Goal: Transaction & Acquisition: Book appointment/travel/reservation

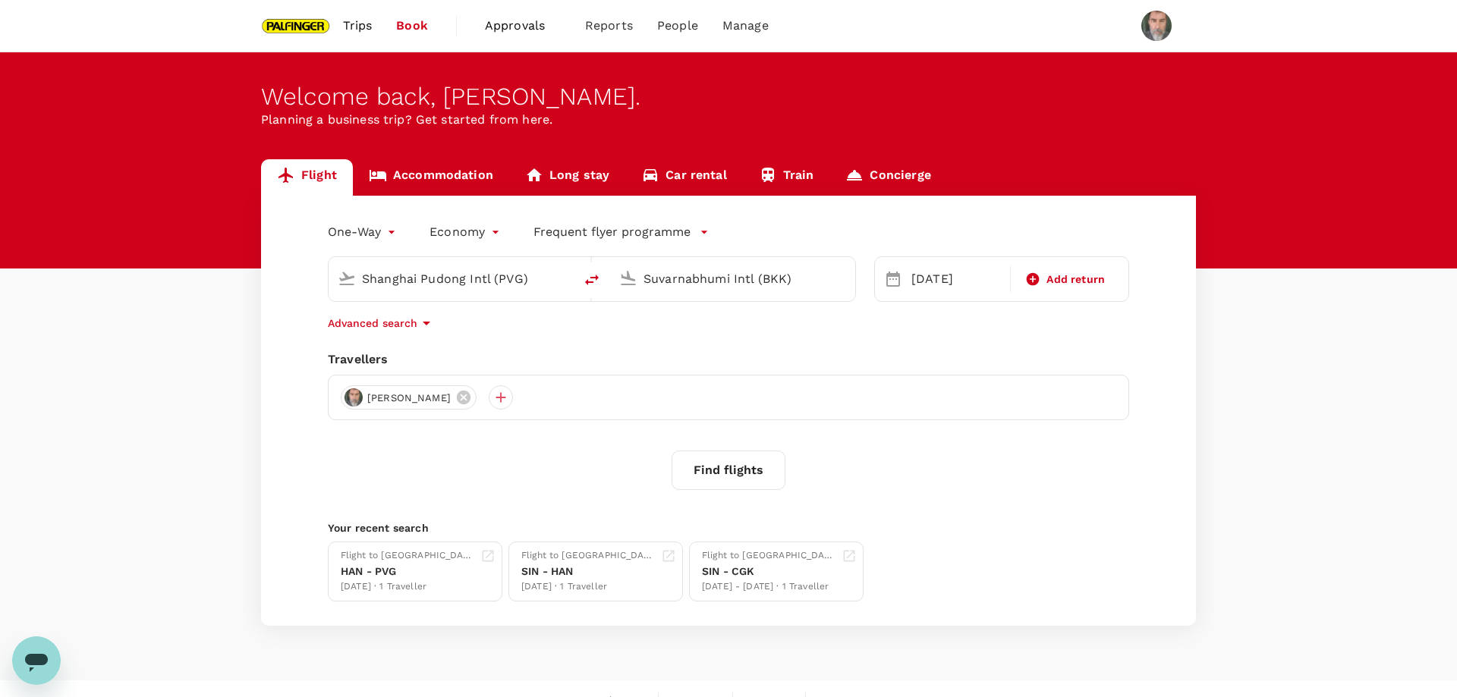
click at [521, 275] on input "Shanghai Pudong Intl (PVG)" at bounding box center [452, 279] width 180 height 24
click at [445, 330] on div "Singapore Changi SIN" at bounding box center [463, 338] width 325 height 24
type input "Singapore Changi (SIN)"
click at [670, 282] on input "Suvarnabhumi Intl (BKK)" at bounding box center [733, 279] width 180 height 24
click at [687, 338] on p "Noi Bai Intl" at bounding box center [755, 338] width 266 height 15
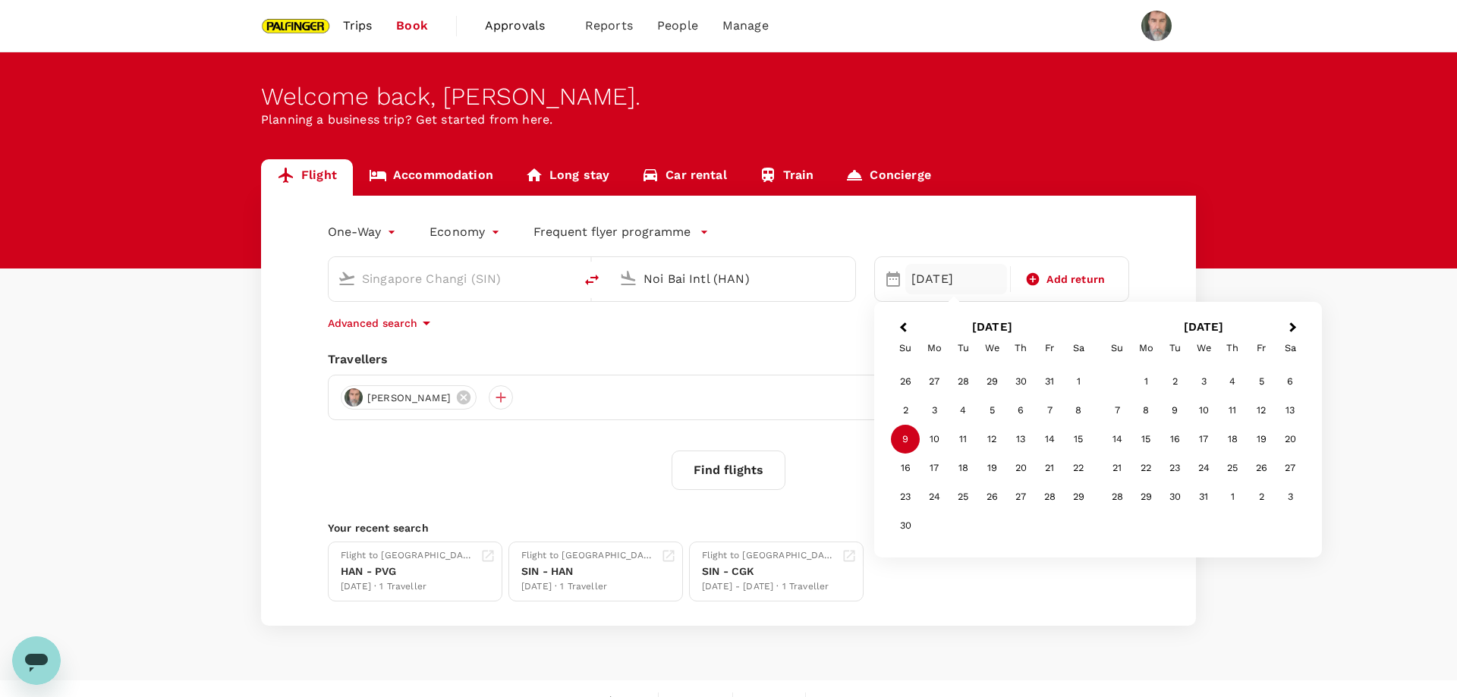
type input "Noi Bai Intl (HAN)"
click at [911, 275] on div "[DATE]" at bounding box center [956, 279] width 102 height 30
click at [900, 327] on button "Previous Month" at bounding box center [901, 328] width 24 height 24
click at [1019, 498] on div "30" at bounding box center [1020, 497] width 29 height 29
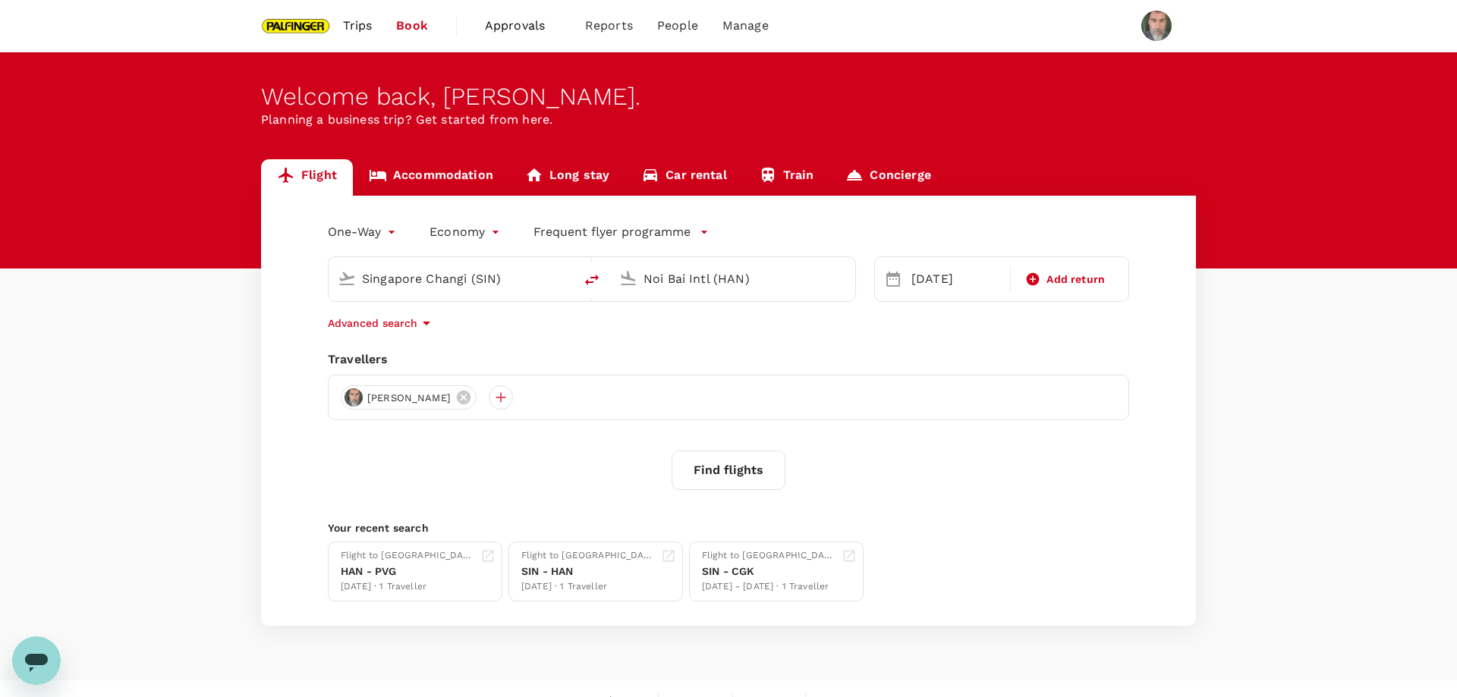
click at [702, 228] on icon "button" at bounding box center [704, 232] width 15 height 15
click at [695, 289] on li "Singapore Airlines PPS Club/ KrisFlyer" at bounding box center [661, 291] width 254 height 27
click at [736, 472] on button "Find flights" at bounding box center [729, 470] width 114 height 39
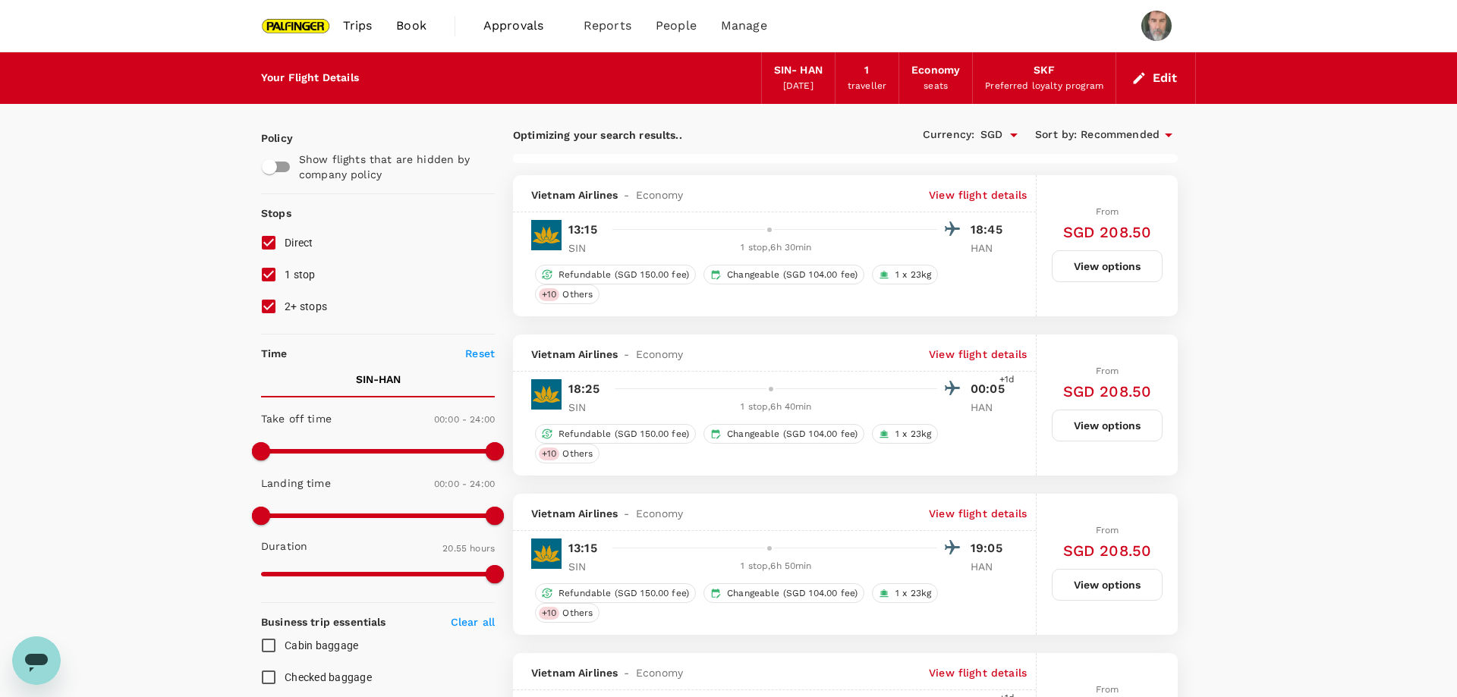
type input "1645"
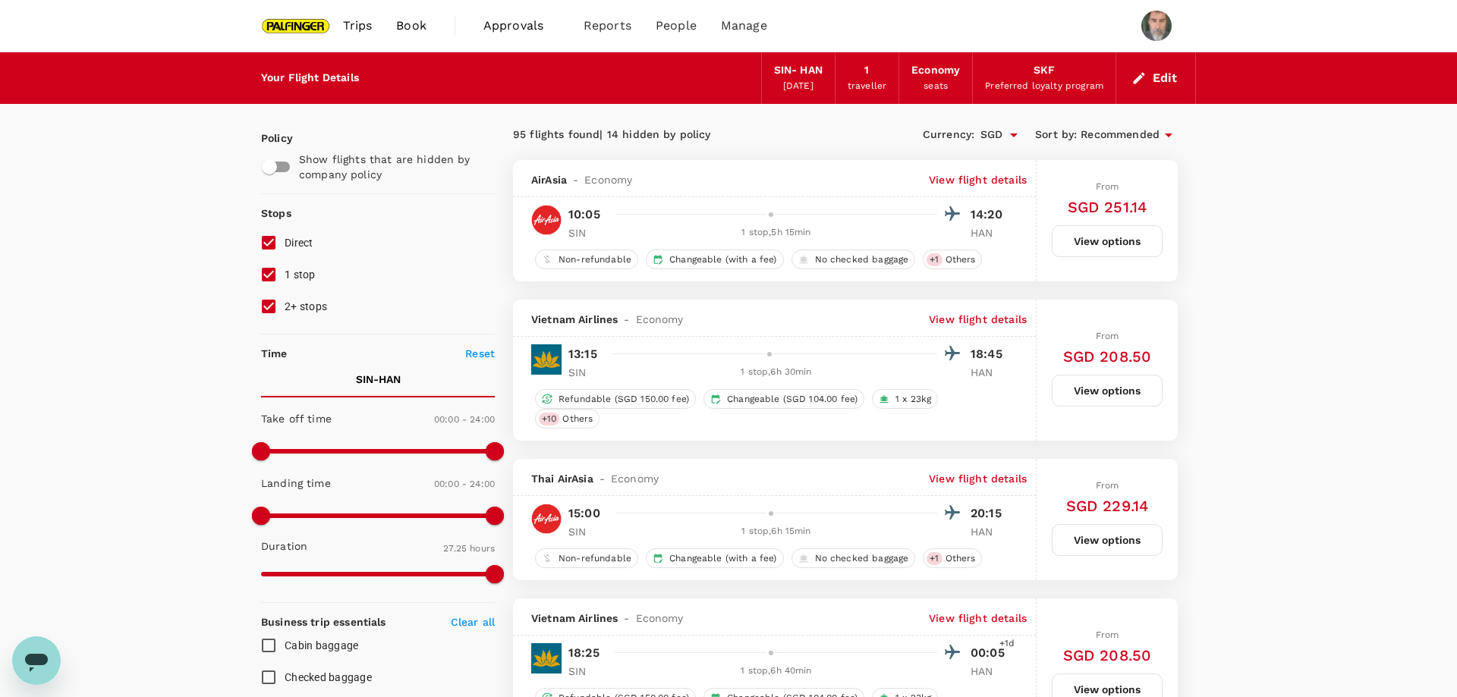
scroll to position [206, 0]
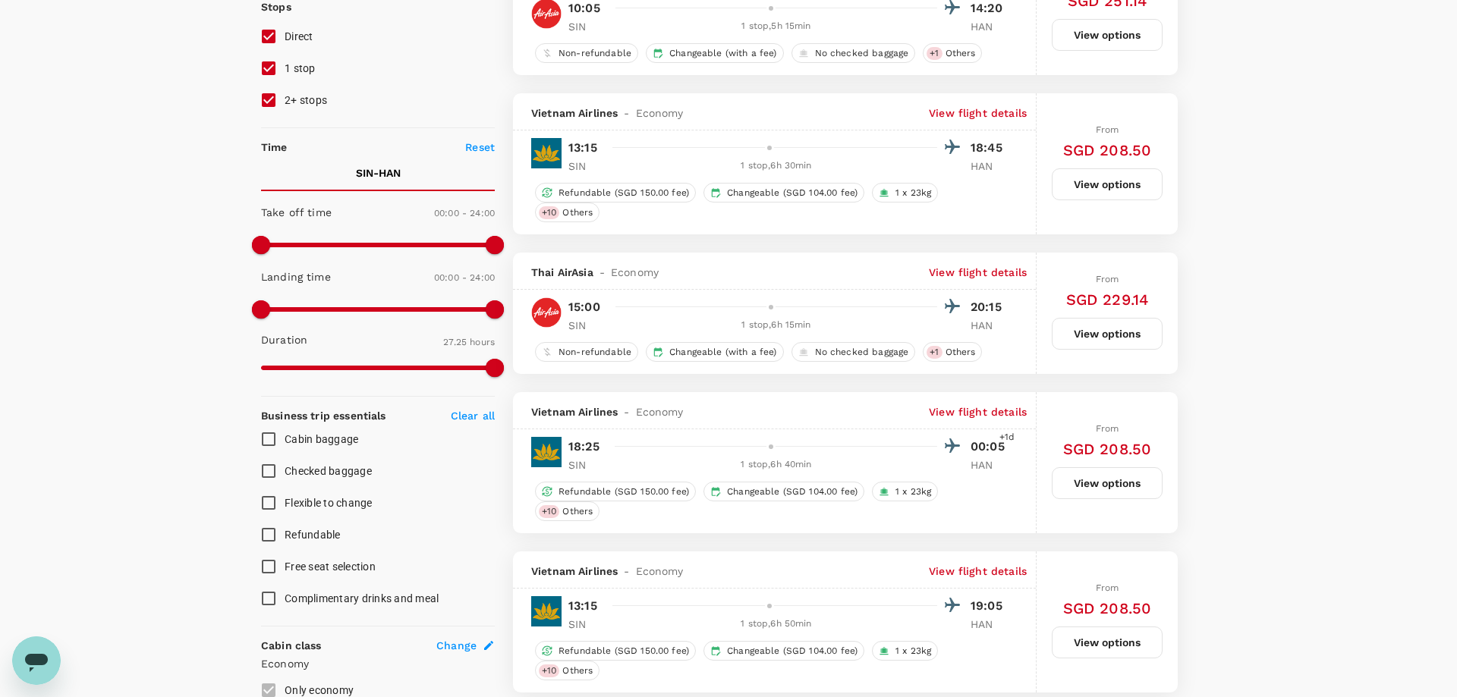
click at [274, 70] on input "1 stop" at bounding box center [269, 68] width 32 height 32
checkbox input "false"
drag, startPoint x: 270, startPoint y: 99, endPoint x: 319, endPoint y: 181, distance: 95.6
click at [269, 99] on input "2+ stops" at bounding box center [269, 100] width 32 height 32
checkbox input "false"
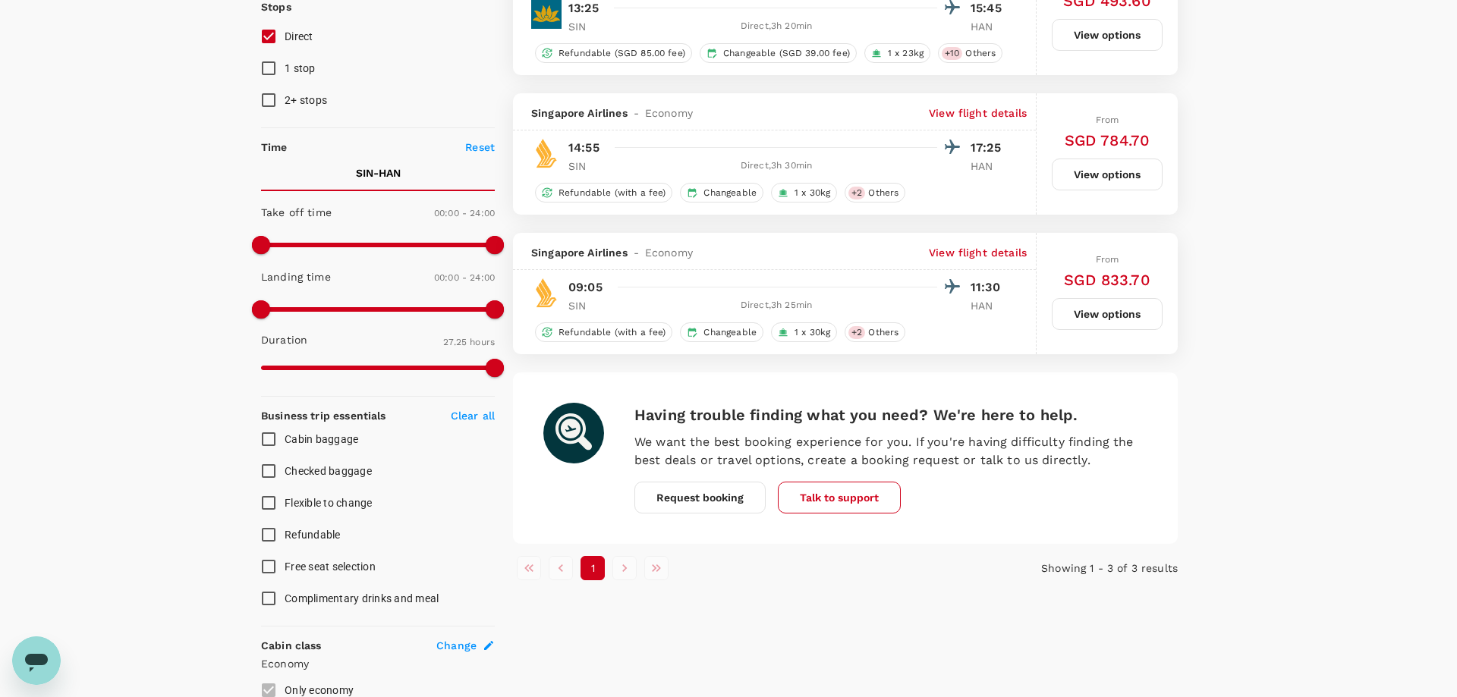
type input "SGD"
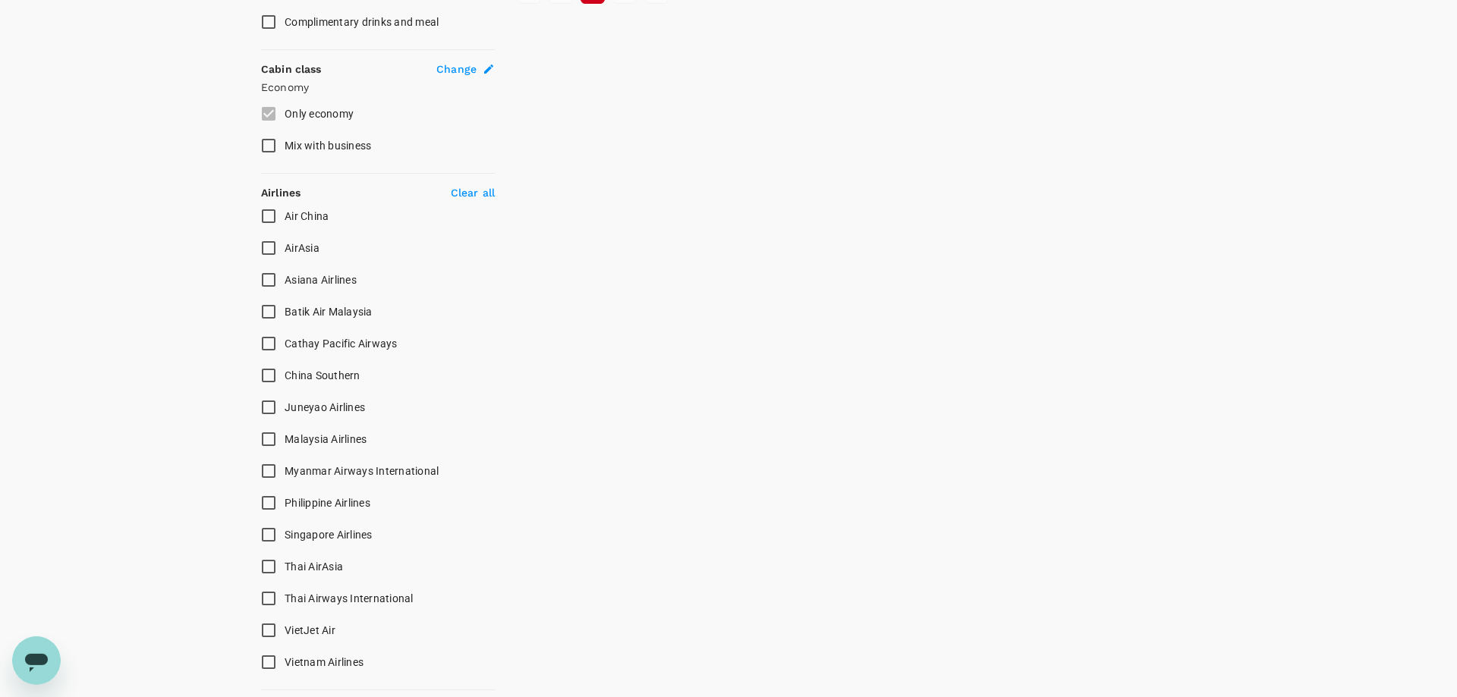
scroll to position [904, 0]
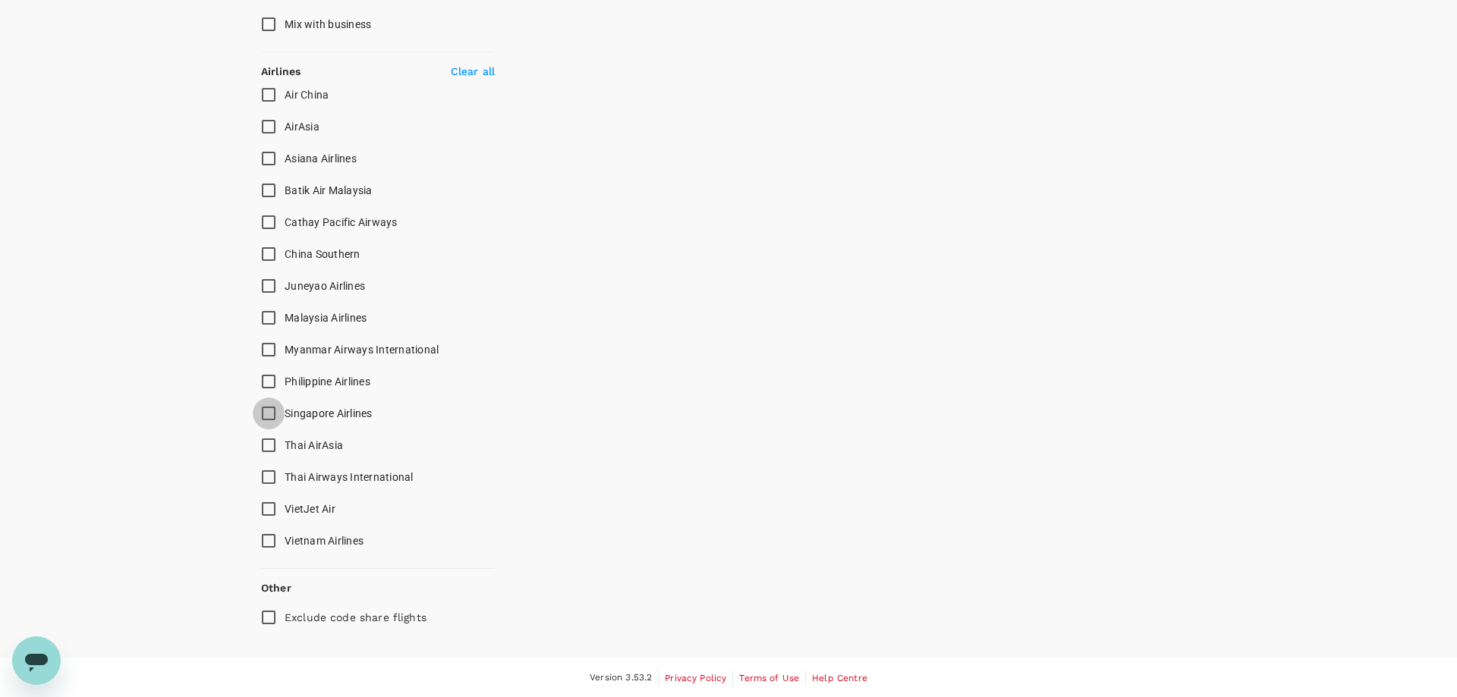
click at [267, 415] on input "Singapore Airlines" at bounding box center [269, 414] width 32 height 32
checkbox input "true"
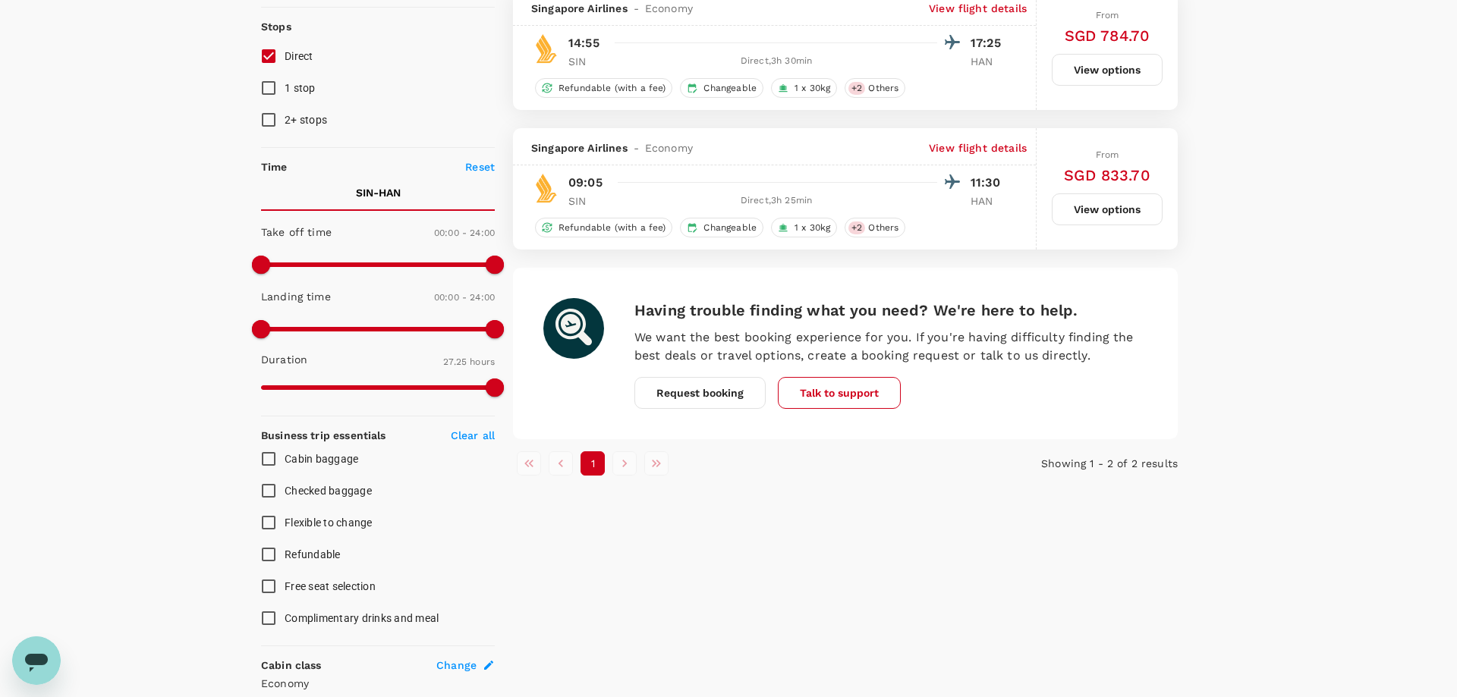
scroll to position [0, 0]
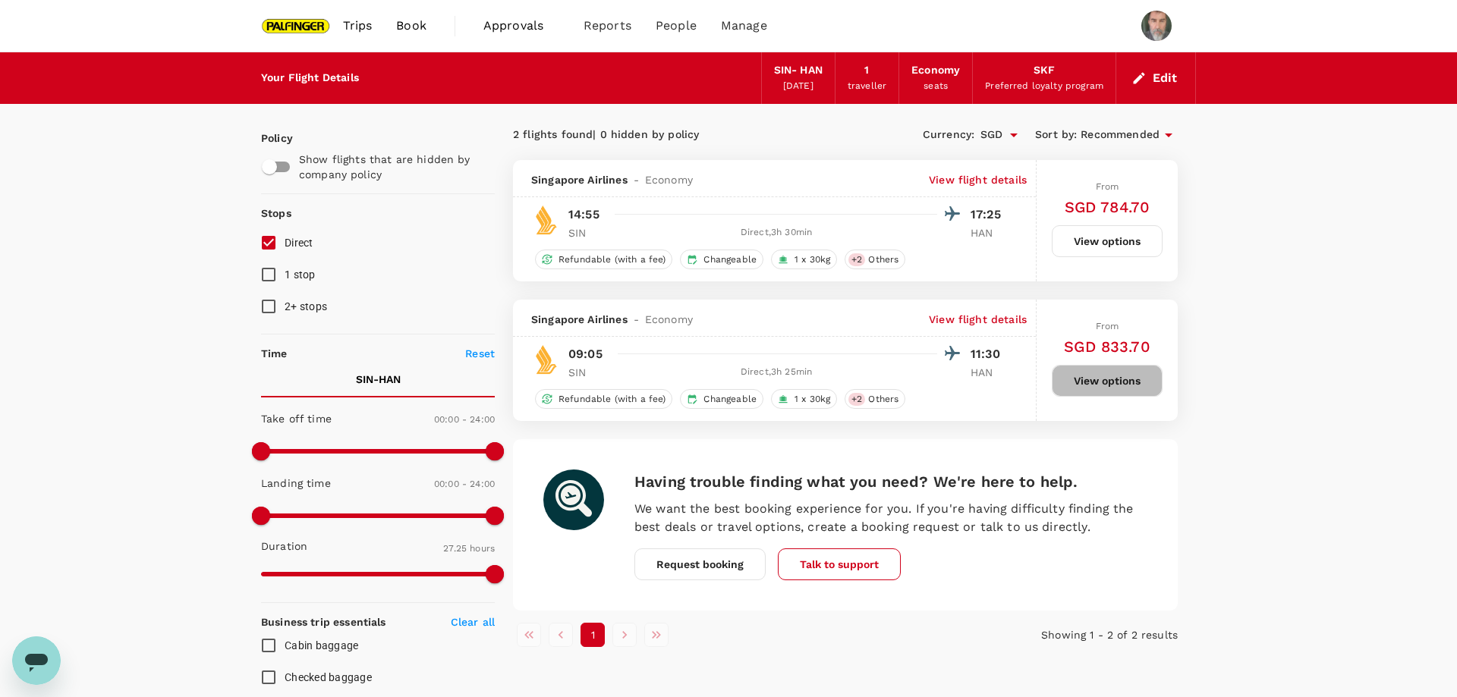
click at [1109, 381] on button "View options" at bounding box center [1107, 381] width 111 height 32
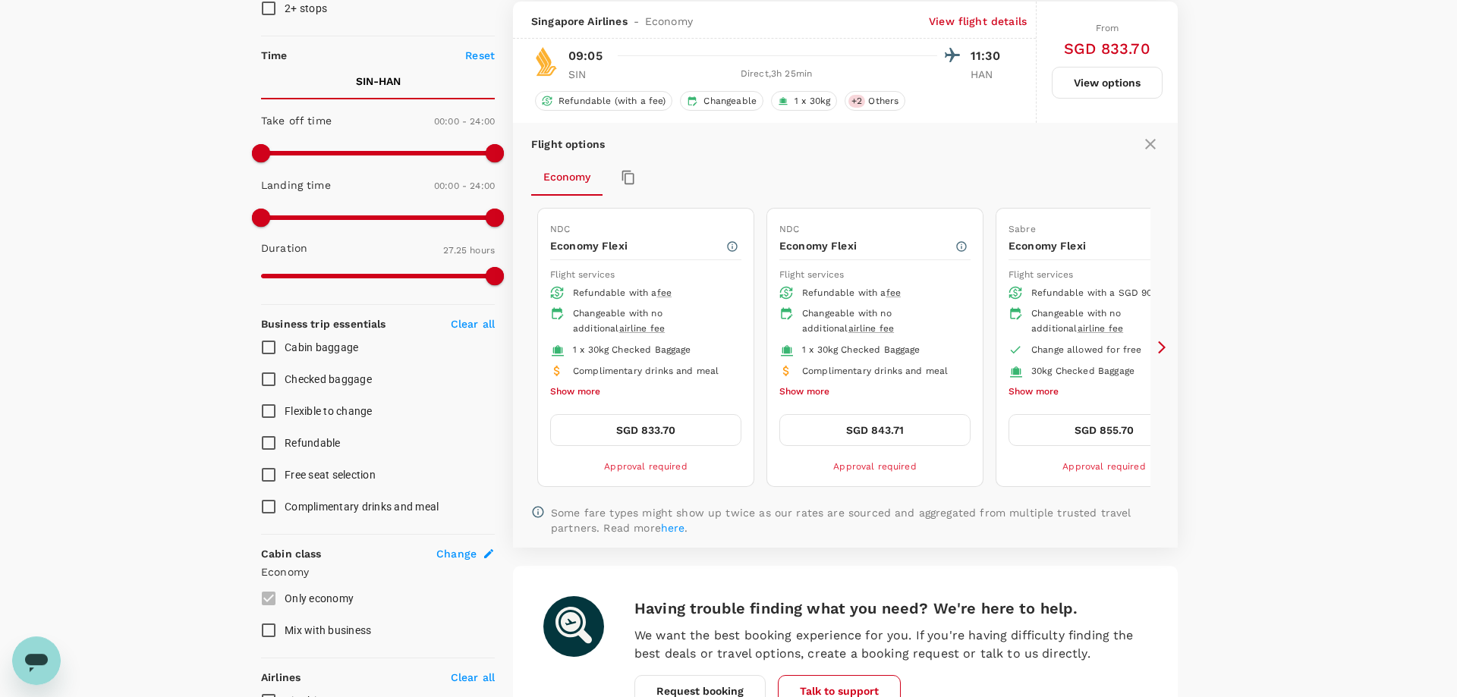
scroll to position [300, 0]
click at [1159, 342] on icon at bounding box center [1161, 345] width 15 height 15
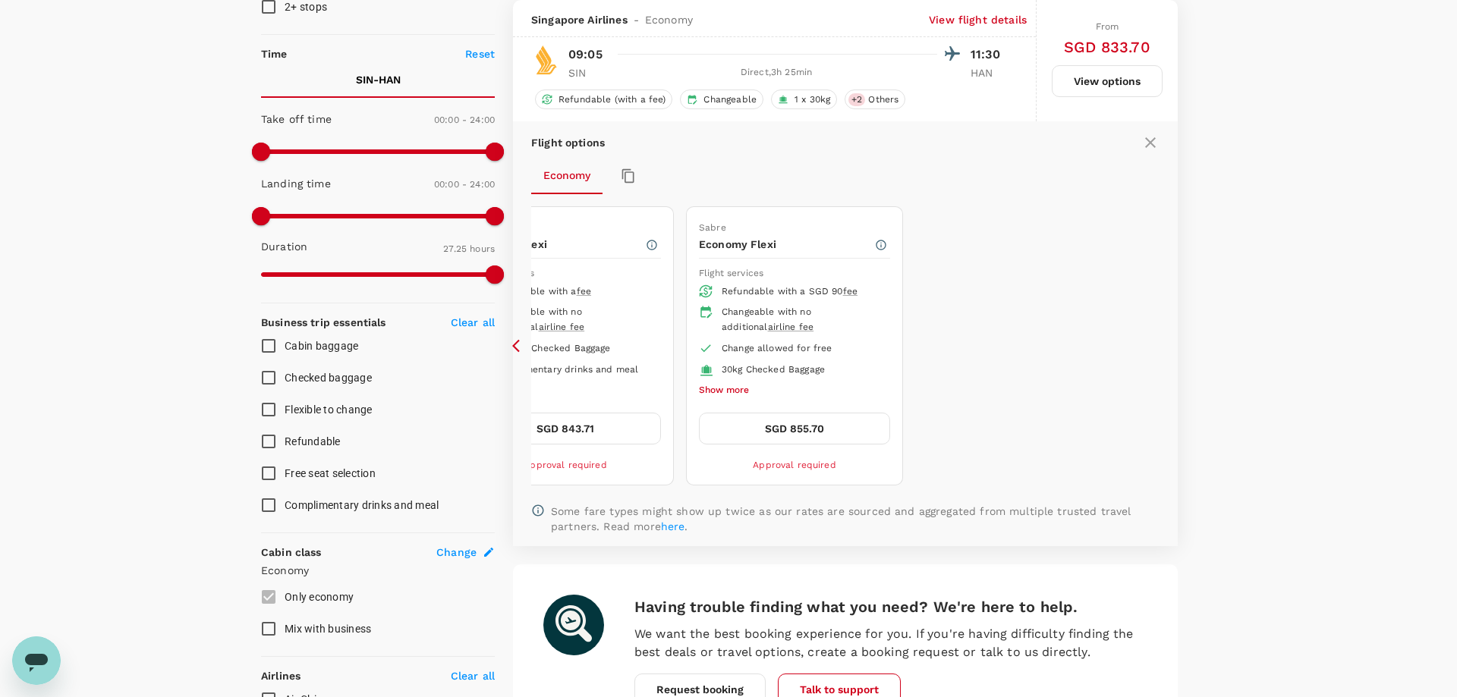
click at [514, 341] on icon at bounding box center [519, 345] width 15 height 15
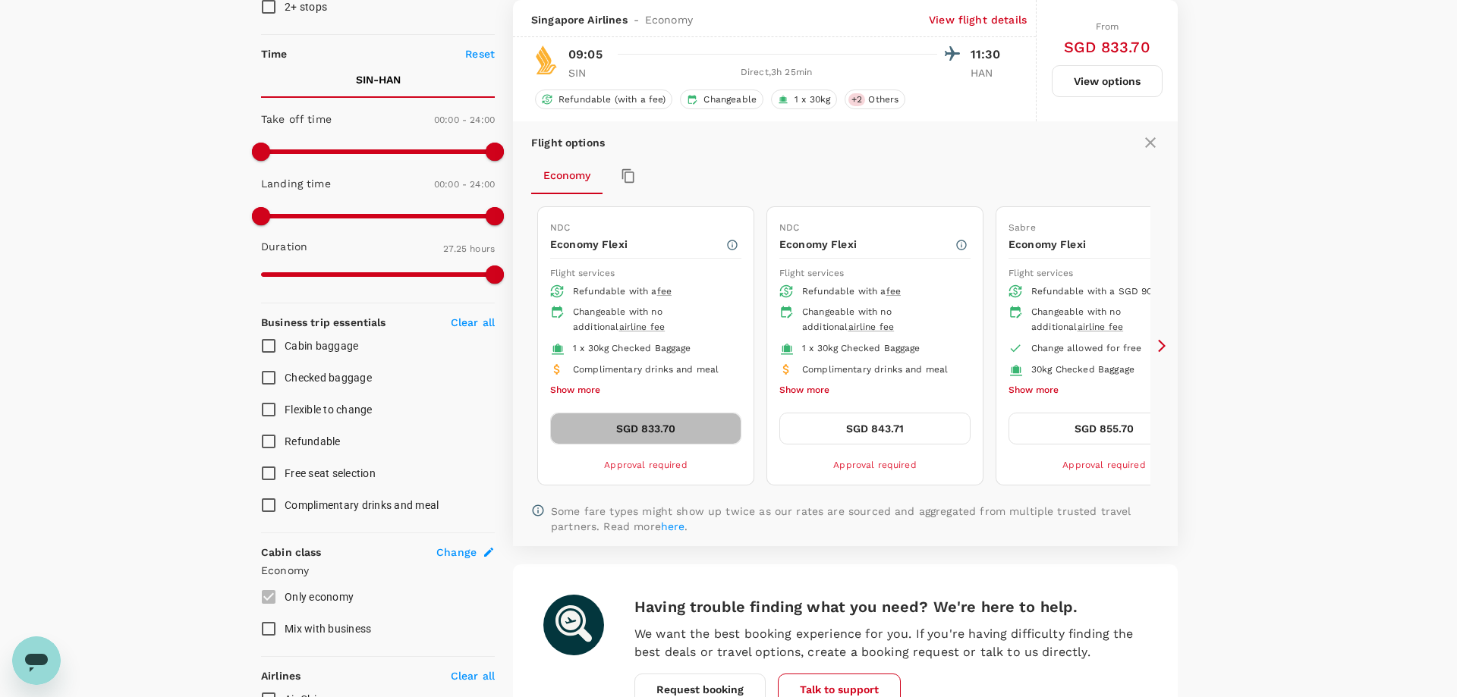
click at [660, 422] on button "SGD 833.70" at bounding box center [645, 429] width 191 height 32
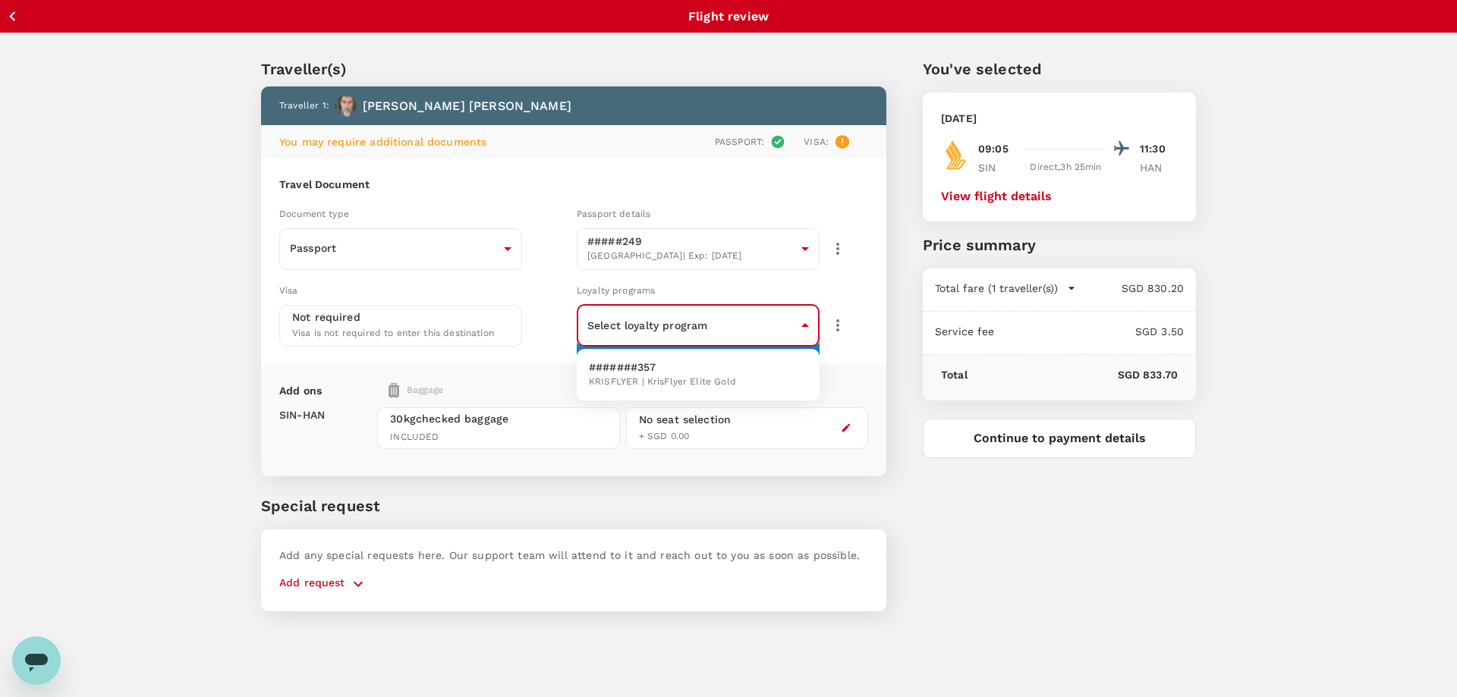
click at [804, 323] on body "Back to flight results Flight review Traveller(s) Traveller 1 : [PERSON_NAME] Y…" at bounding box center [728, 369] width 1457 height 738
click at [687, 376] on span "KRISFLYER | KrisFlyer Elite Gold" at bounding box center [662, 382] width 147 height 15
type input "f24df311-5911-4b6e-837a-1eb9df18a9af"
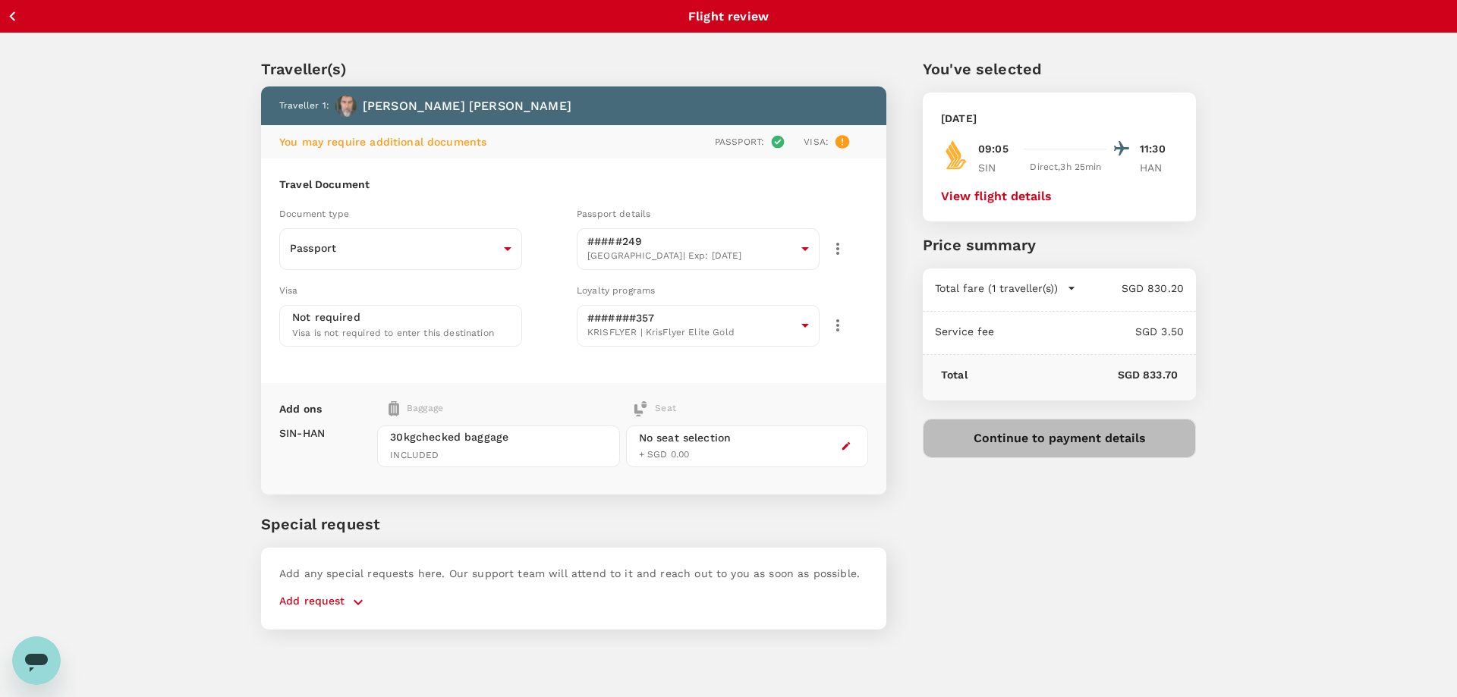
click at [1074, 441] on button "Continue to payment details" at bounding box center [1059, 438] width 273 height 39
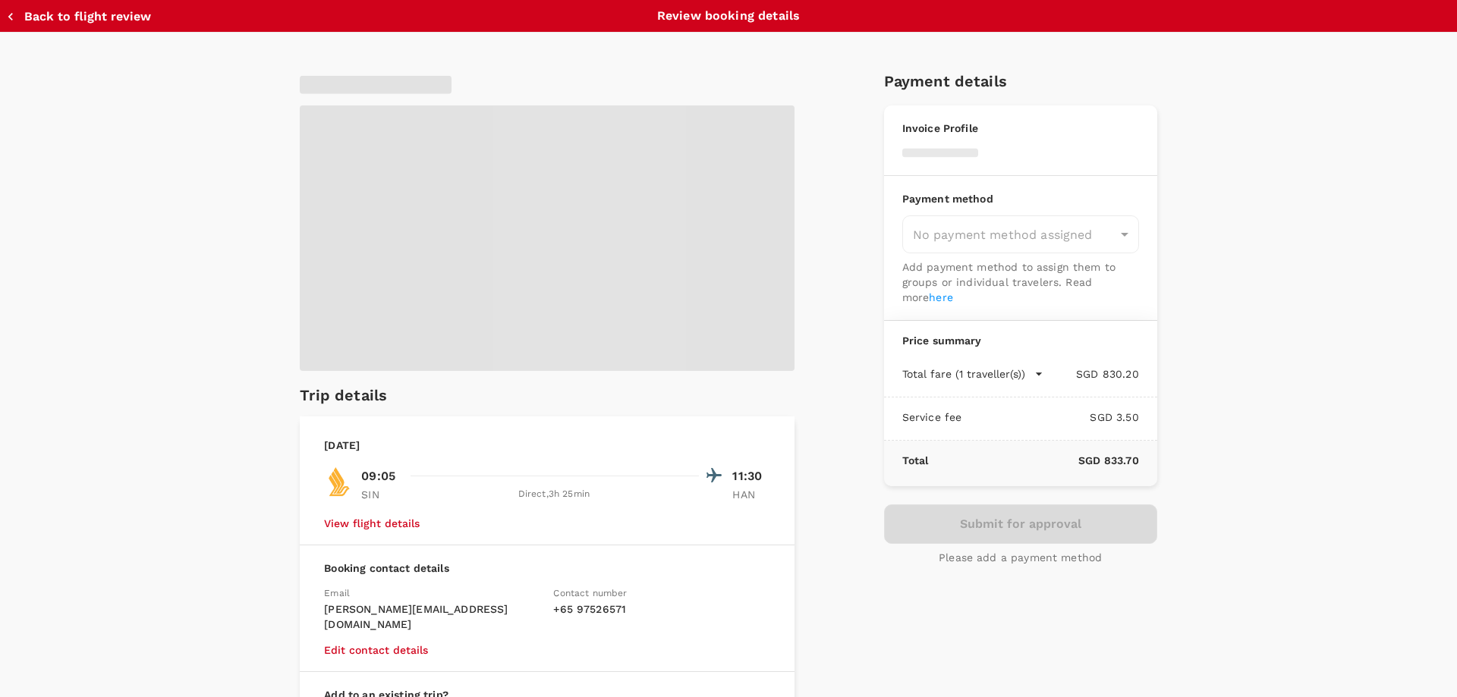
type input "9be03565-66ee-4886-9f8c-c8015ed65526"
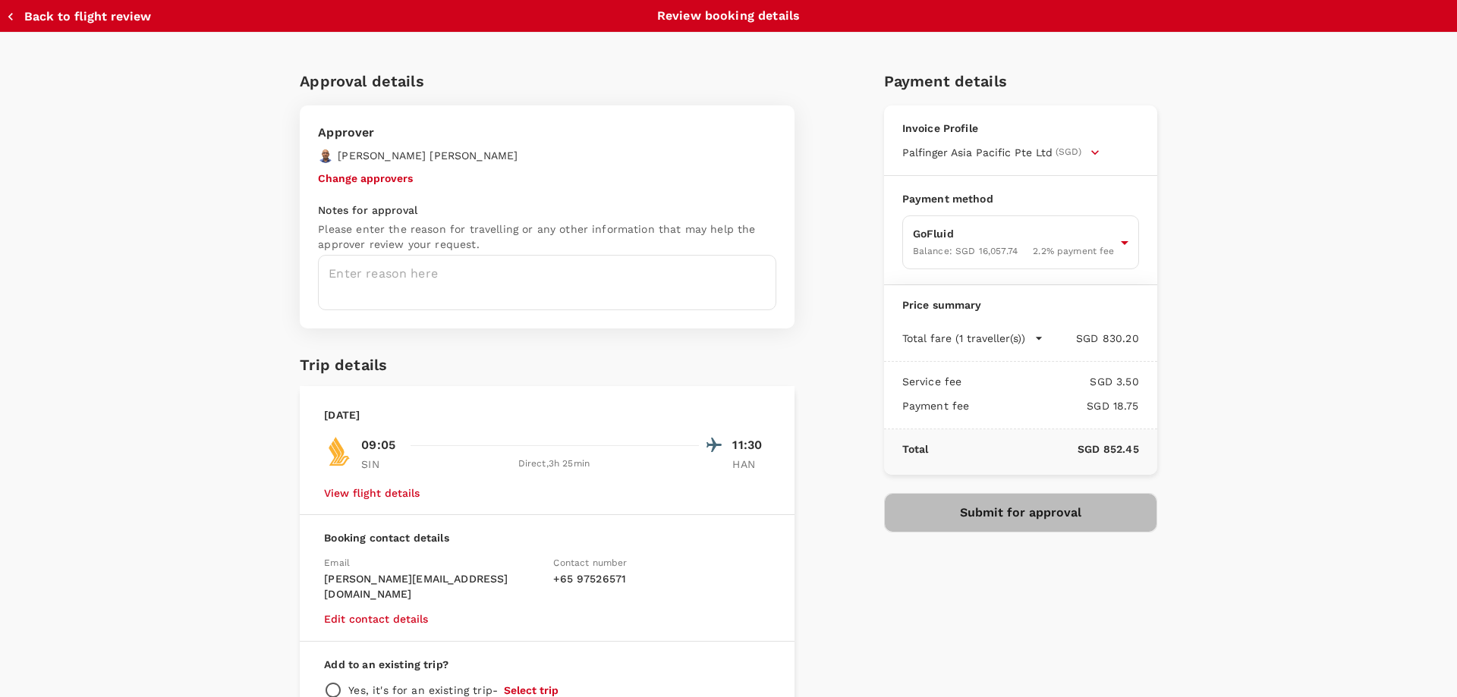
click at [1026, 511] on button "Submit for approval" at bounding box center [1020, 512] width 273 height 39
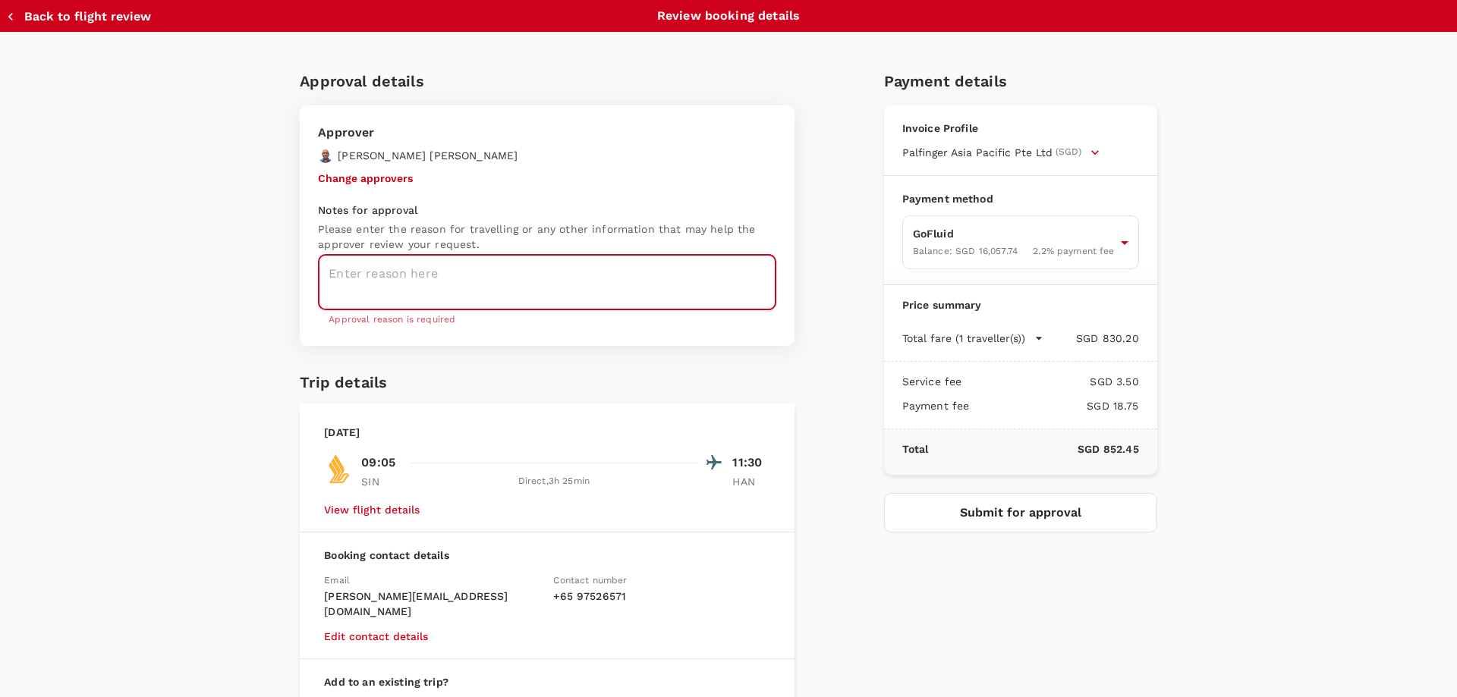
click at [470, 277] on textarea at bounding box center [547, 282] width 458 height 55
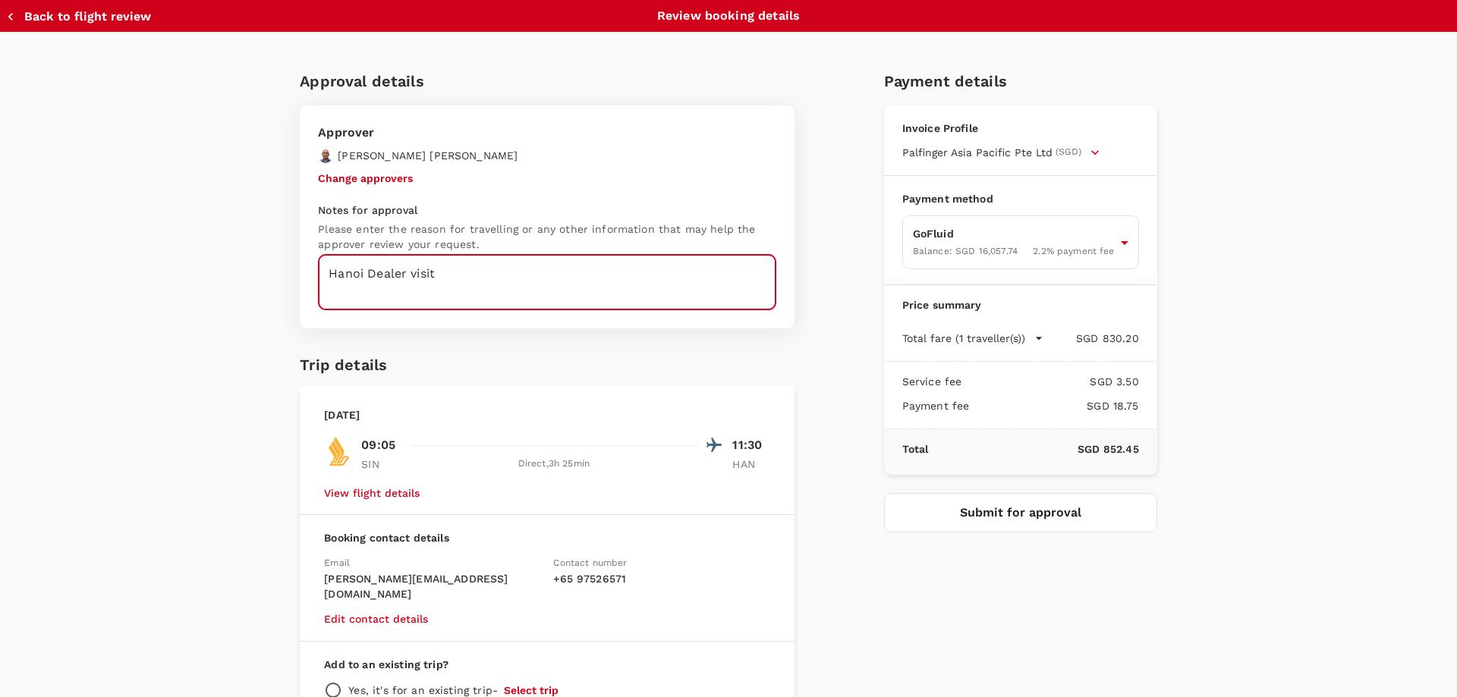
type textarea "Hanoi Dealer visit"
click at [1014, 505] on button "Submit for approval" at bounding box center [1020, 512] width 273 height 39
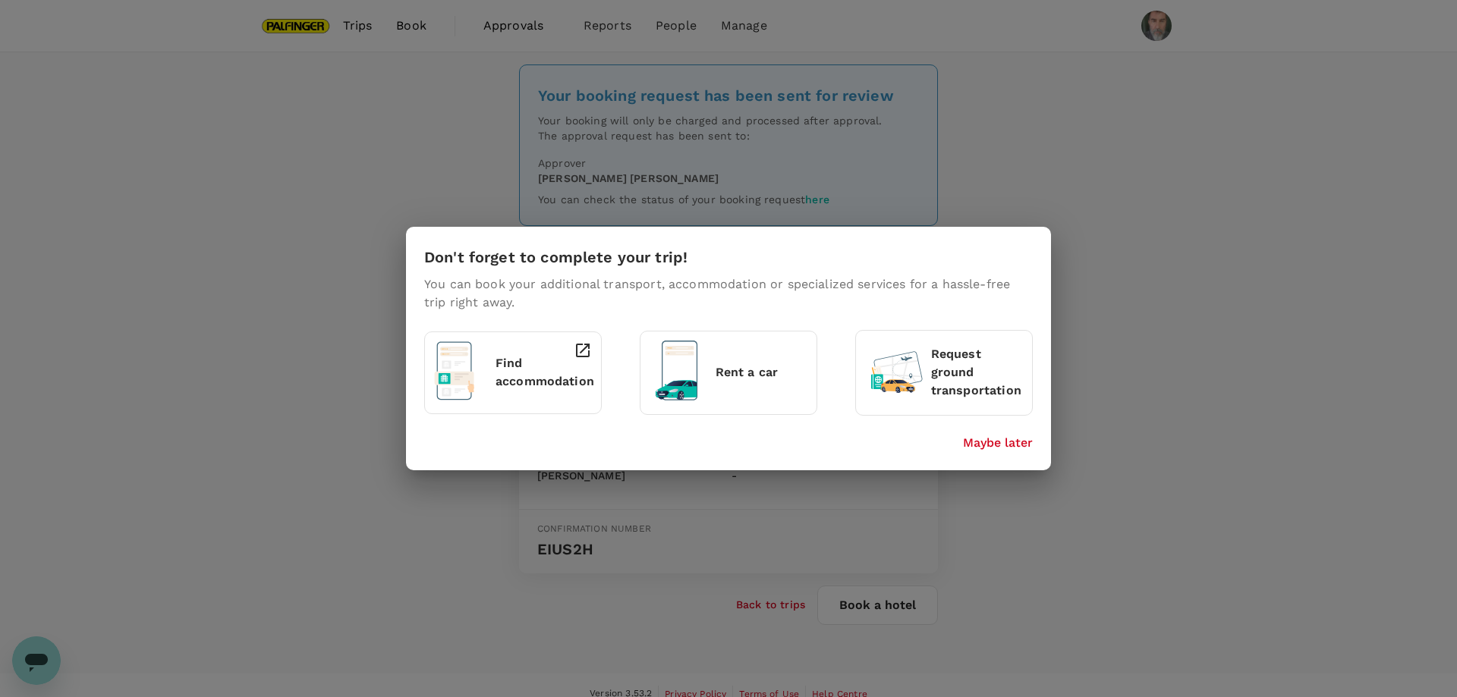
click at [992, 442] on p "Maybe later" at bounding box center [998, 443] width 70 height 18
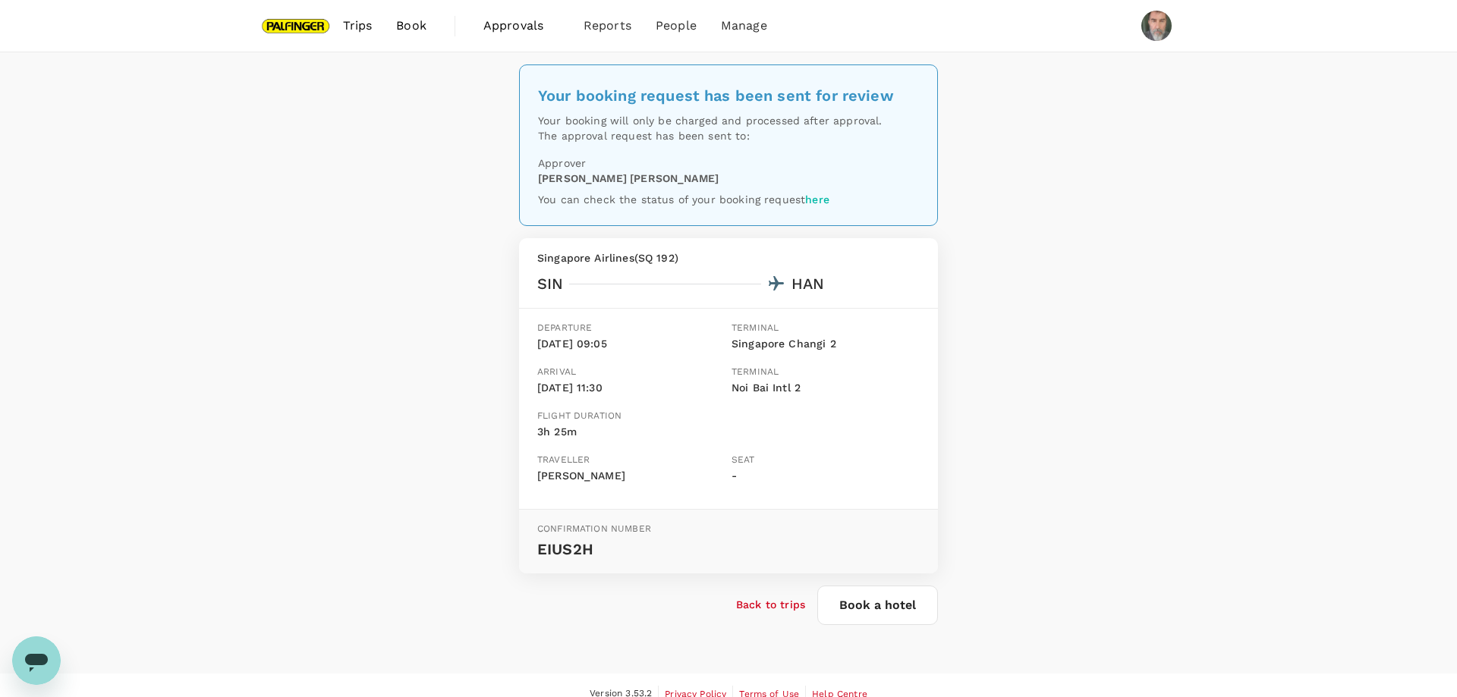
click at [350, 27] on span "Trips" at bounding box center [358, 26] width 30 height 18
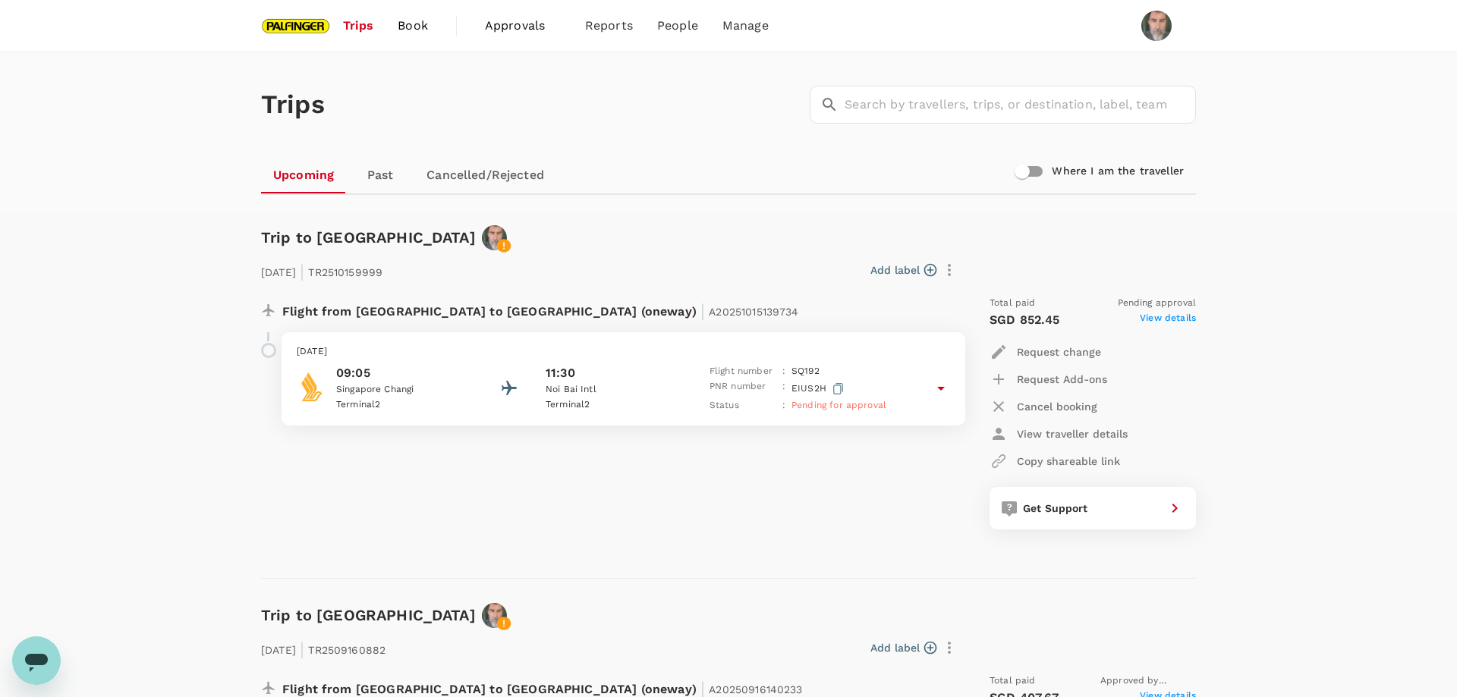
click at [416, 27] on span "Book" at bounding box center [413, 26] width 30 height 18
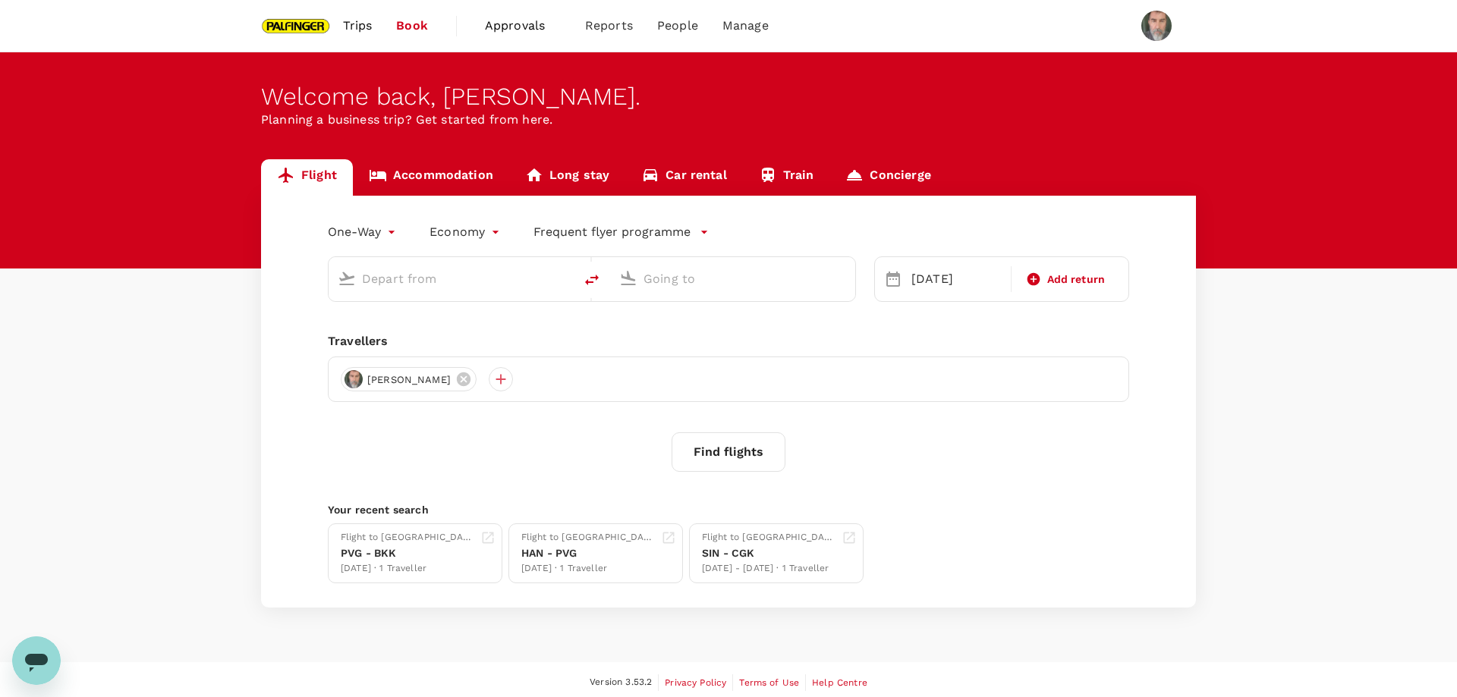
type input "Singapore Changi (SIN)"
type input "Noi Bai Intl (HAN)"
type input "Singapore Changi (SIN)"
type input "Noi Bai Intl (HAN)"
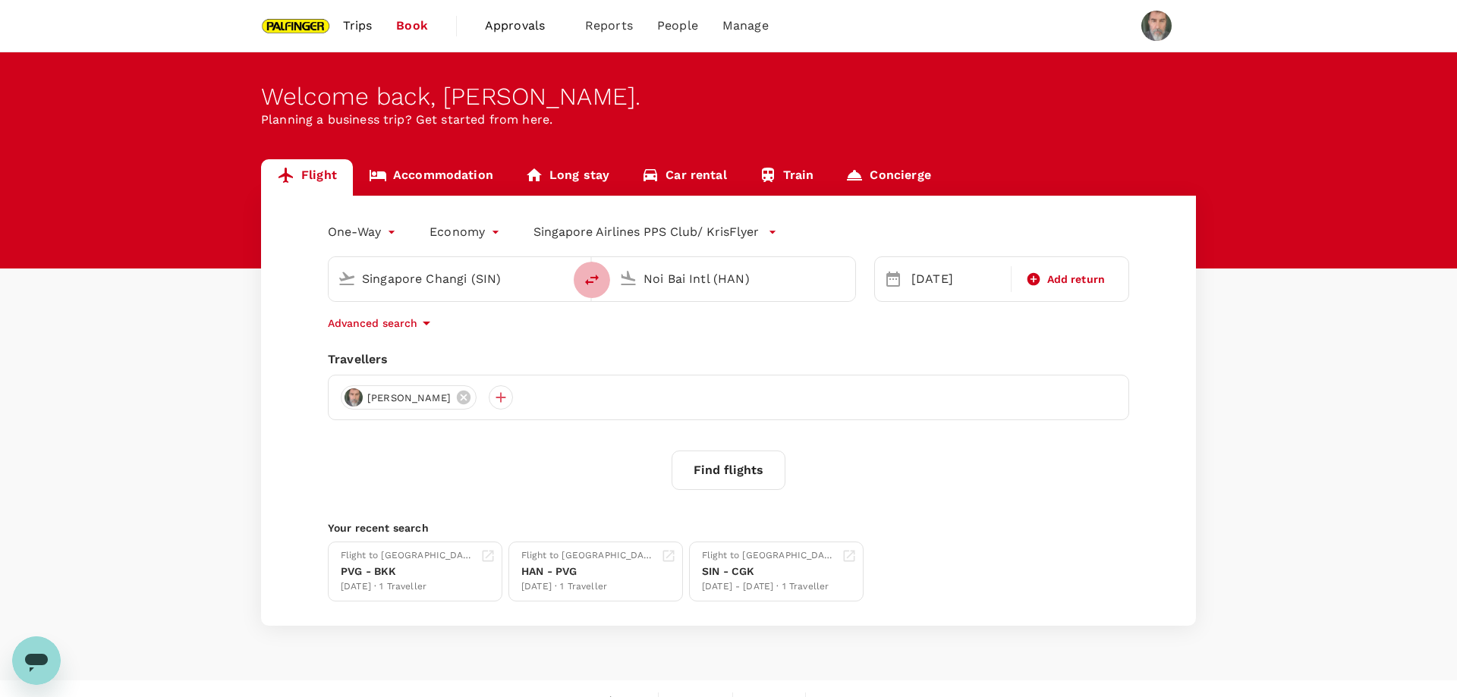
click at [591, 276] on icon "delete" at bounding box center [592, 280] width 18 height 18
type input "Noi Bai Intl (HAN)"
click at [703, 275] on input "Singapore Changi (SIN)" at bounding box center [733, 279] width 180 height 24
click at [721, 339] on p "Shanghai Pudong Intl" at bounding box center [755, 338] width 266 height 15
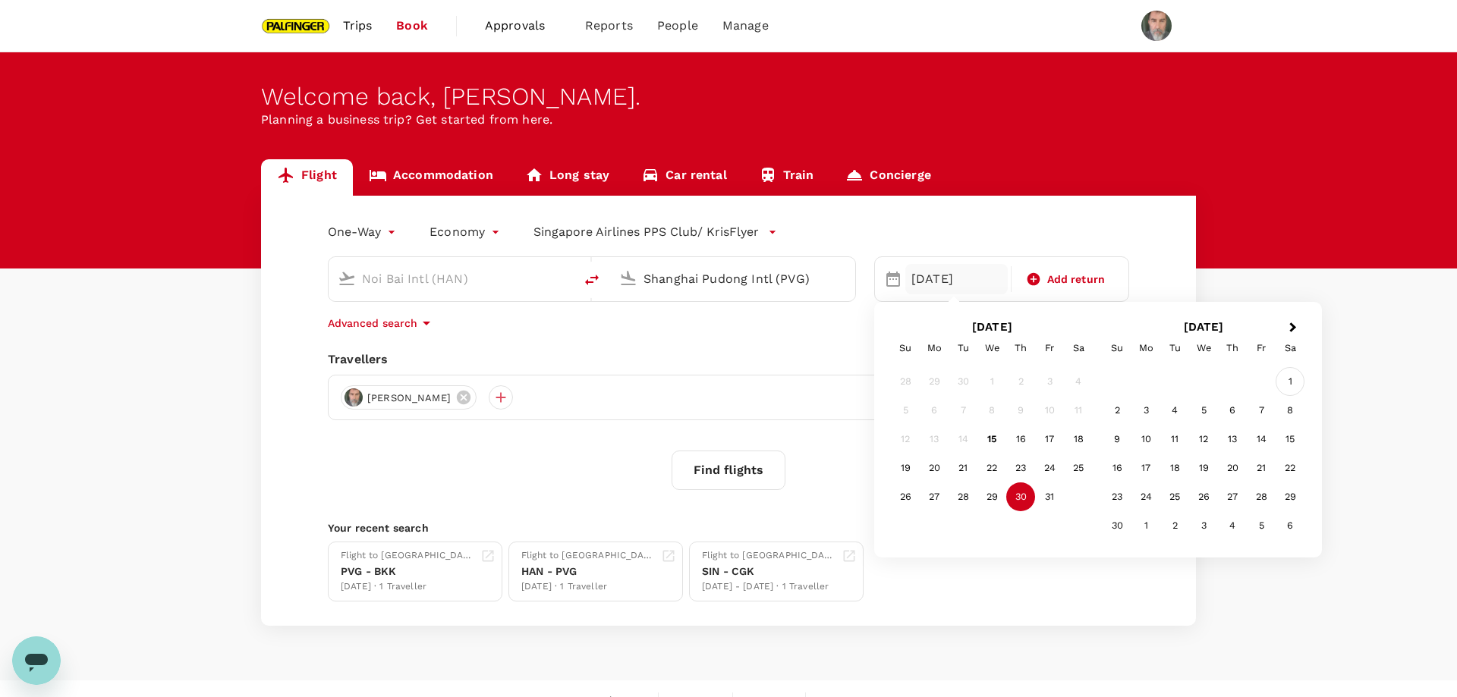
type input "Shanghai Pudong Intl (PVG)"
click at [1291, 382] on div "1" at bounding box center [1289, 381] width 29 height 29
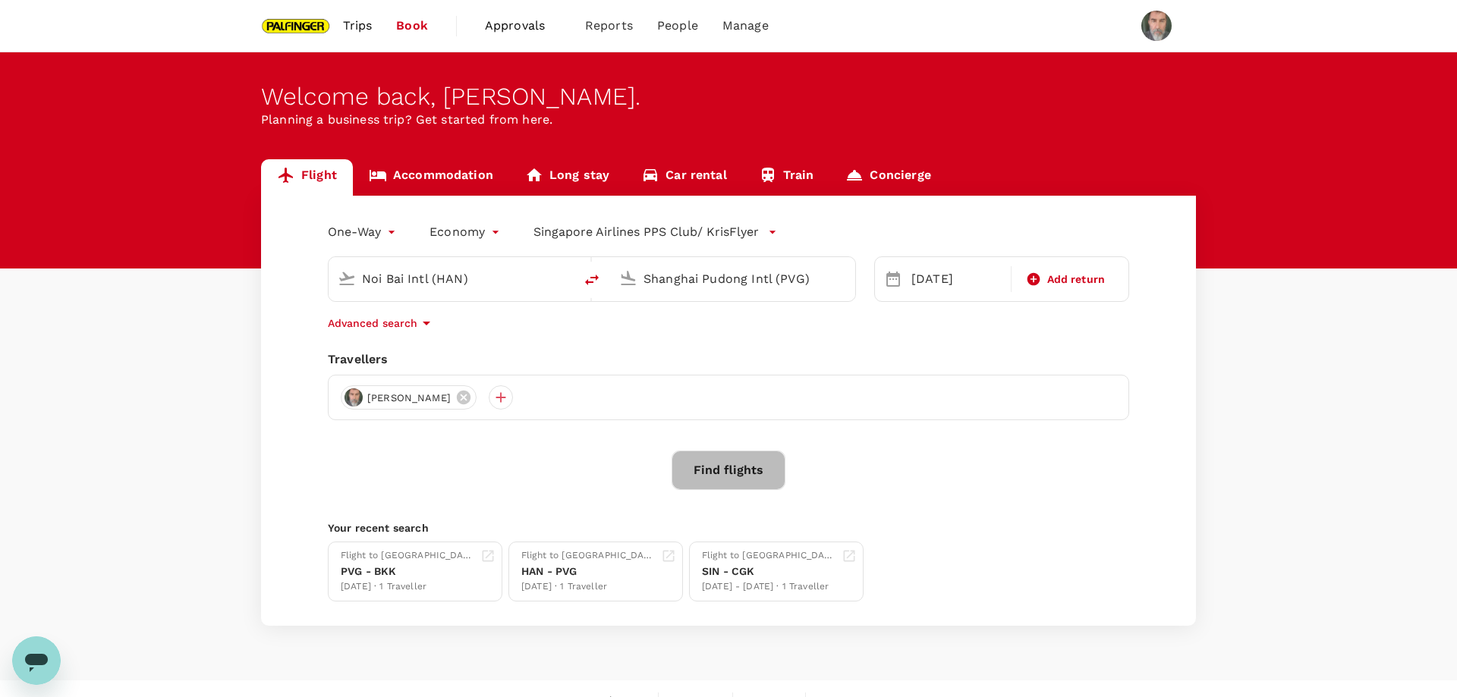
click at [734, 462] on button "Find flights" at bounding box center [729, 470] width 114 height 39
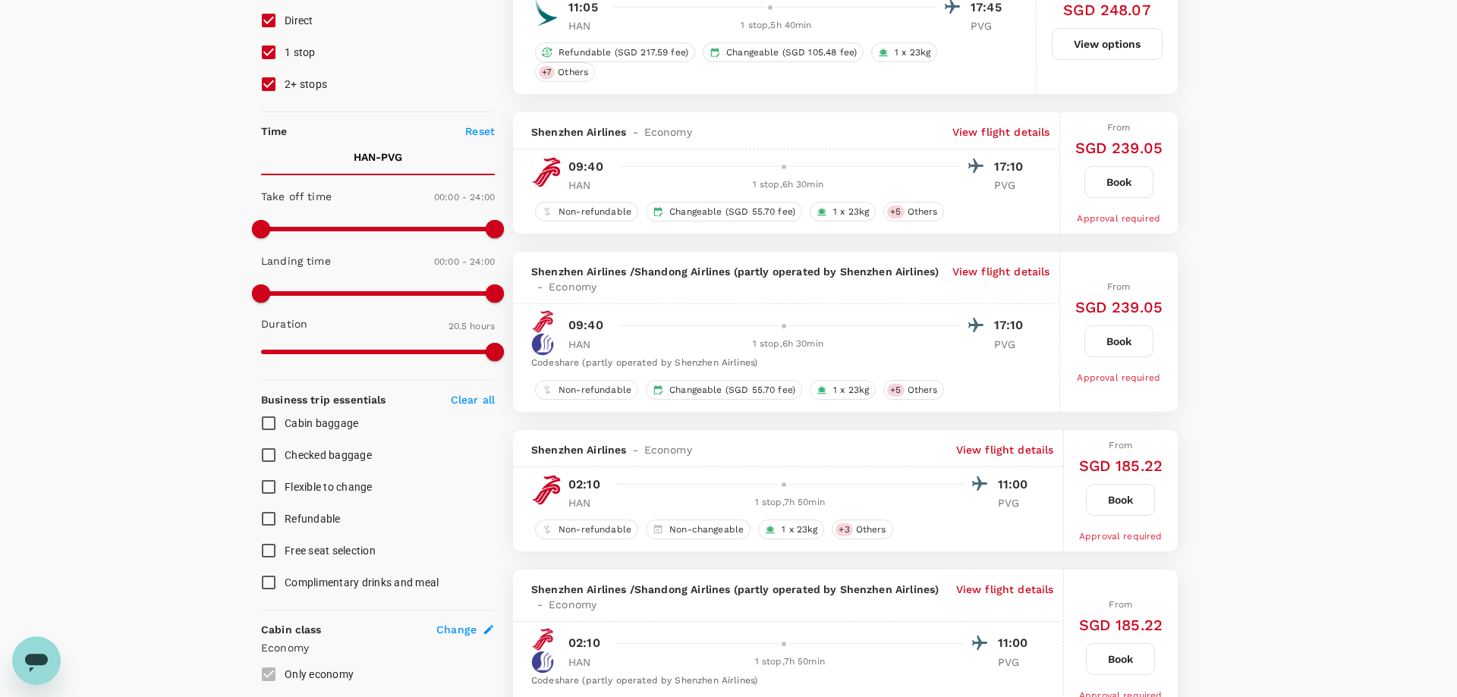
scroll to position [413, 0]
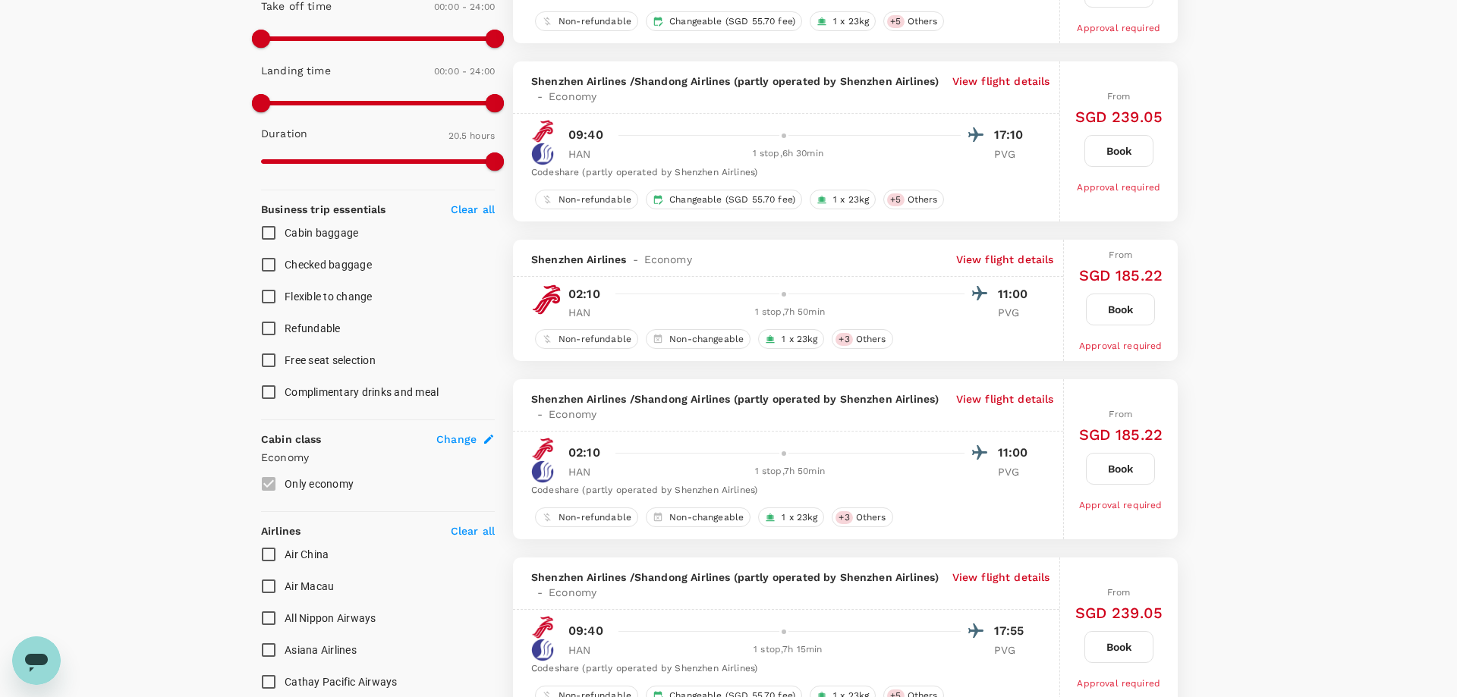
type input "1730"
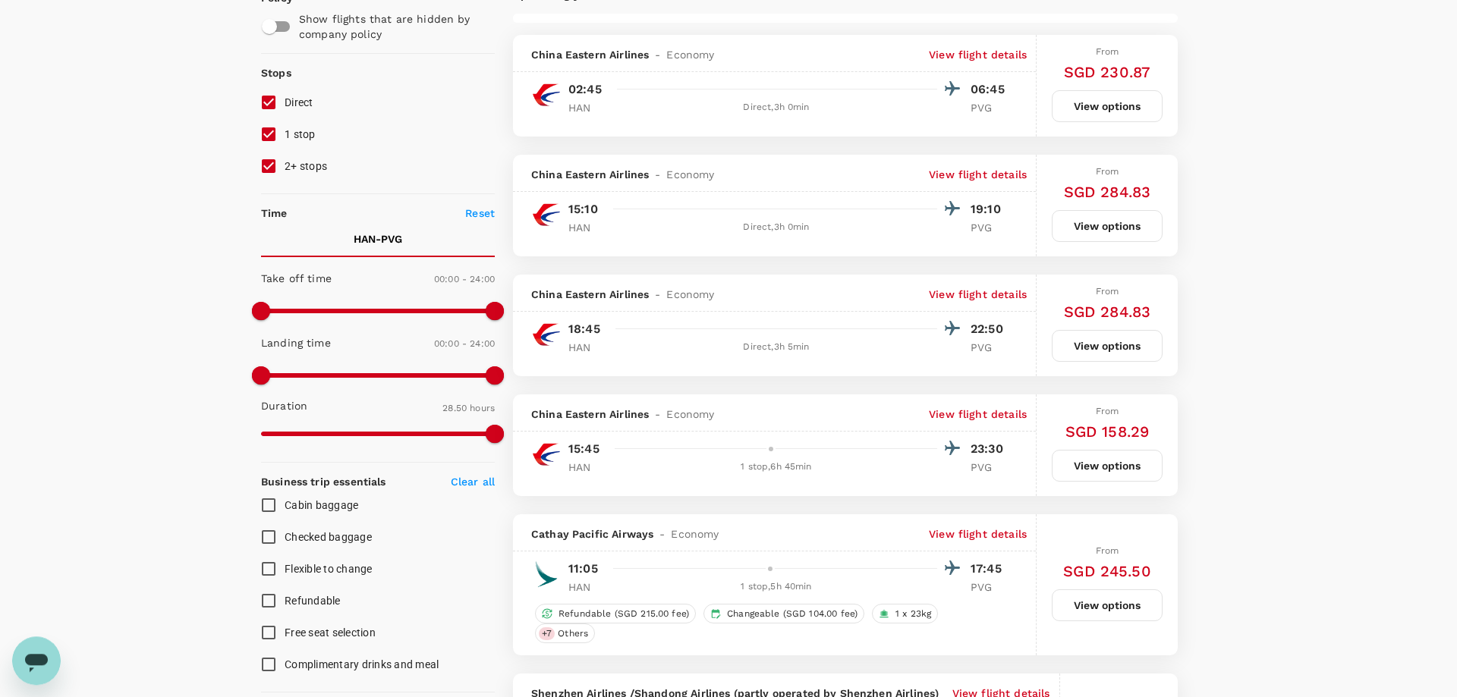
scroll to position [0, 0]
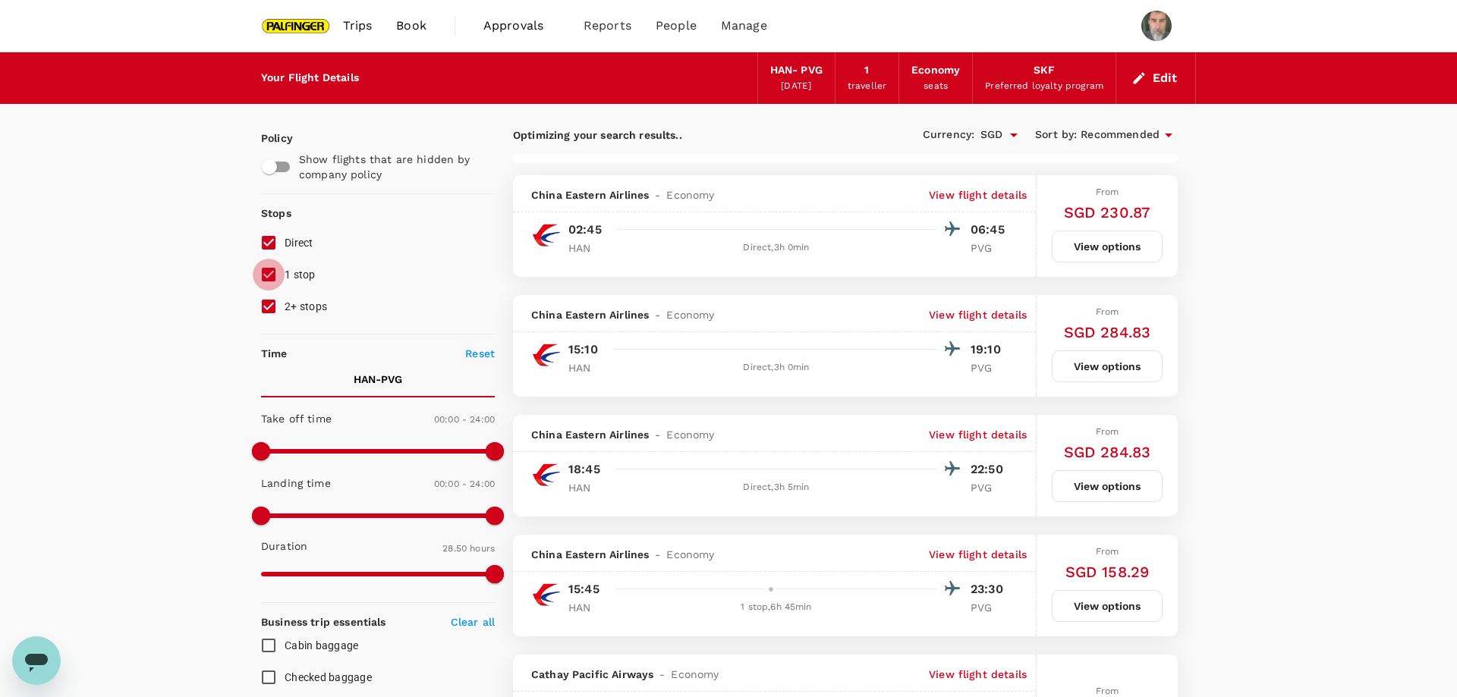
click at [268, 269] on input "1 stop" at bounding box center [269, 275] width 32 height 32
checkbox input "false"
click at [266, 306] on input "2+ stops" at bounding box center [269, 307] width 32 height 32
checkbox input "false"
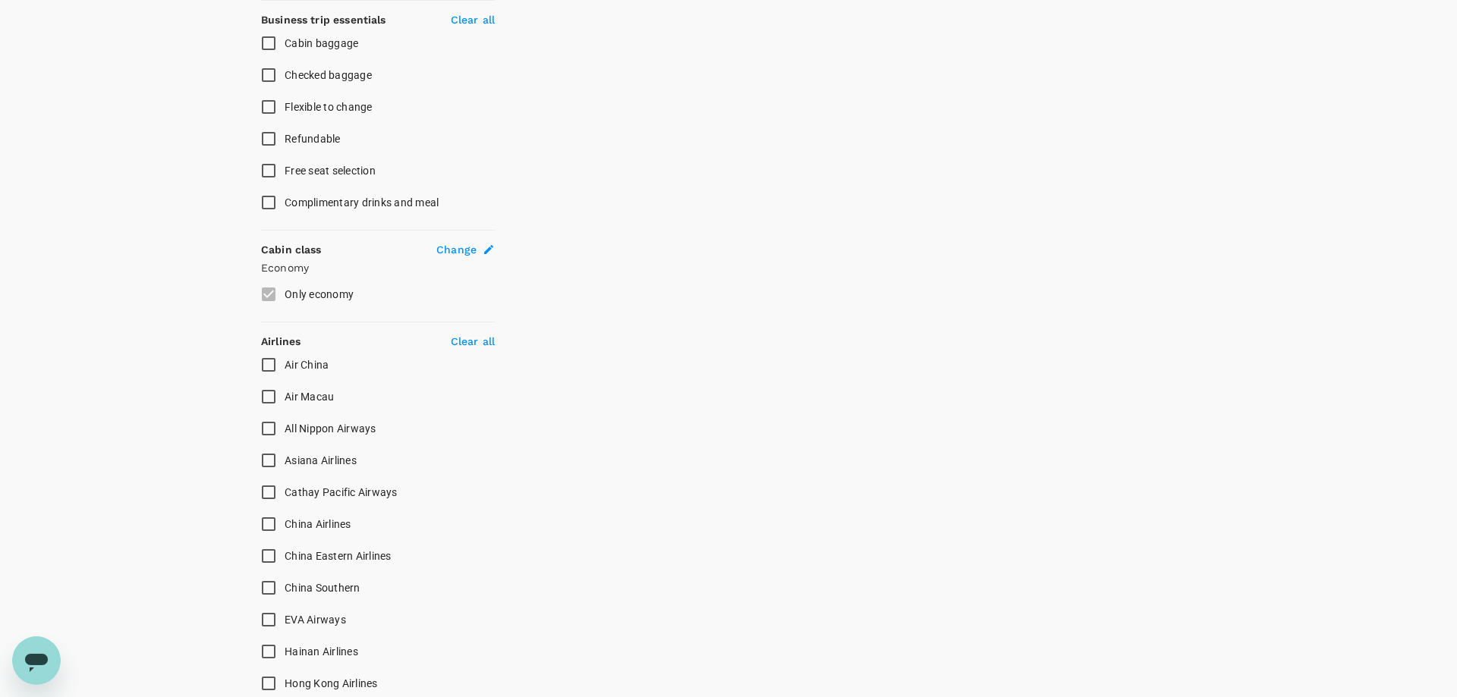
scroll to position [619, 0]
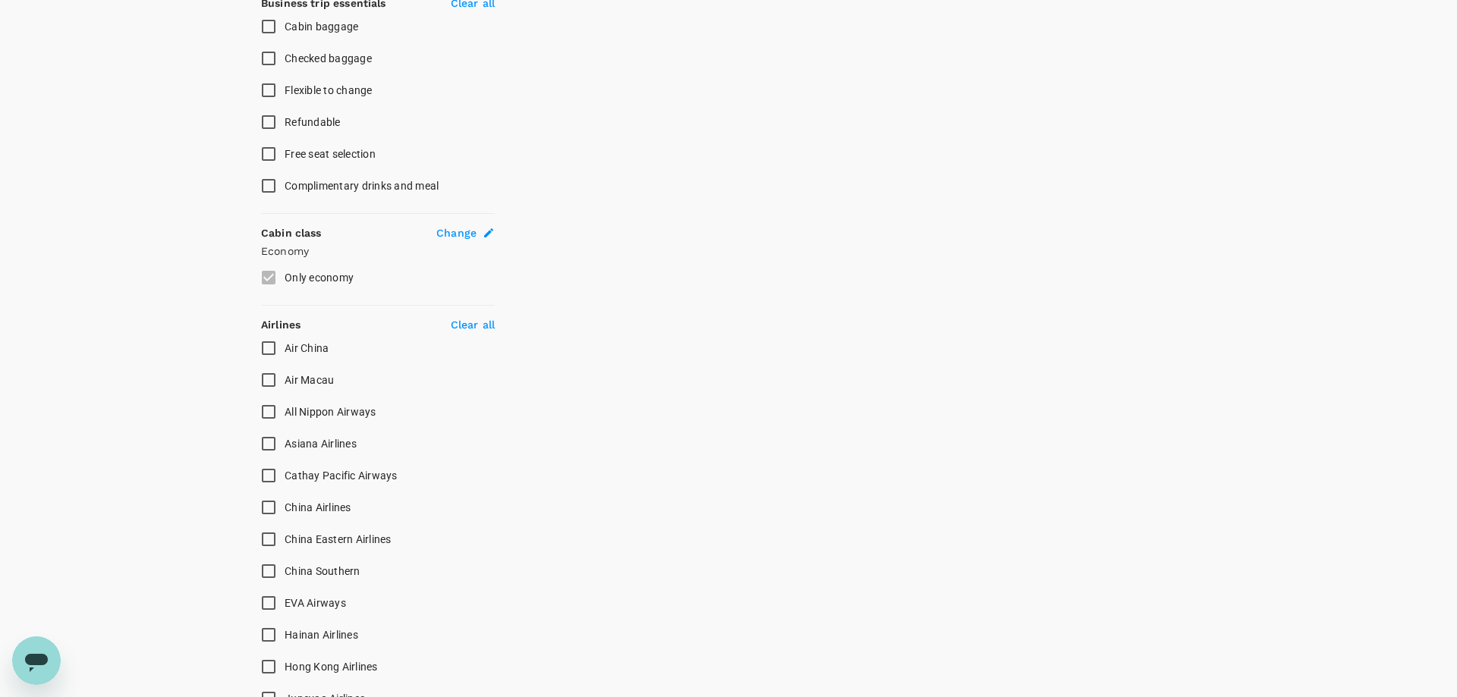
type input "1955"
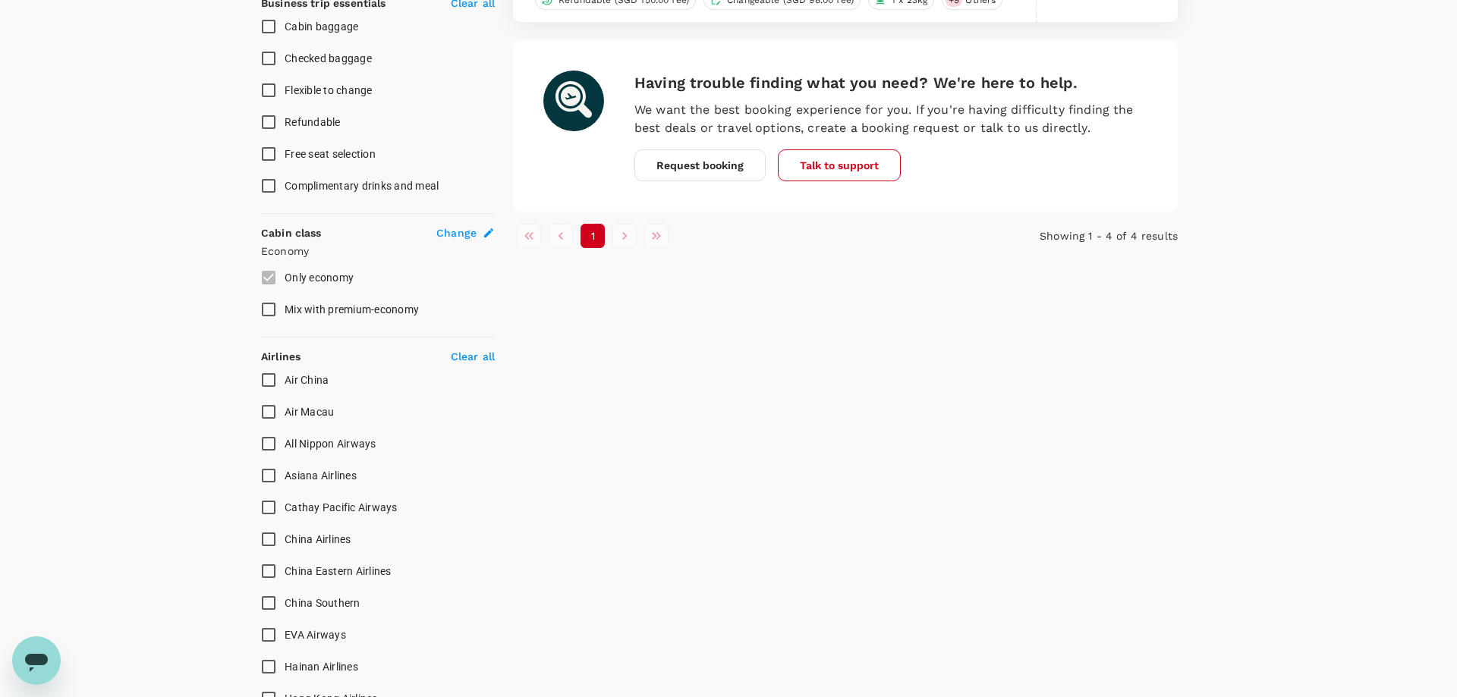
type input "SGD"
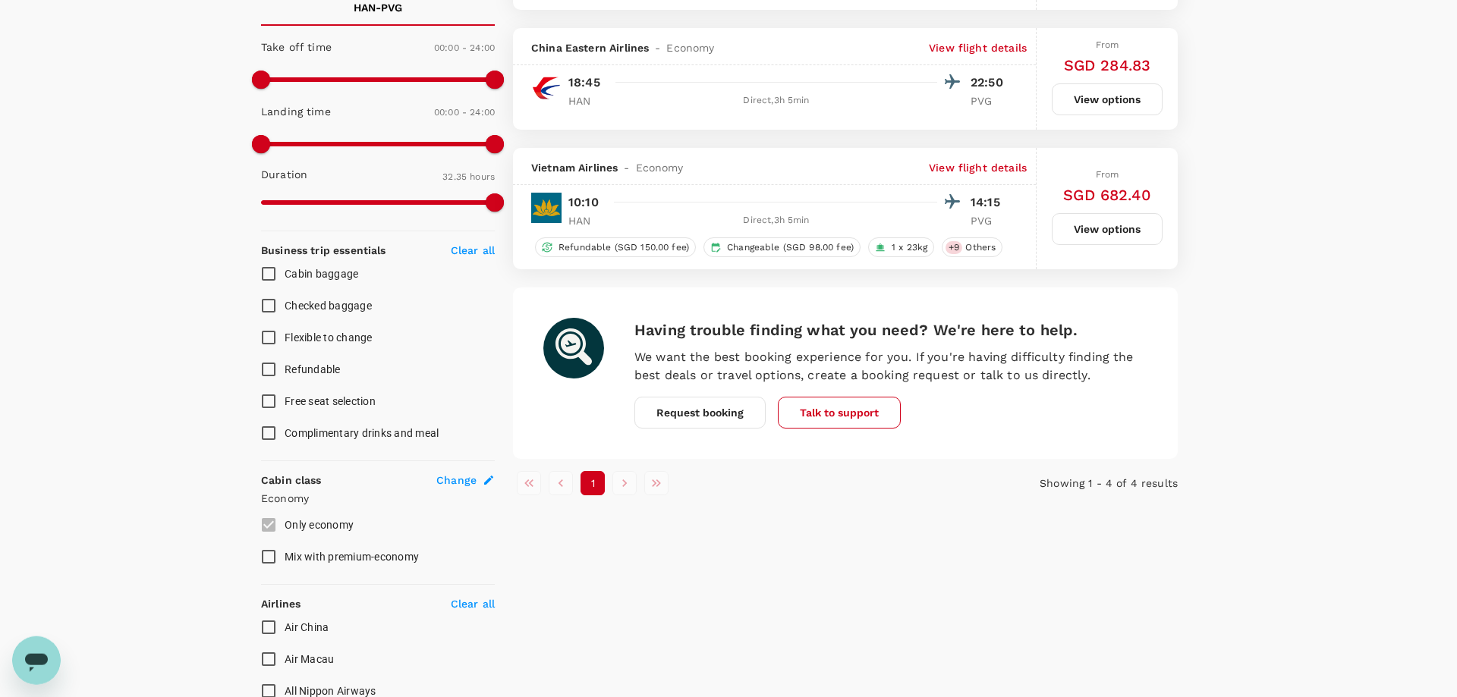
scroll to position [413, 0]
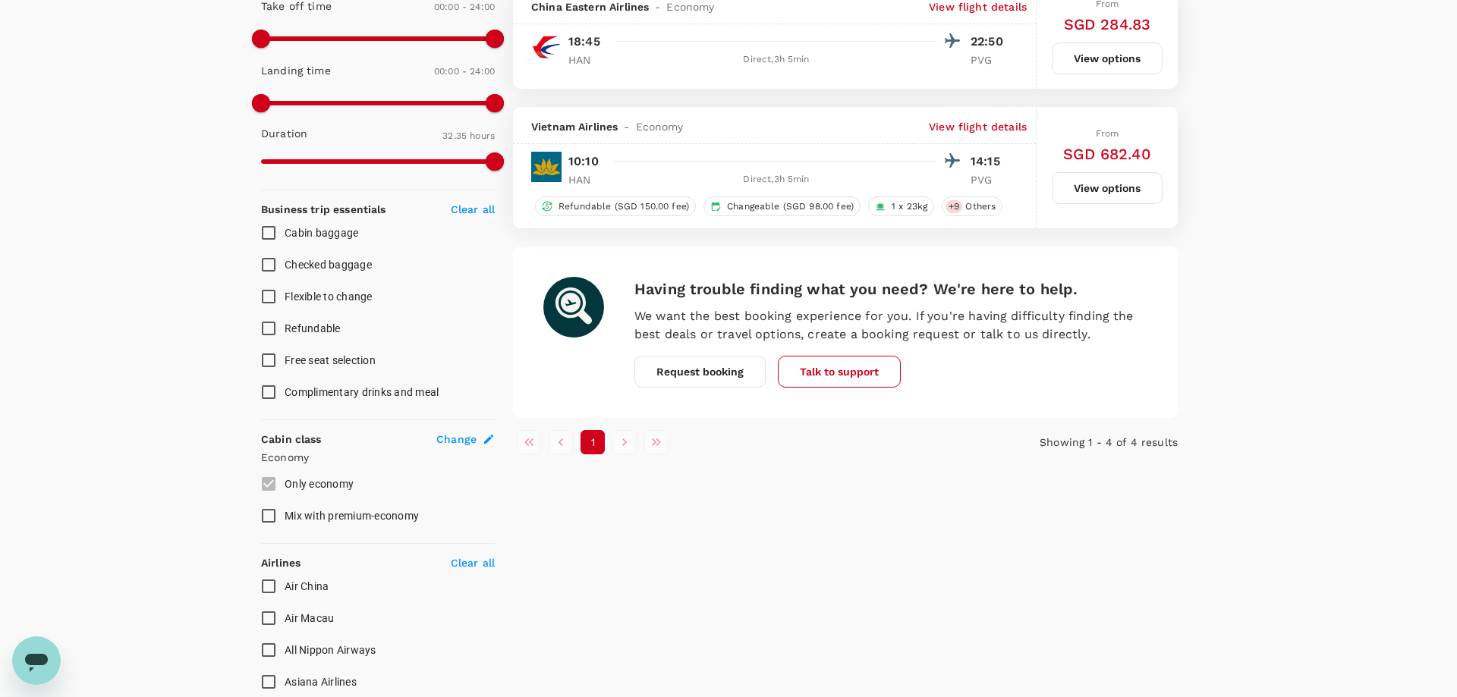
click at [266, 587] on input "Air China" at bounding box center [269, 587] width 32 height 32
checkbox input "true"
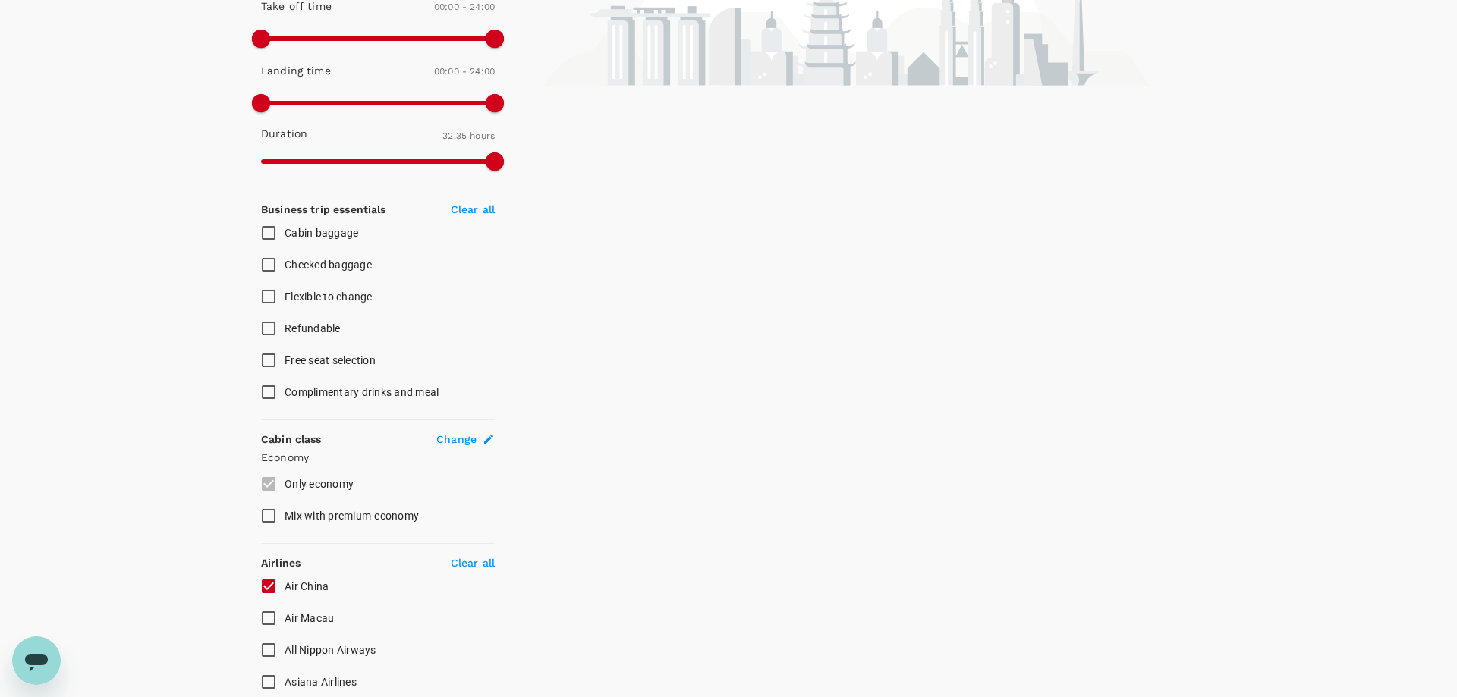
scroll to position [0, 0]
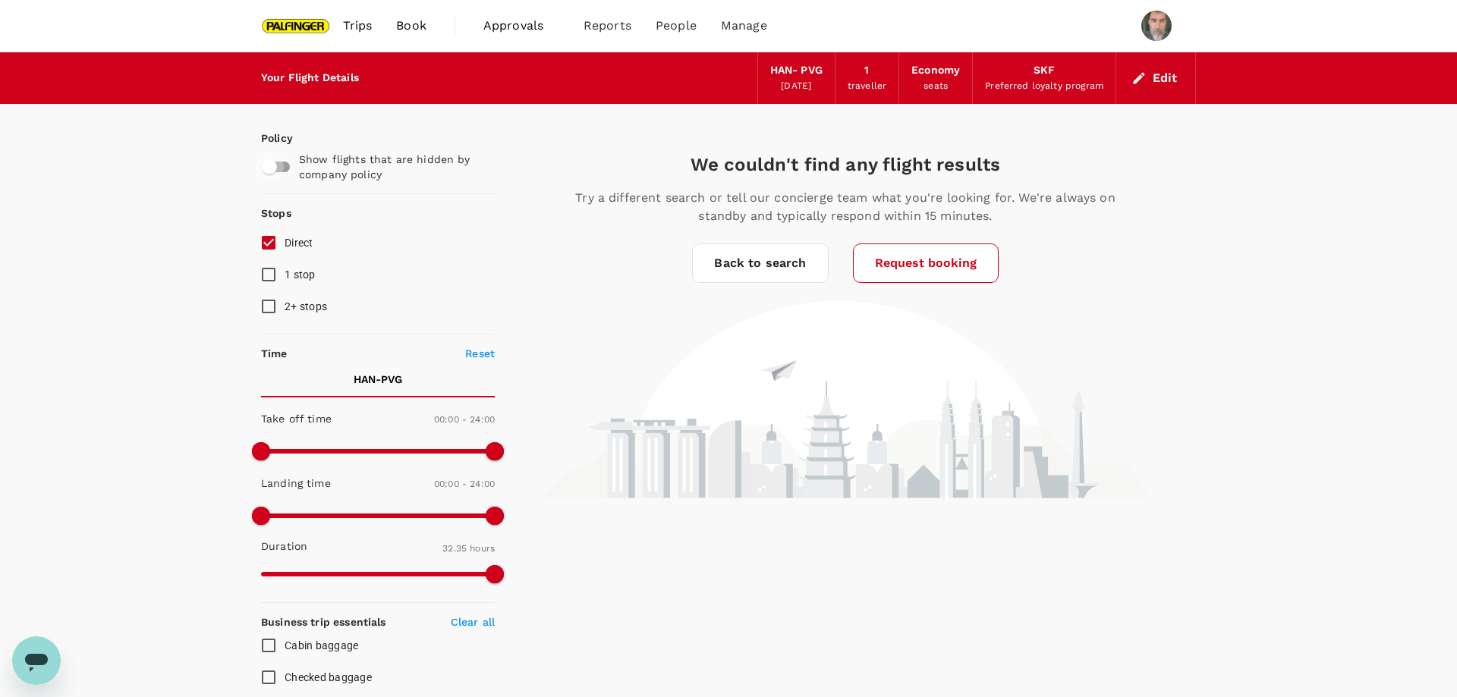
click at [275, 162] on input "checkbox" at bounding box center [269, 167] width 86 height 29
checkbox input "true"
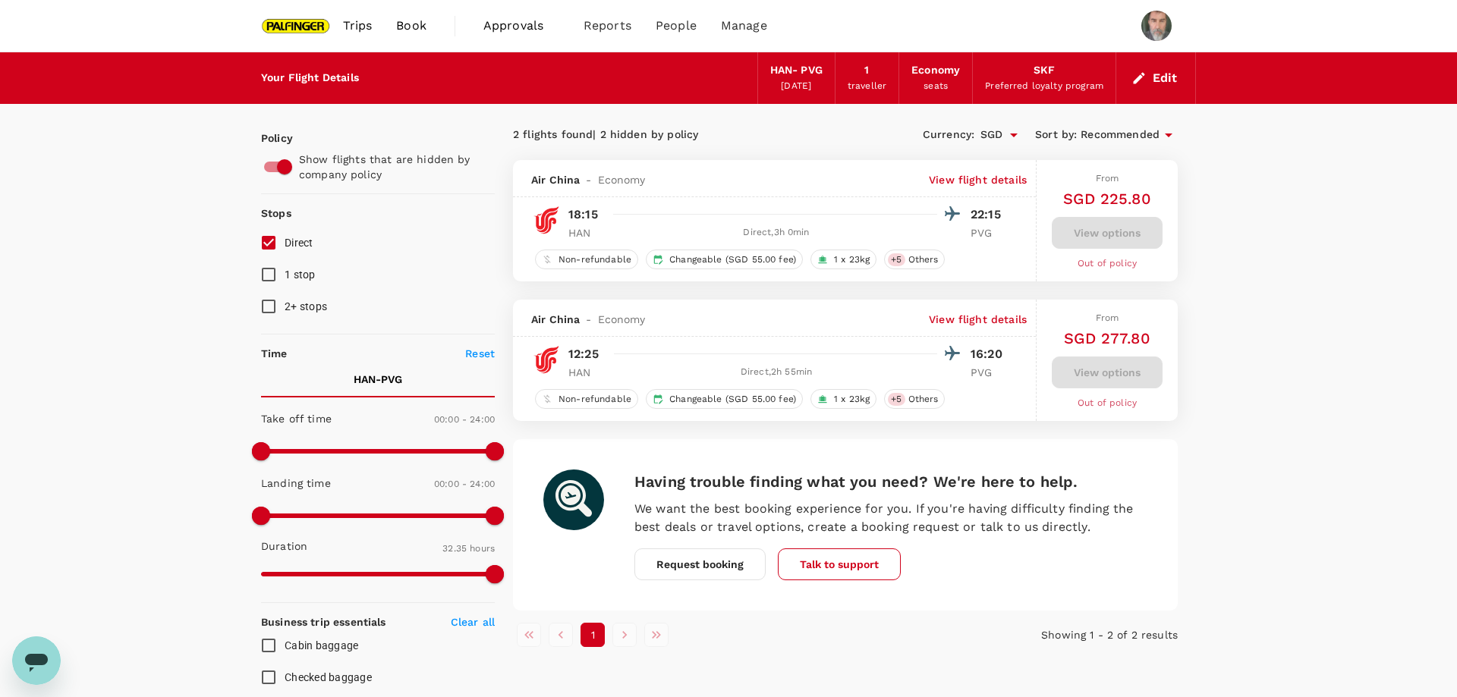
click at [1109, 230] on div "View options" at bounding box center [1107, 233] width 111 height 32
click at [867, 195] on div "Air China - Economy View flight details" at bounding box center [774, 178] width 523 height 37
click at [980, 180] on p "View flight details" at bounding box center [978, 179] width 98 height 15
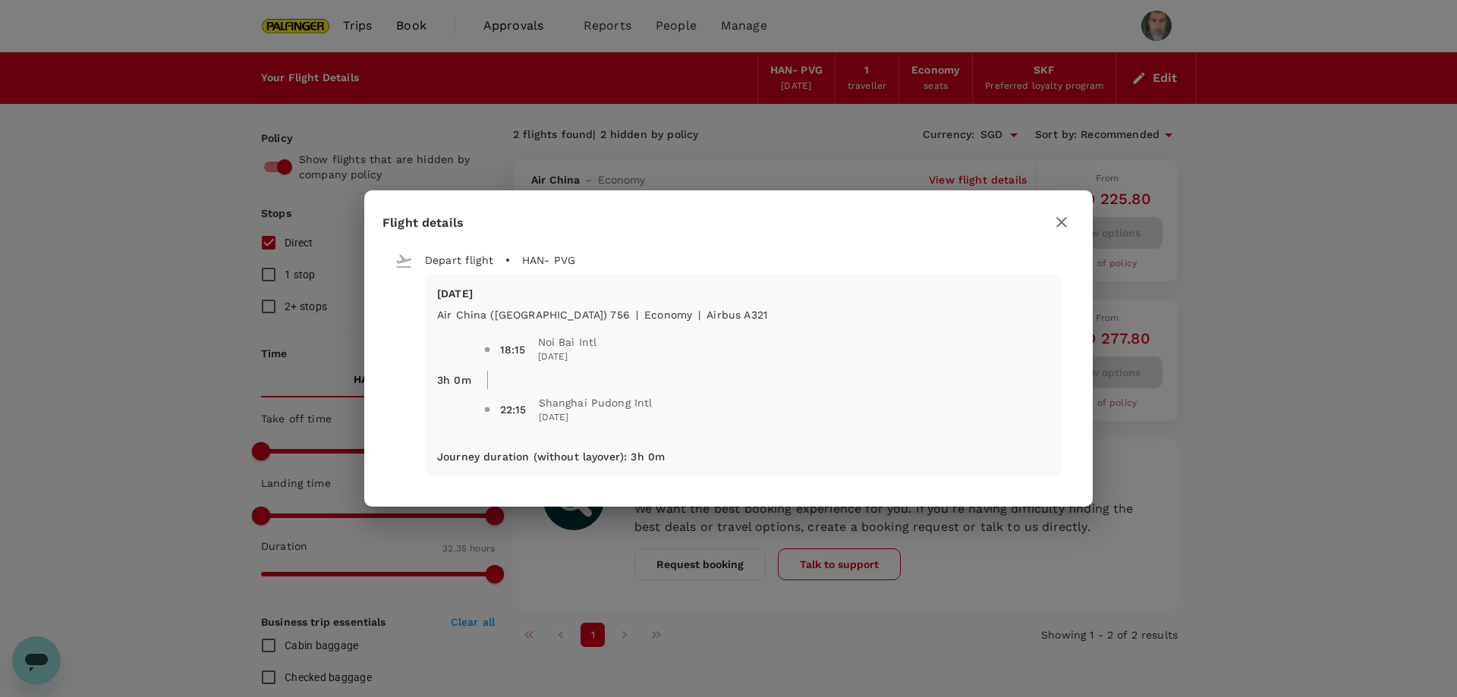
click at [645, 364] on span "18:15 Noi Bai Intl 01 Nov 2025" at bounding box center [775, 350] width 550 height 30
click at [1057, 220] on icon "button" at bounding box center [1061, 222] width 18 height 18
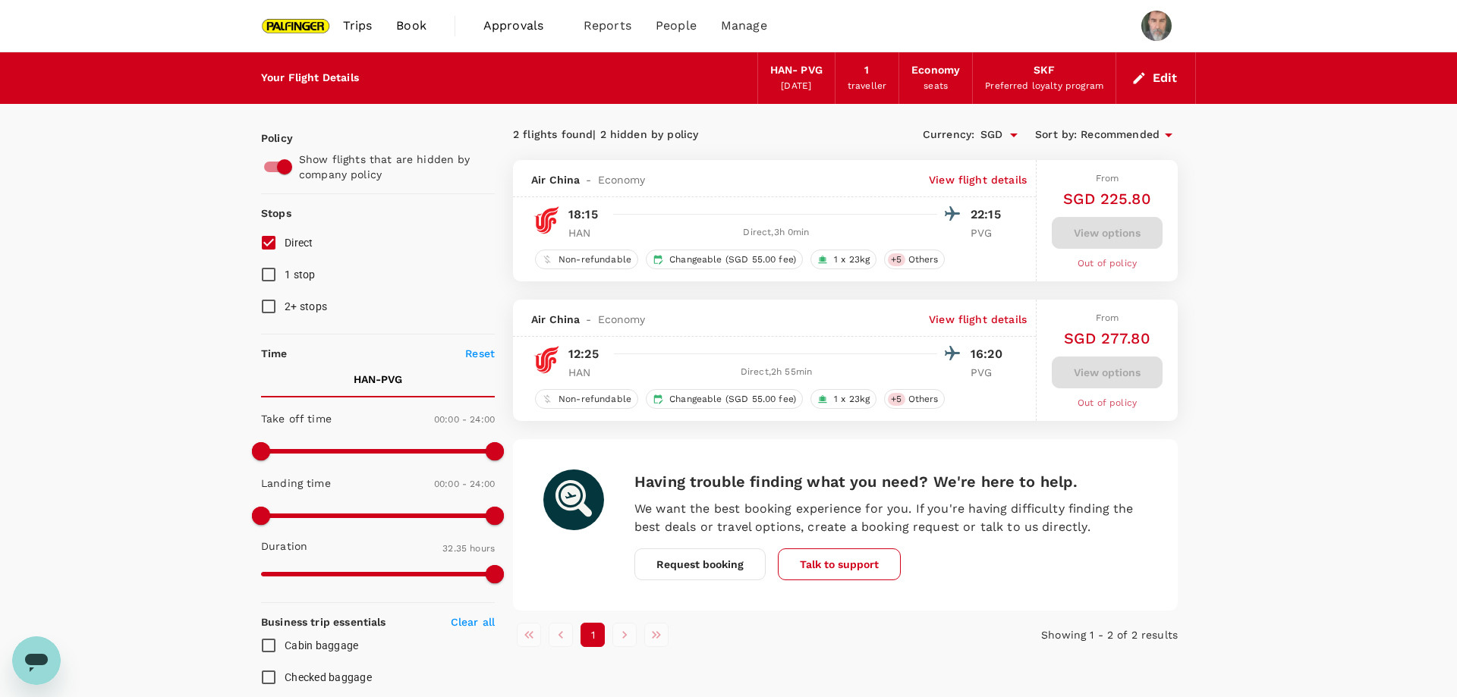
click at [1108, 264] on span "Out of policy" at bounding box center [1106, 263] width 59 height 11
click at [1096, 234] on div "View options" at bounding box center [1107, 233] width 111 height 32
click at [1099, 229] on div "View options" at bounding box center [1107, 233] width 111 height 32
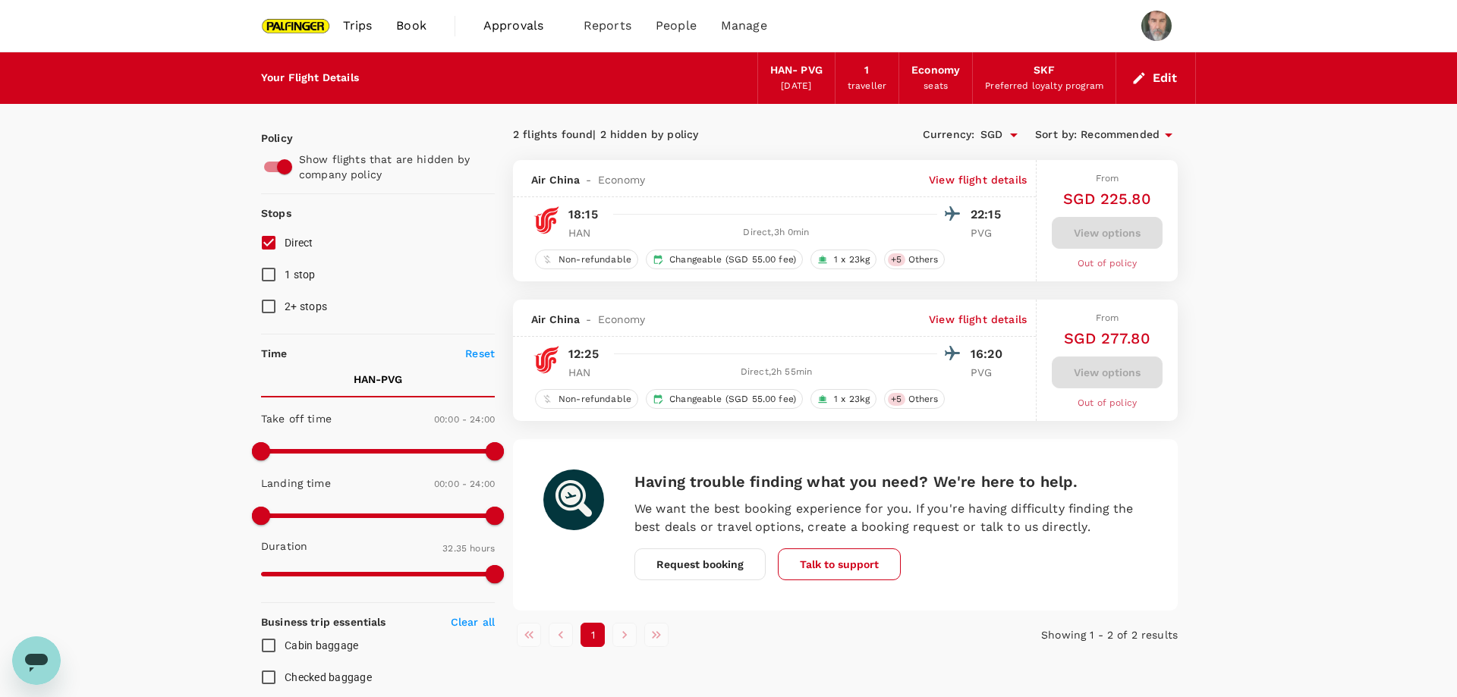
click at [1099, 229] on div "View options" at bounding box center [1107, 233] width 111 height 32
click at [989, 179] on p "View flight details" at bounding box center [978, 179] width 98 height 15
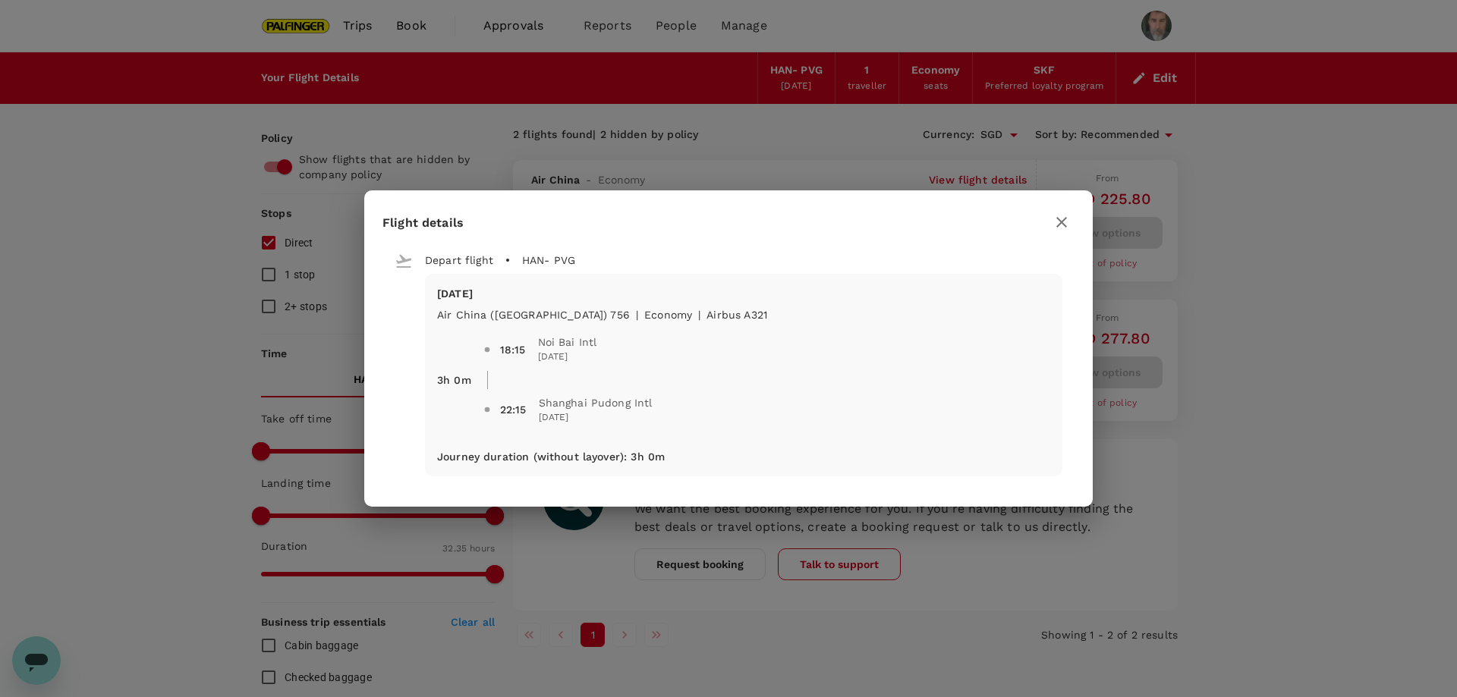
click at [1058, 221] on icon "button" at bounding box center [1061, 222] width 18 height 18
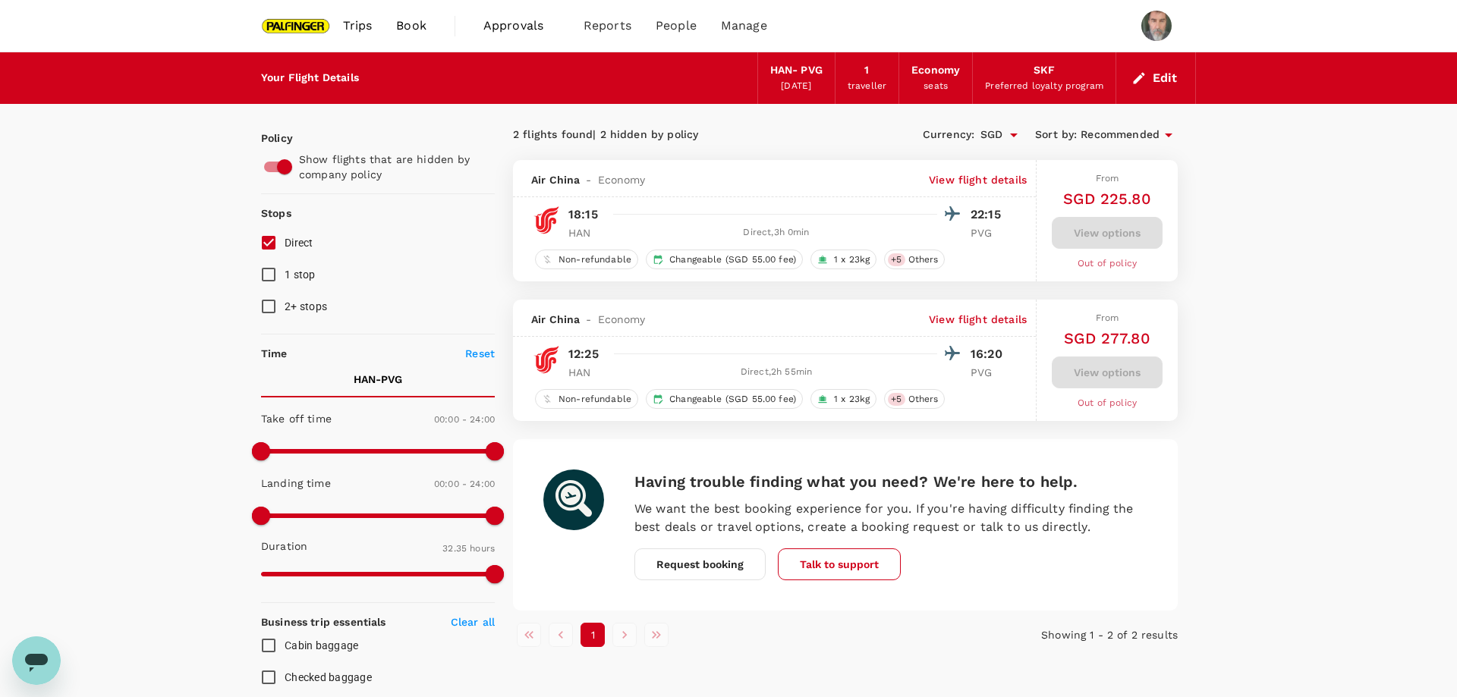
click at [1111, 263] on span "Out of policy" at bounding box center [1106, 263] width 59 height 11
click at [1179, 225] on div "2 flights found | 2 hidden by policy Currency : SGD Sort by : Recommended Air C…" at bounding box center [845, 384] width 701 height 525
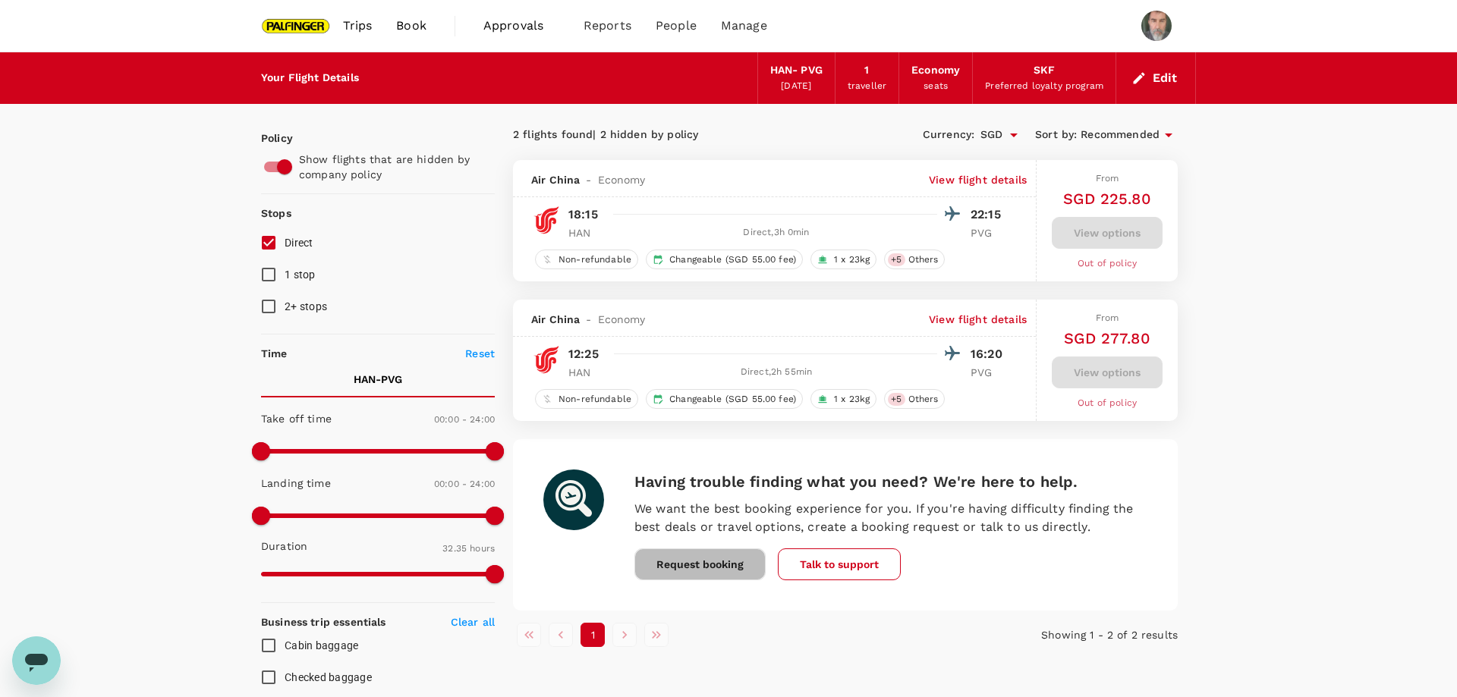
click at [705, 567] on button "Request booking" at bounding box center [699, 565] width 131 height 32
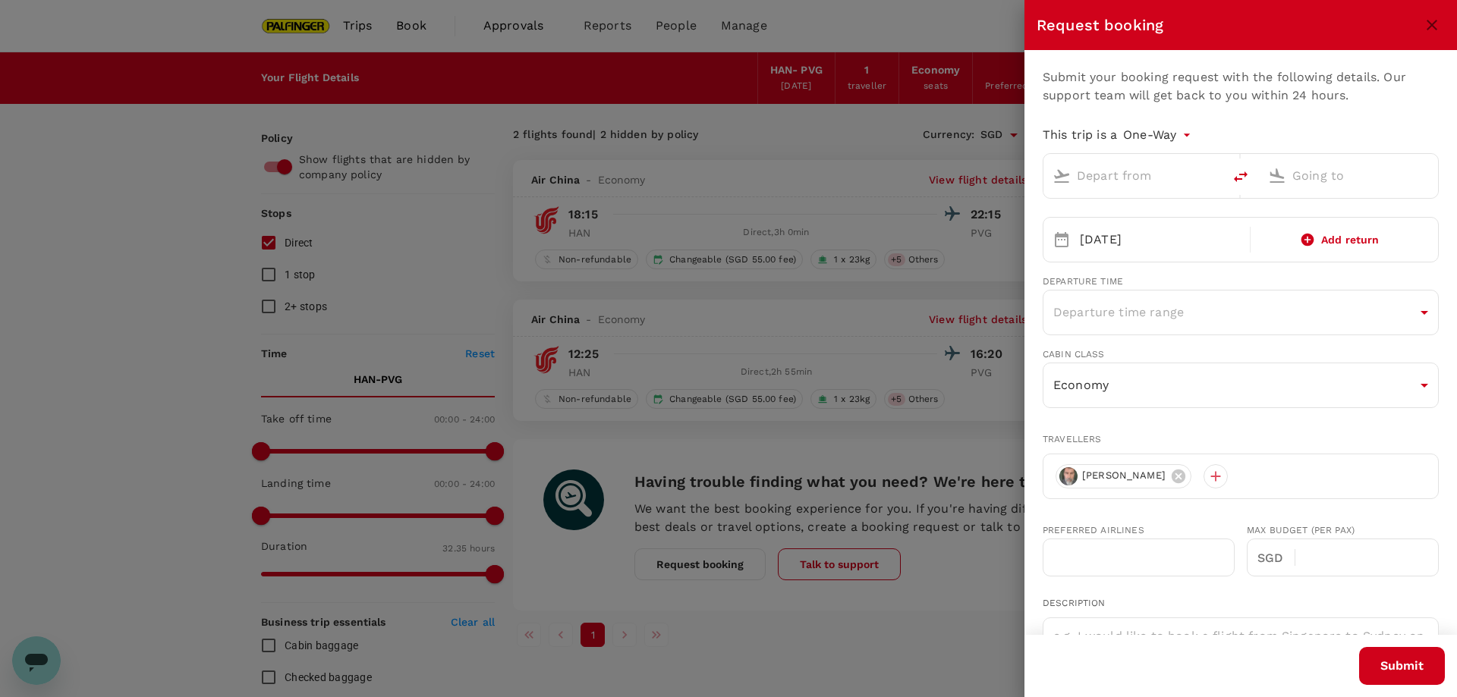
type input "Noi Bai Intl (HAN)"
type input "Shanghai Pudong Intl (PVG)"
type input "65"
type input "97526571"
type input "[PERSON_NAME][EMAIL_ADDRESS][DOMAIN_NAME]"
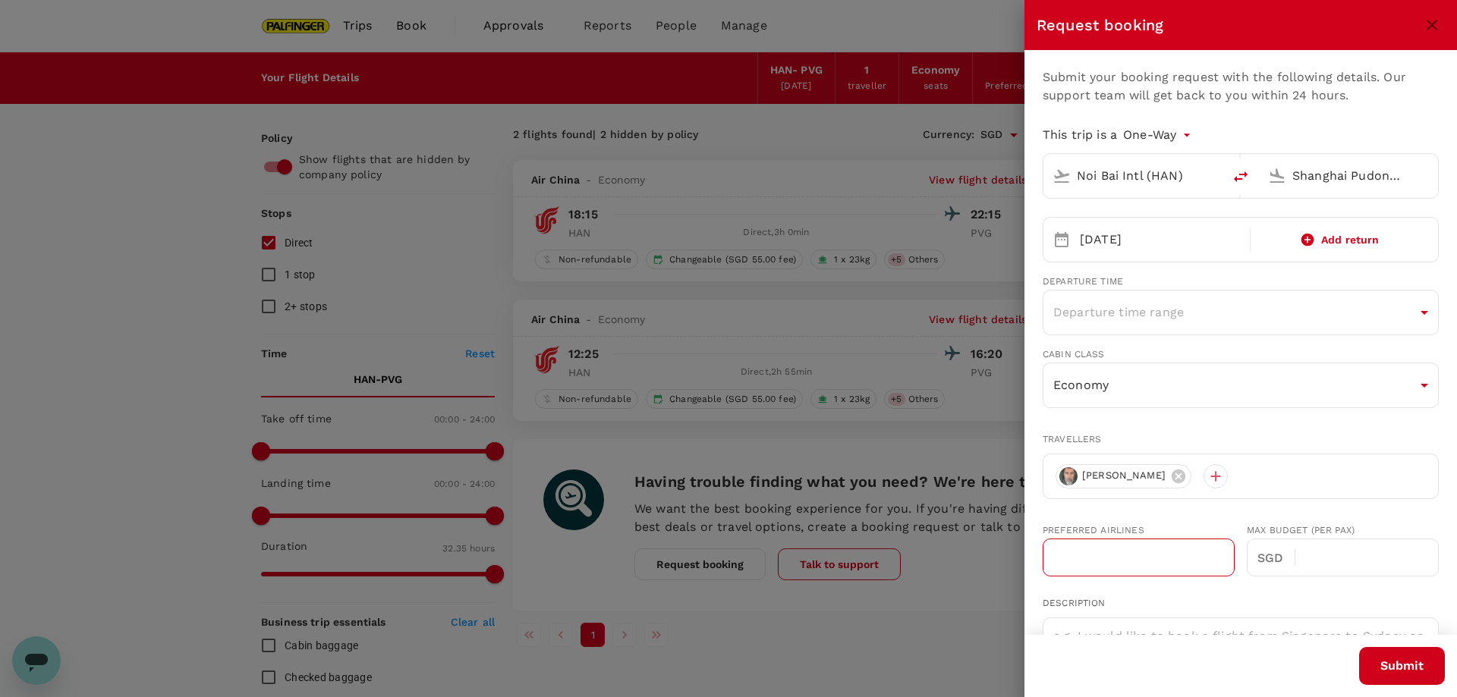
click at [1091, 556] on input "text" at bounding box center [1139, 558] width 192 height 38
type input "c"
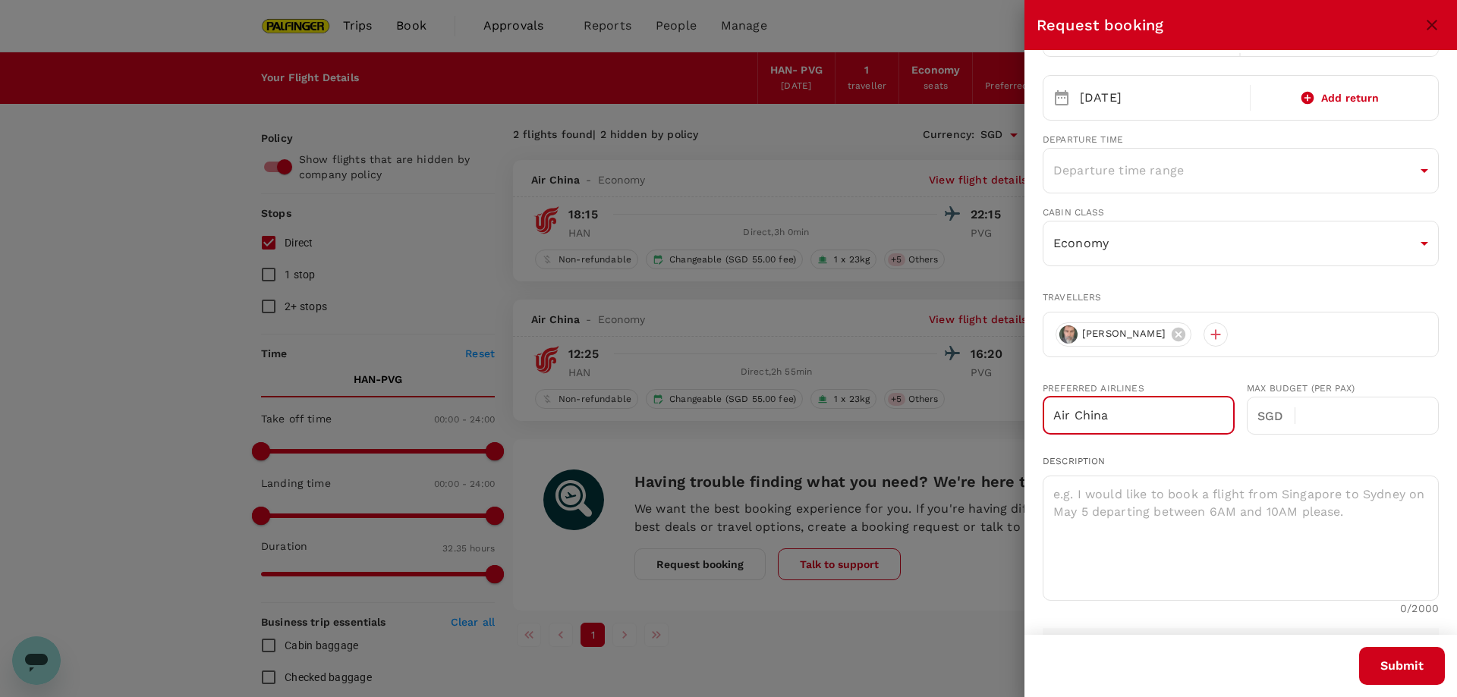
scroll to position [194, 0]
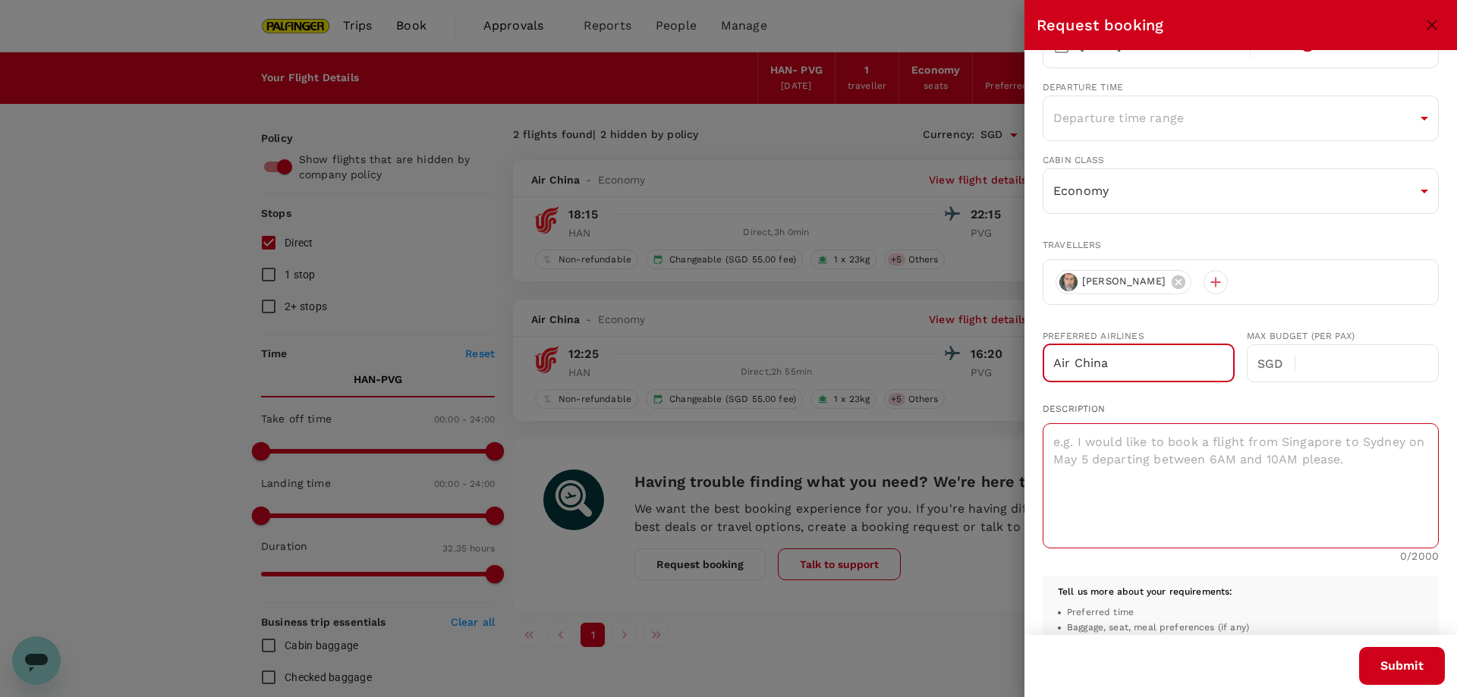
type input "Air China"
click at [1136, 471] on textarea at bounding box center [1241, 485] width 396 height 125
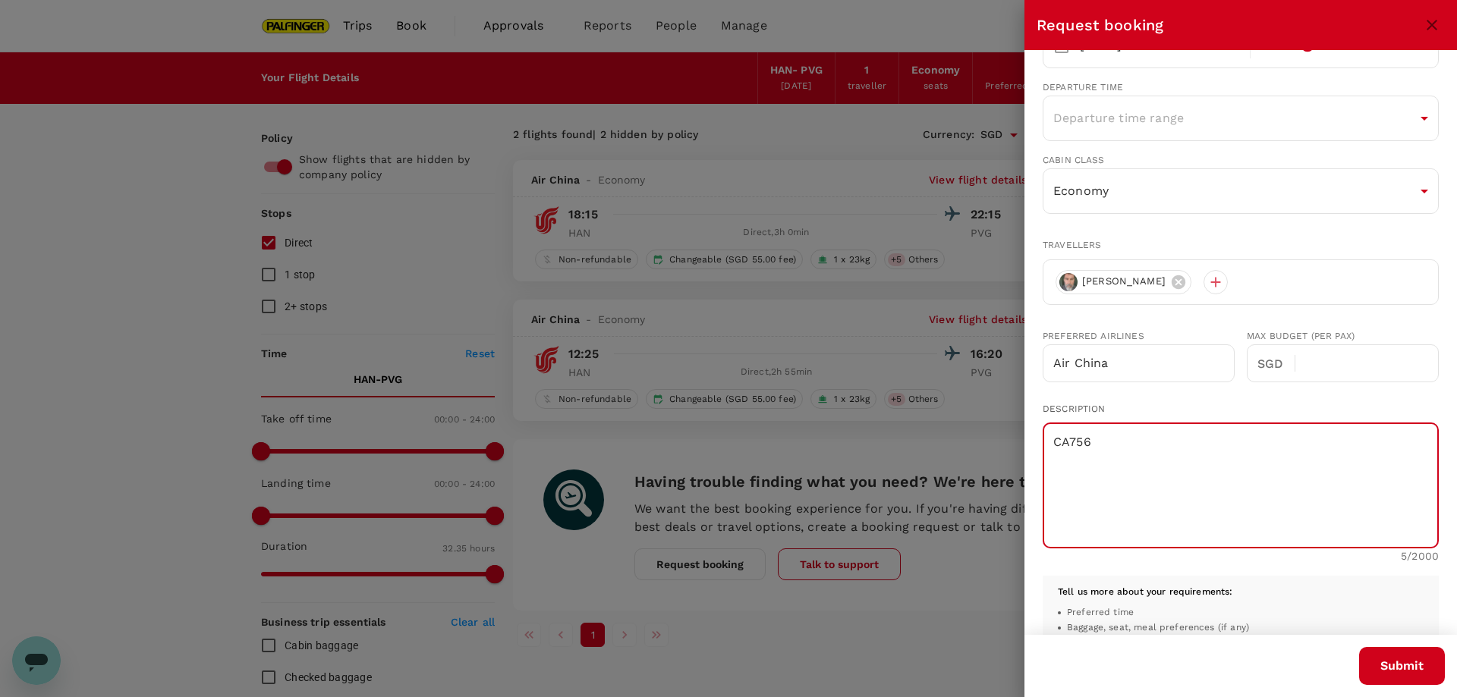
type textarea "CA756"
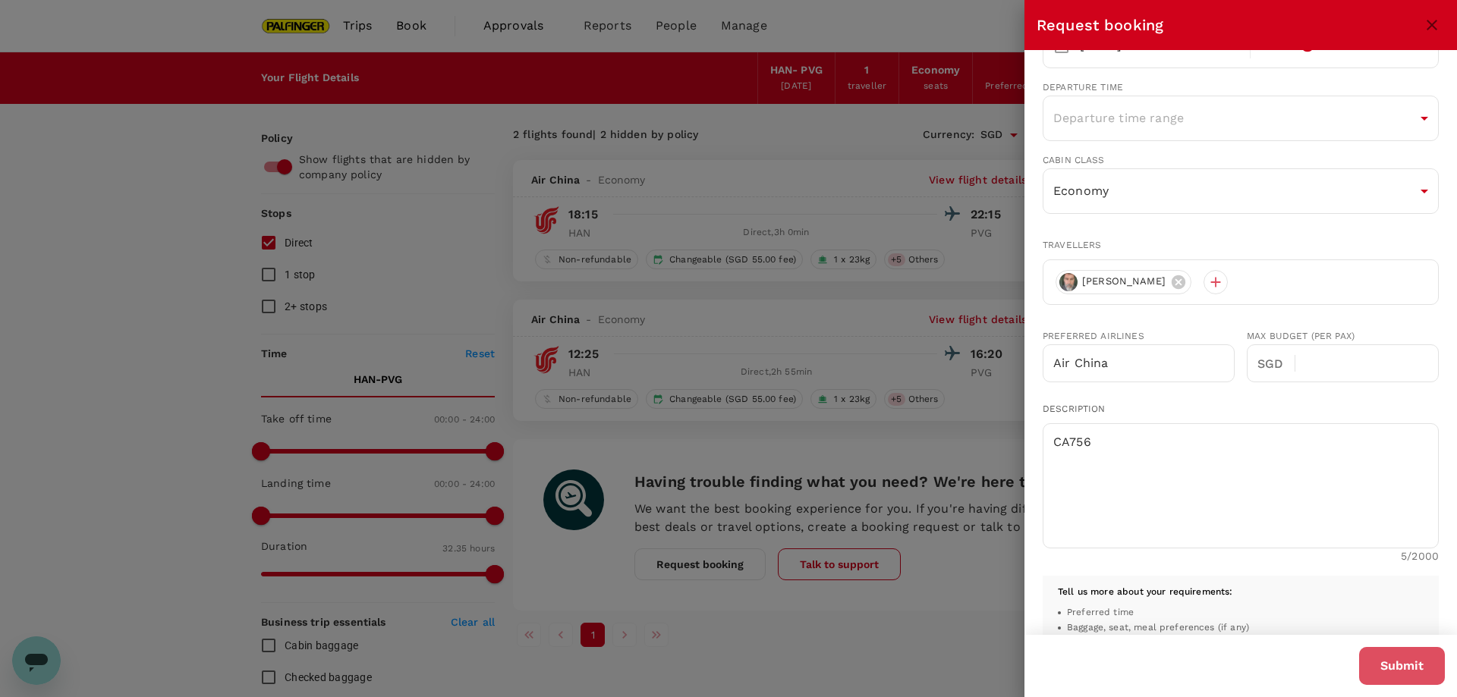
click at [1391, 663] on button "Submit" at bounding box center [1402, 666] width 86 height 38
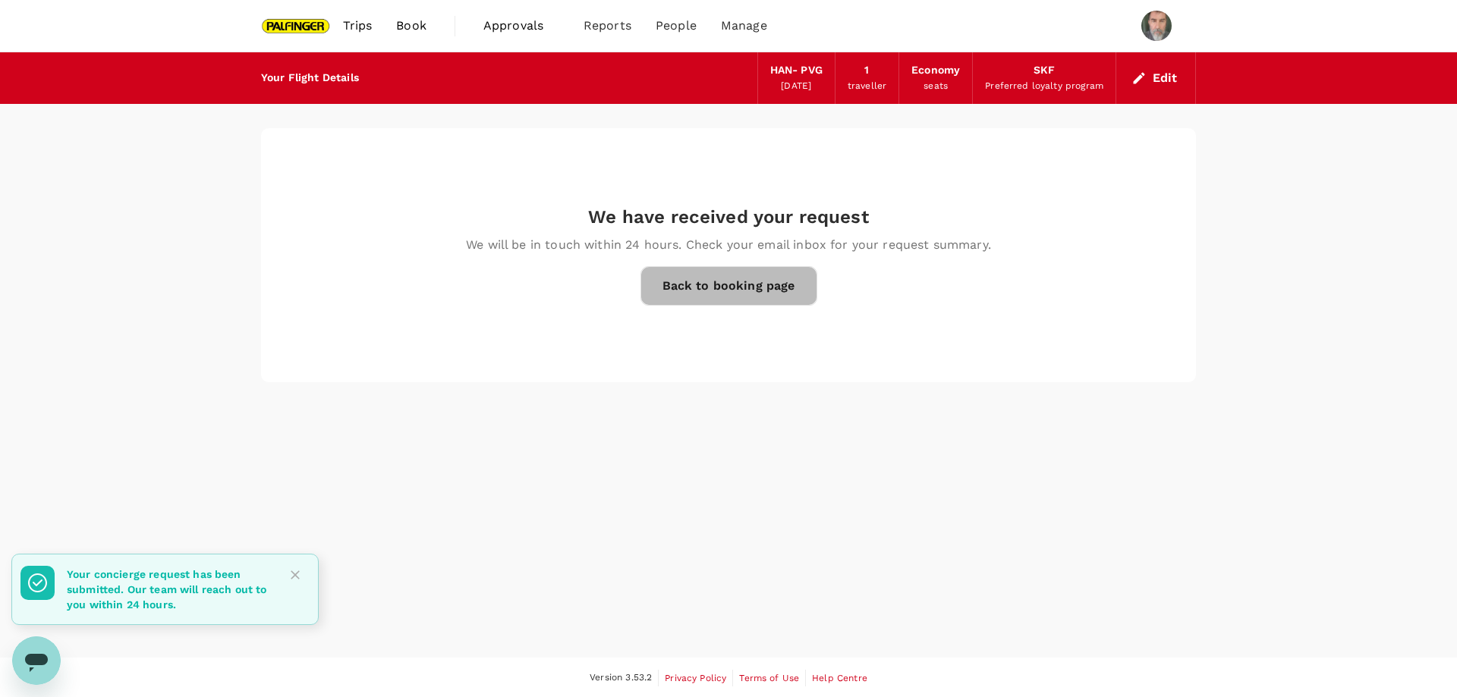
click at [733, 290] on link "Back to booking page" at bounding box center [728, 285] width 177 height 39
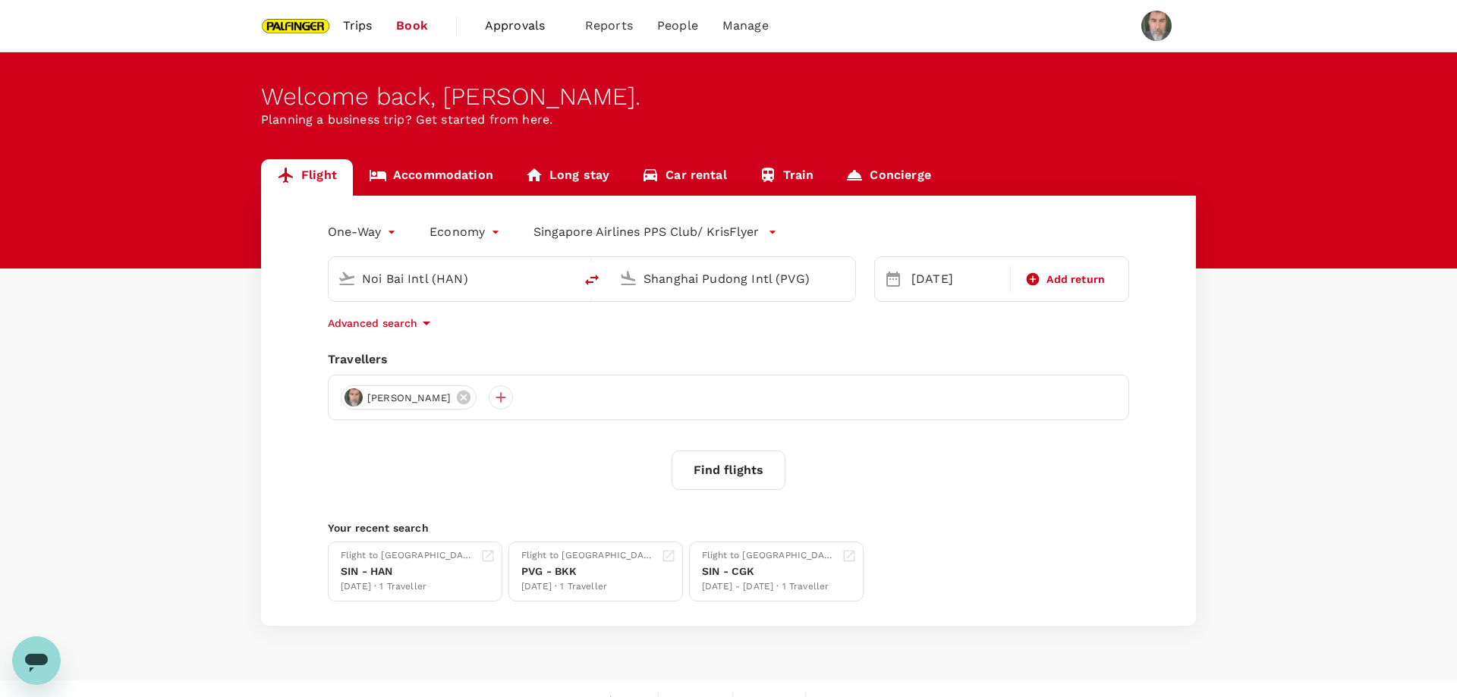
click at [588, 278] on icon "delete" at bounding box center [592, 280] width 18 height 18
type input "Shanghai Pudong Intl (PVG)"
click at [906, 282] on div "01 Nov" at bounding box center [956, 279] width 102 height 30
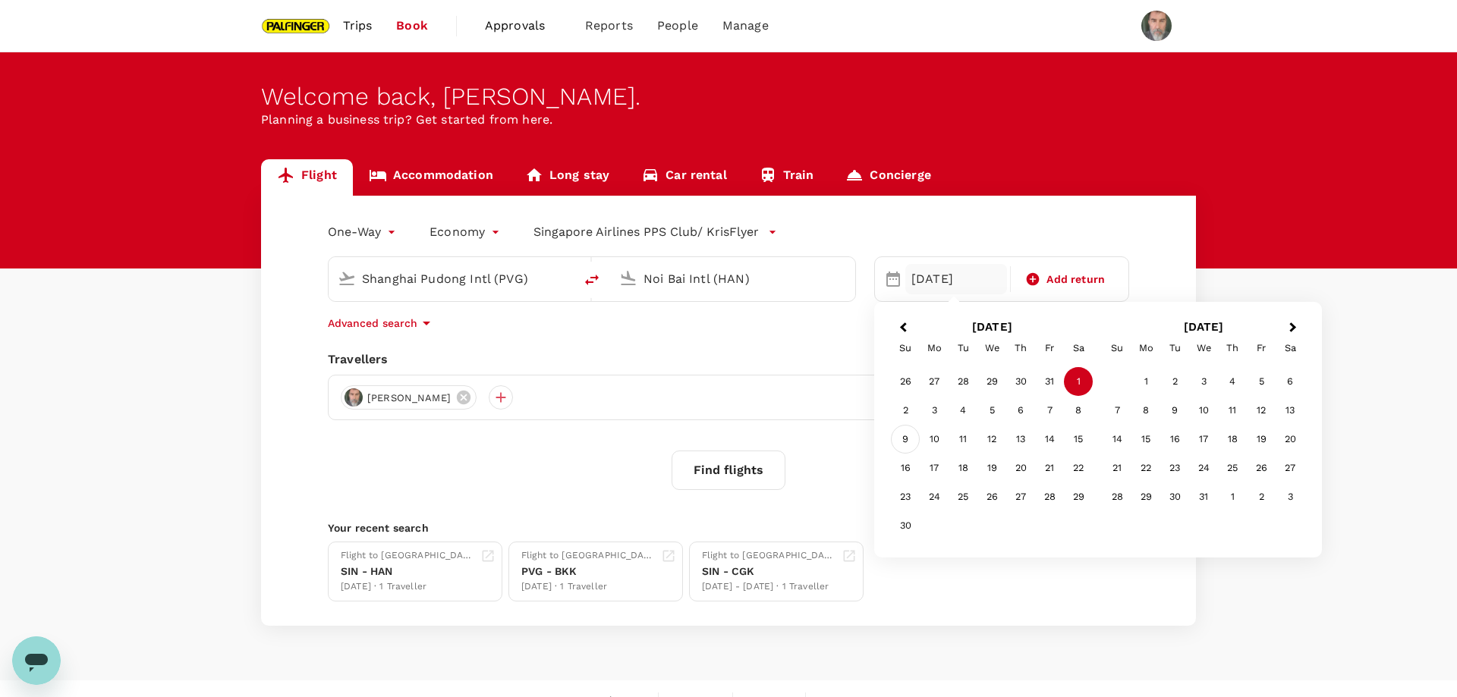
click at [904, 436] on div "9" at bounding box center [905, 439] width 29 height 29
click at [629, 282] on icon at bounding box center [628, 278] width 18 height 18
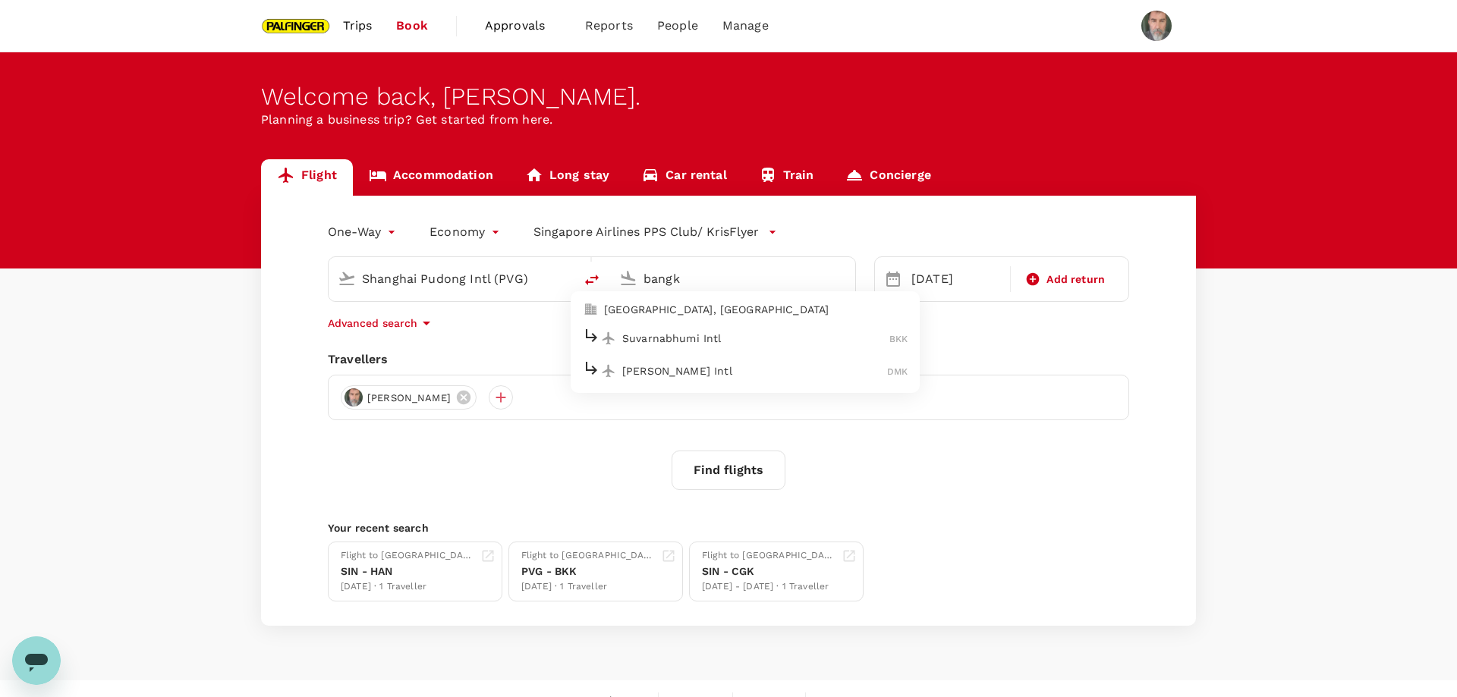
click at [674, 307] on p "Bangkok, Thailand" at bounding box center [756, 309] width 304 height 15
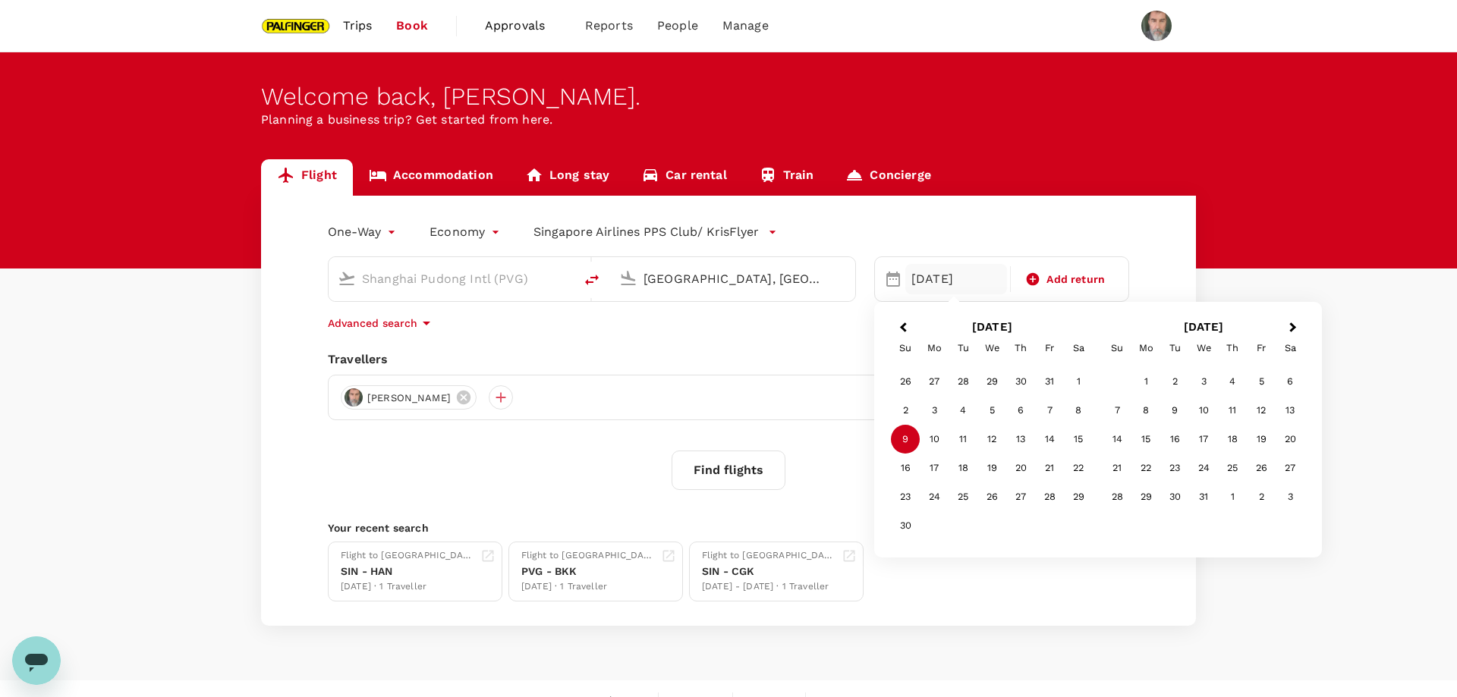
type input "Bangkok, Thailand (any)"
click at [681, 310] on div "One-Way oneway Economy economy Singapore Airlines PPS Club/ KrisFlyer Shanghai …" at bounding box center [728, 411] width 935 height 430
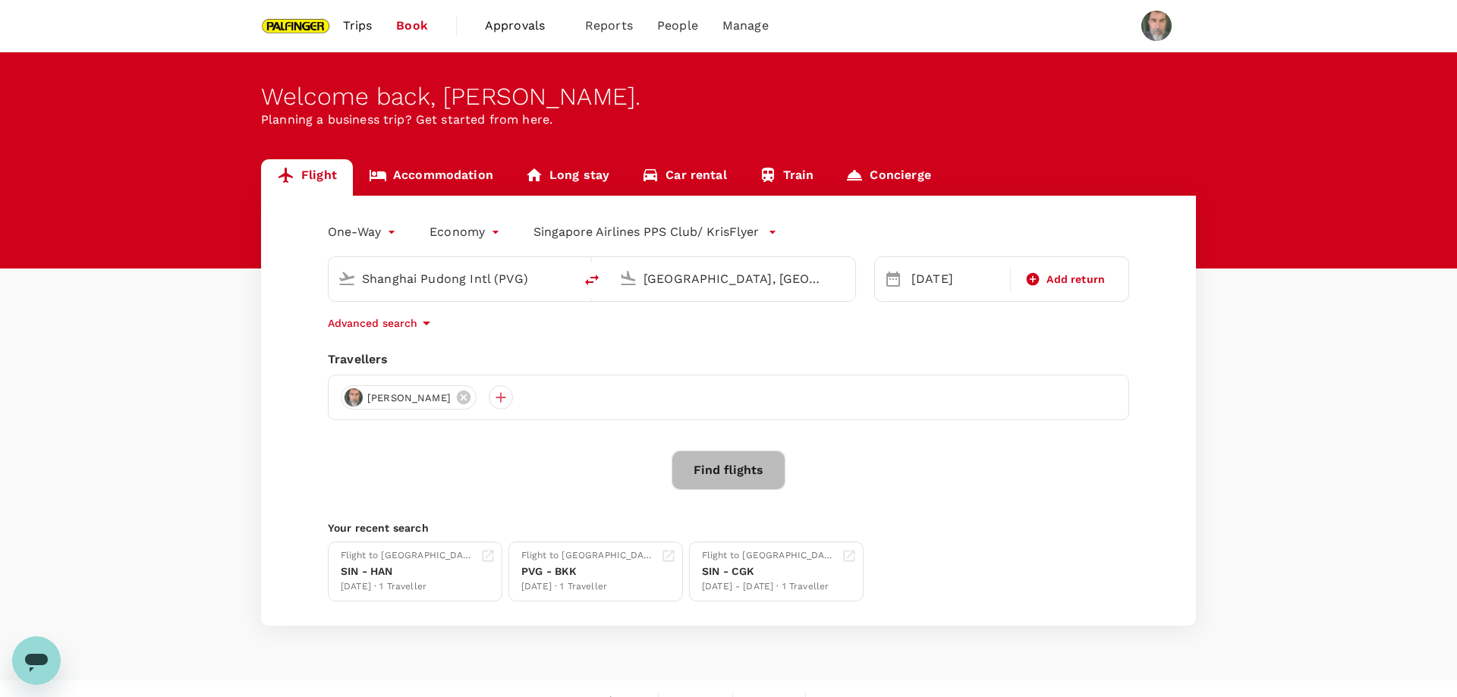
click at [722, 469] on button "Find flights" at bounding box center [729, 470] width 114 height 39
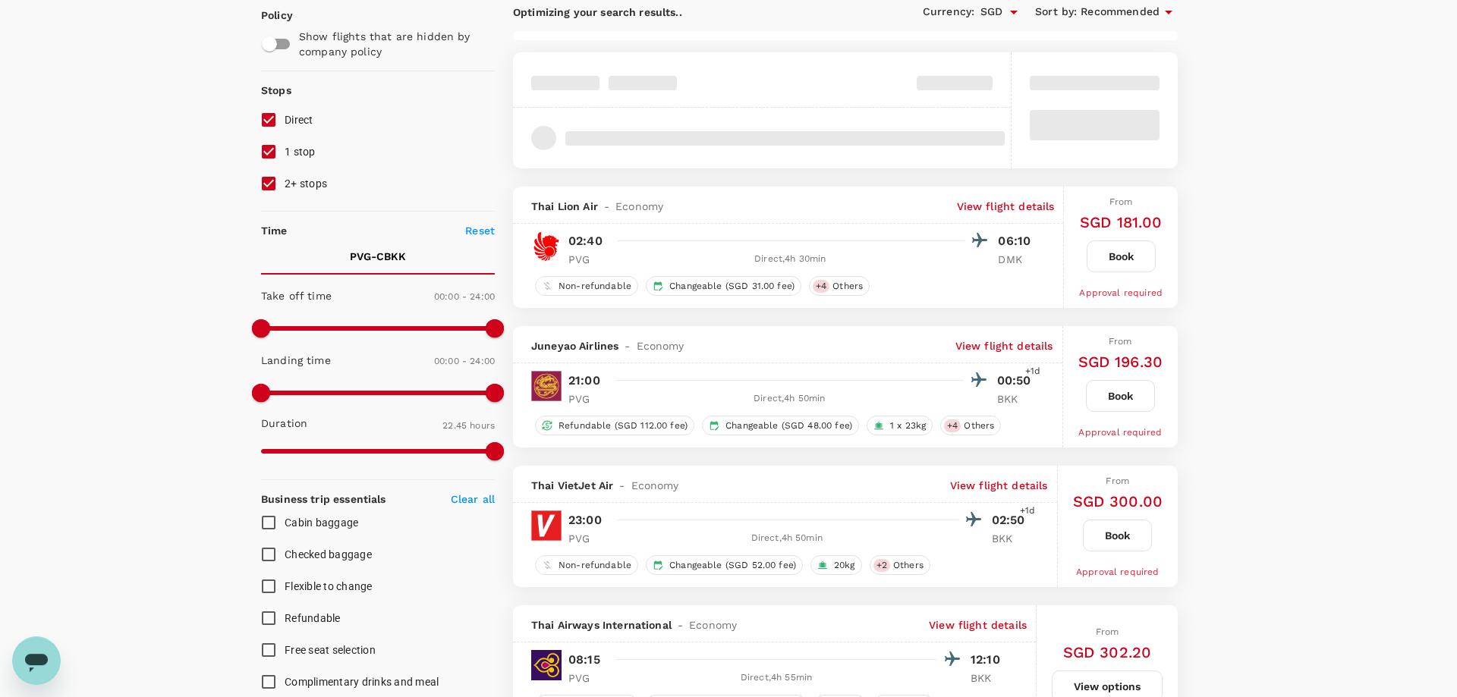
scroll to position [206, 0]
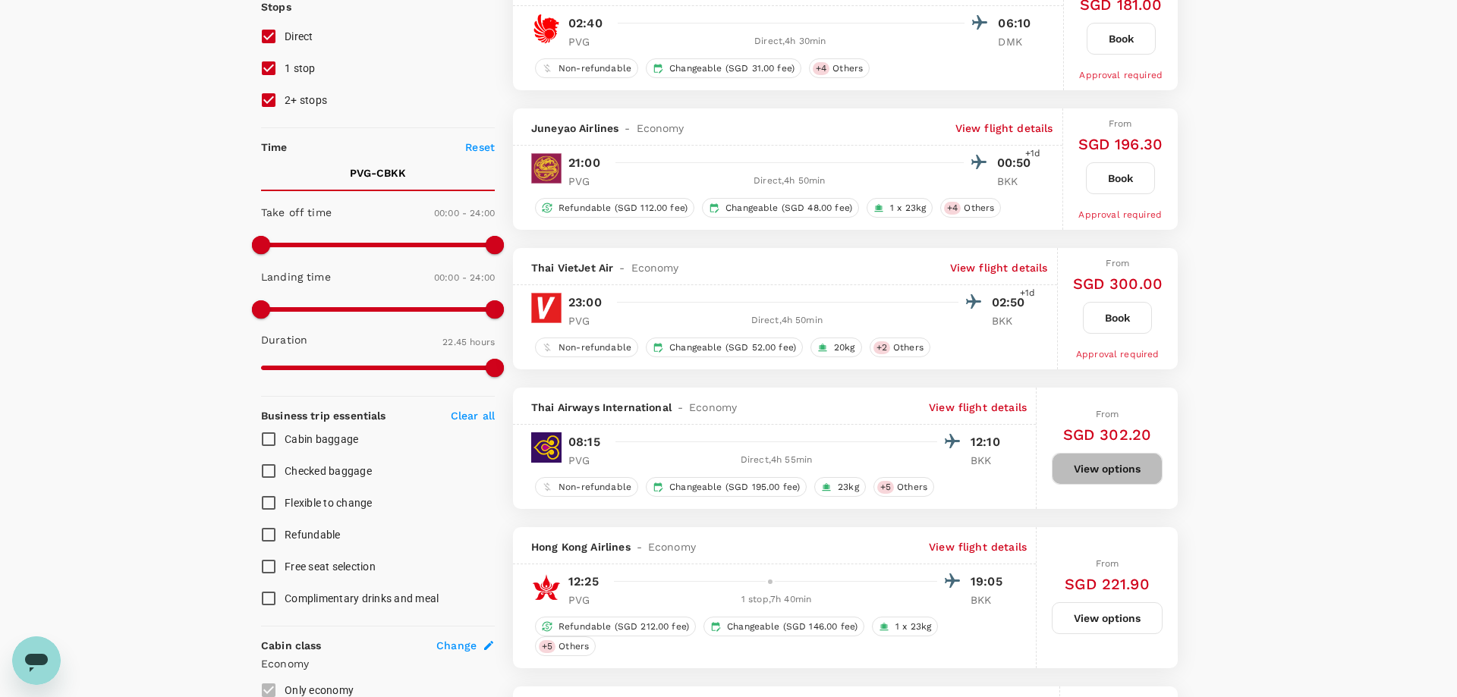
click at [1107, 470] on button "View options" at bounding box center [1107, 469] width 111 height 32
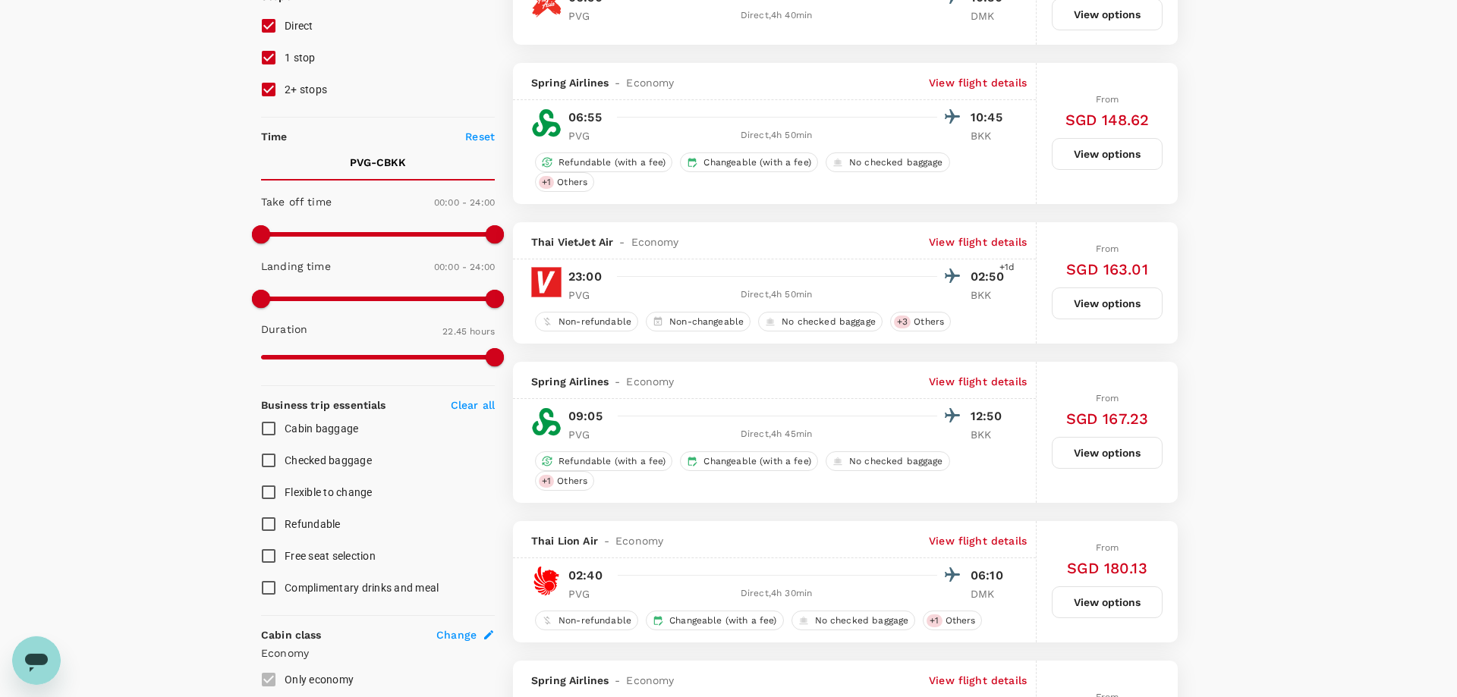
scroll to position [0, 0]
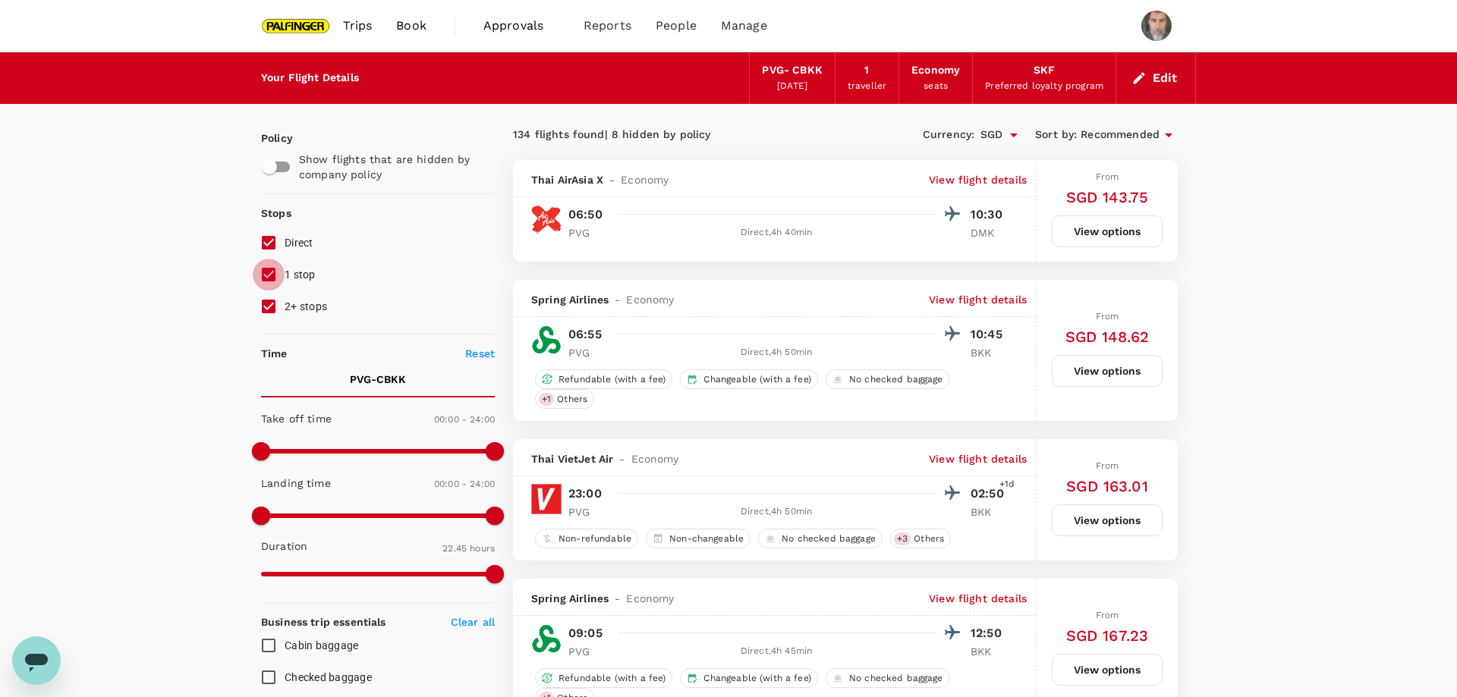
click at [266, 275] on input "1 stop" at bounding box center [269, 275] width 32 height 32
checkbox input "false"
click at [266, 305] on input "2+ stops" at bounding box center [269, 307] width 32 height 32
checkbox input "false"
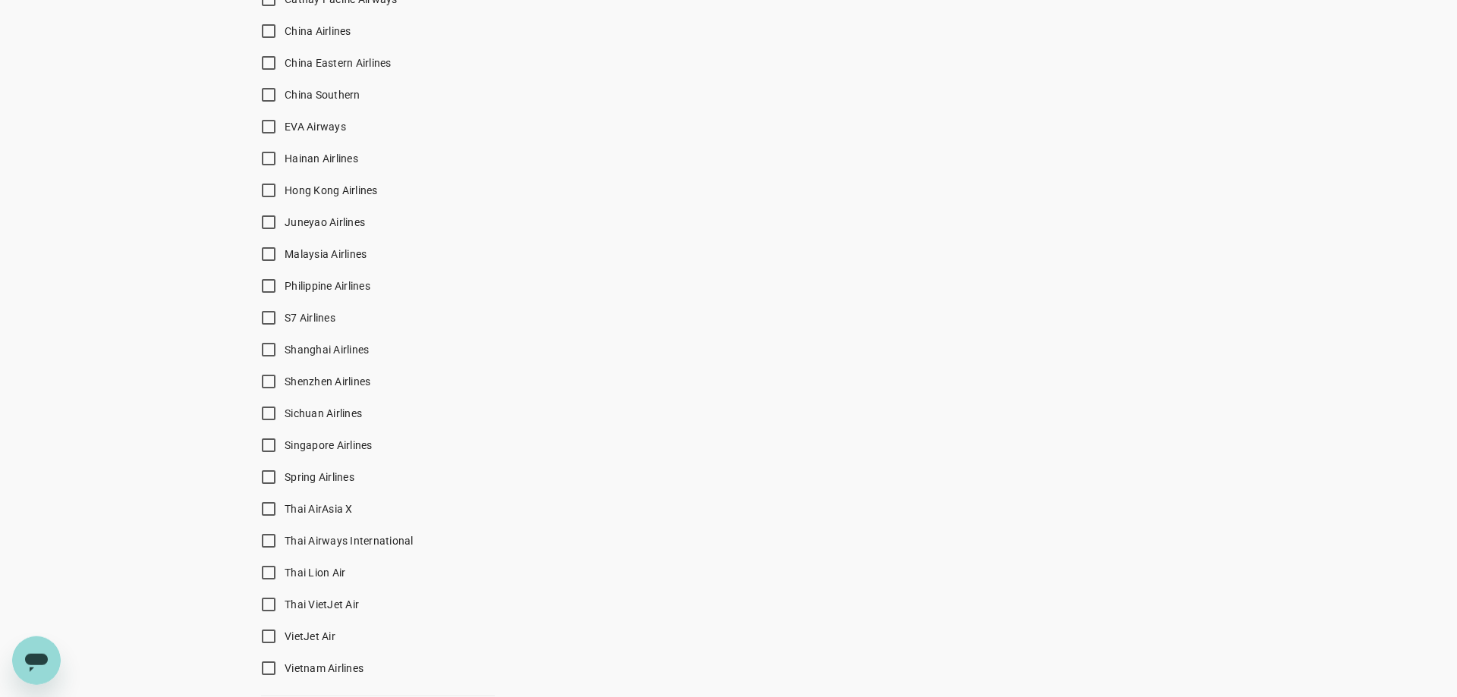
scroll to position [1238, 0]
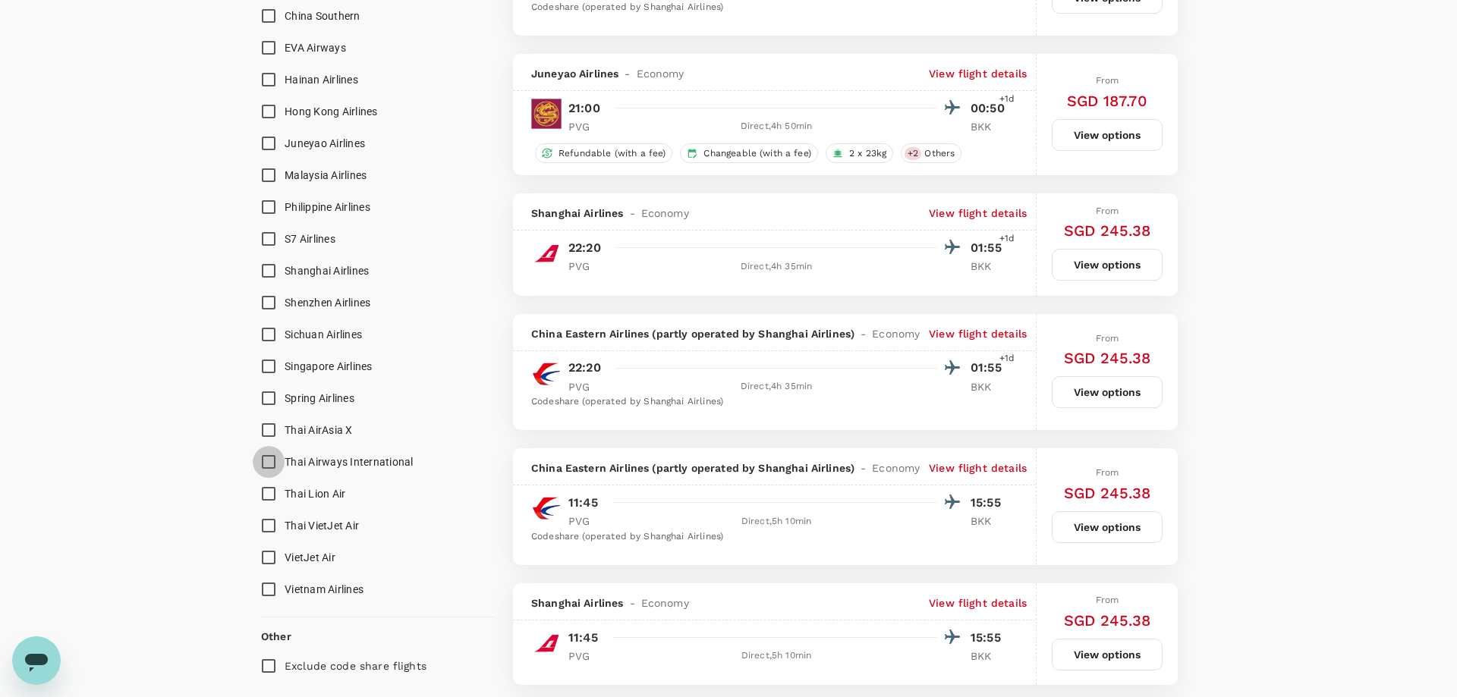
click at [266, 459] on input "Thai Airways International" at bounding box center [269, 462] width 32 height 32
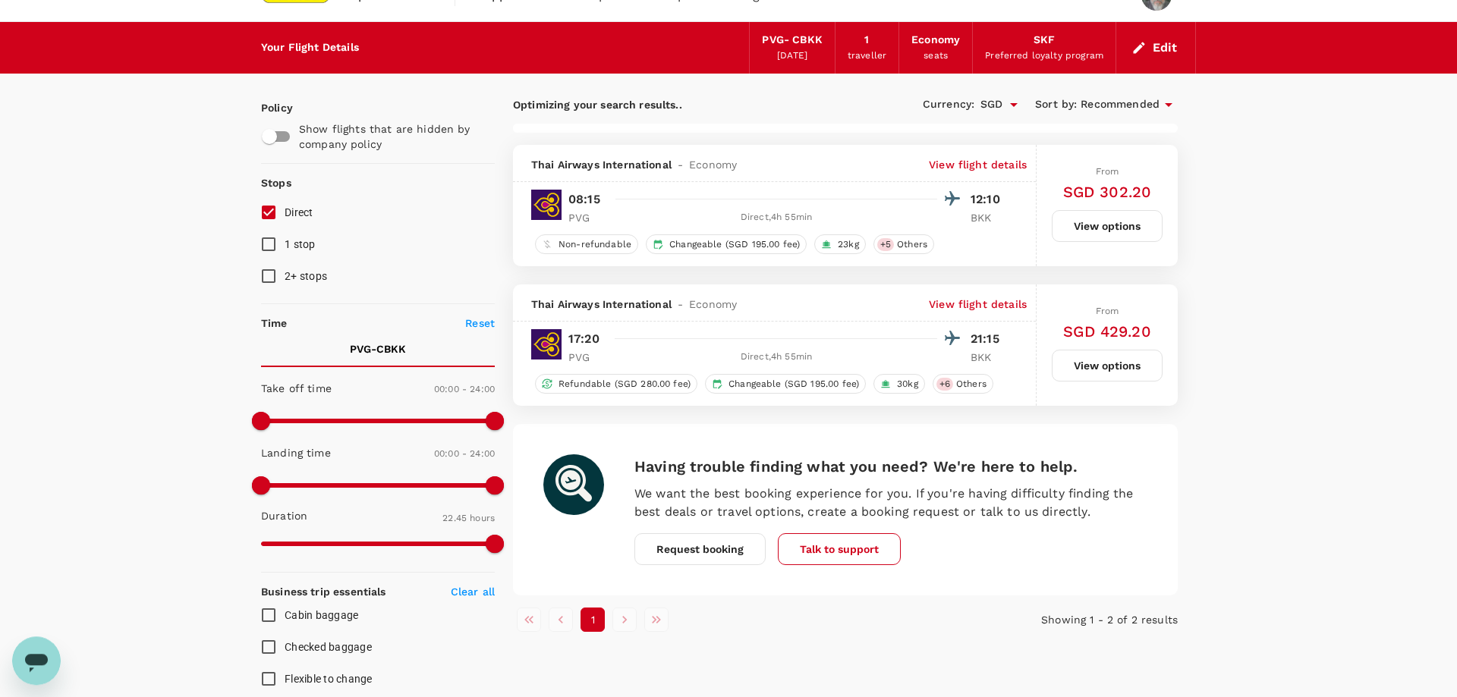
scroll to position [0, 0]
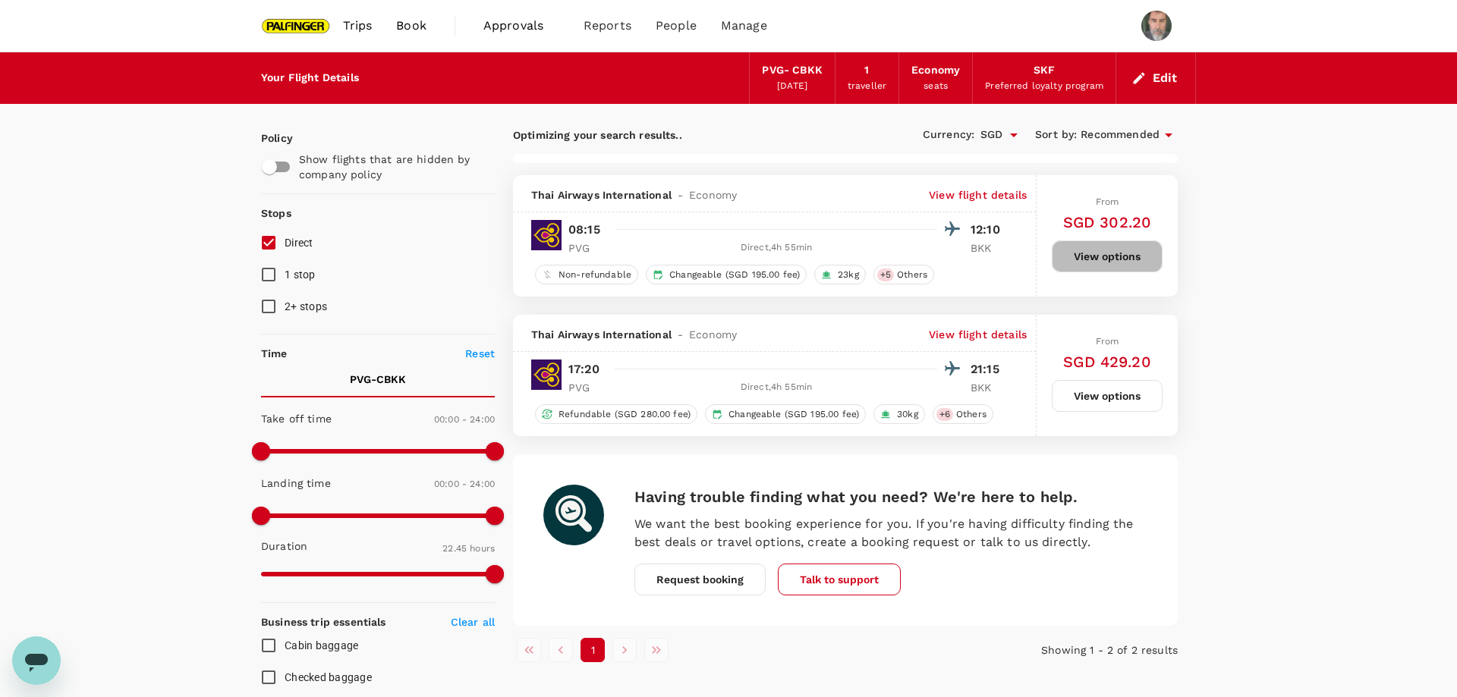
click at [1118, 256] on button "View options" at bounding box center [1107, 257] width 111 height 32
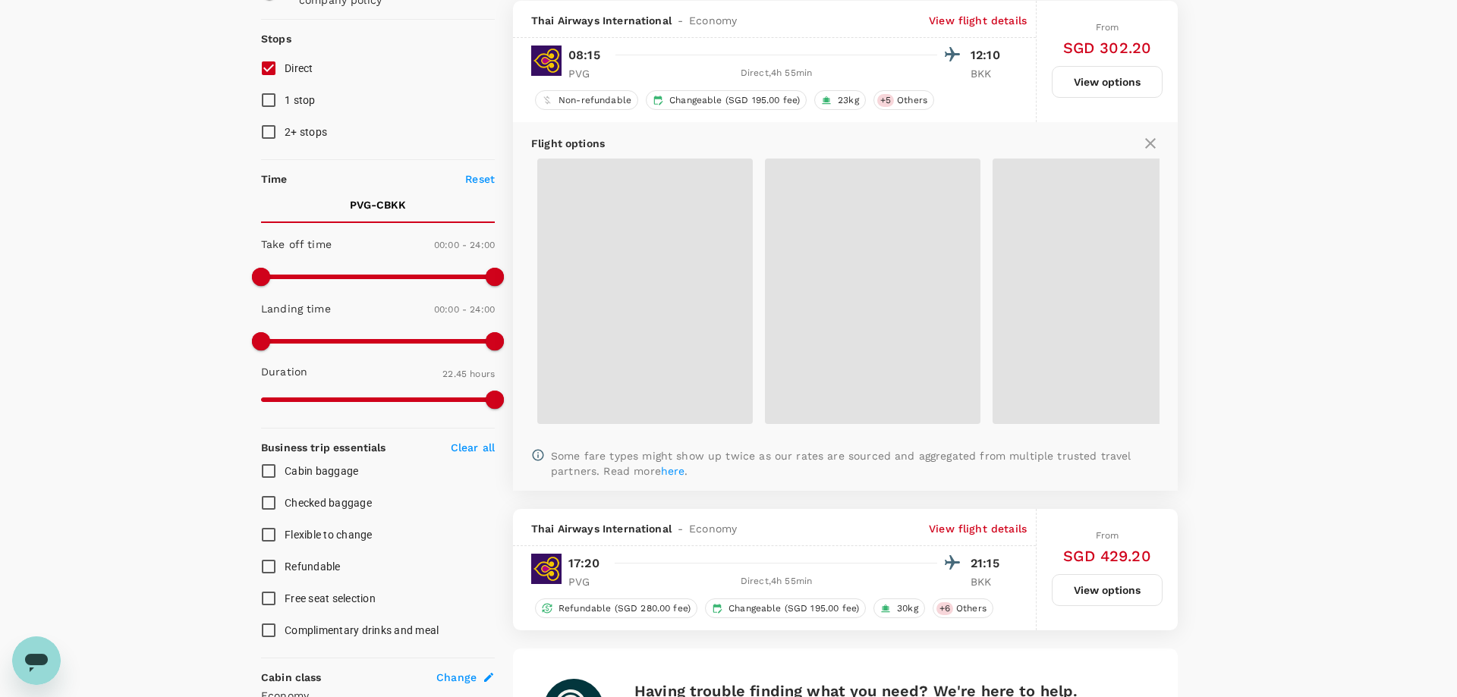
scroll to position [175, 0]
checkbox input "false"
checkbox input "true"
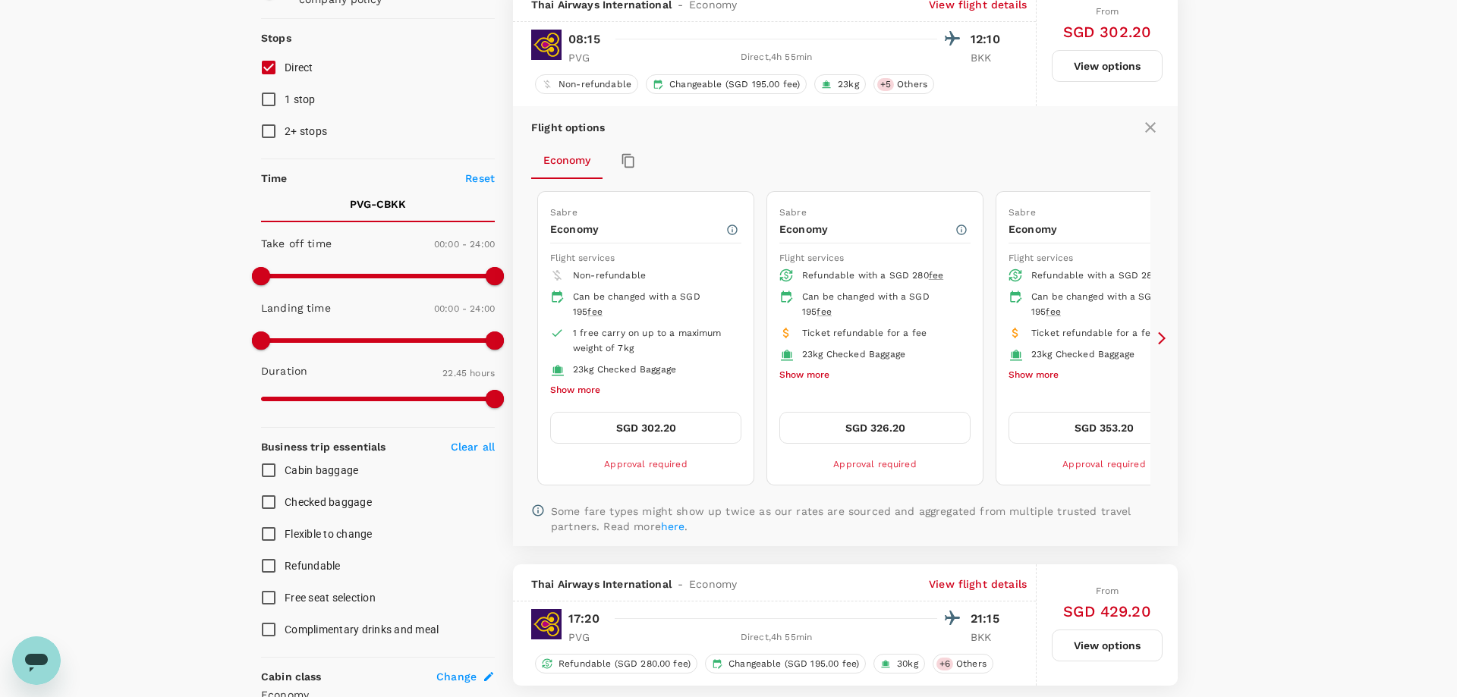
click at [1162, 335] on icon at bounding box center [1162, 338] width 8 height 13
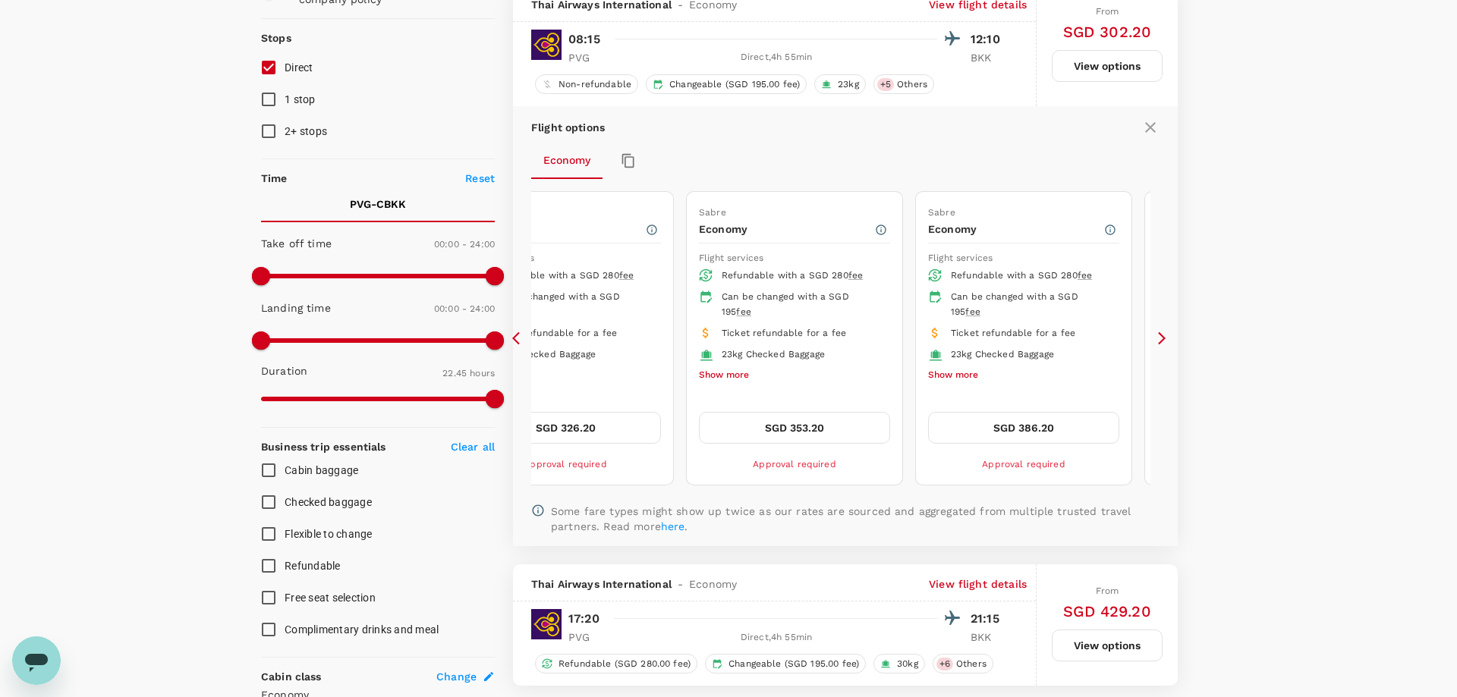
click at [517, 338] on icon at bounding box center [519, 338] width 15 height 15
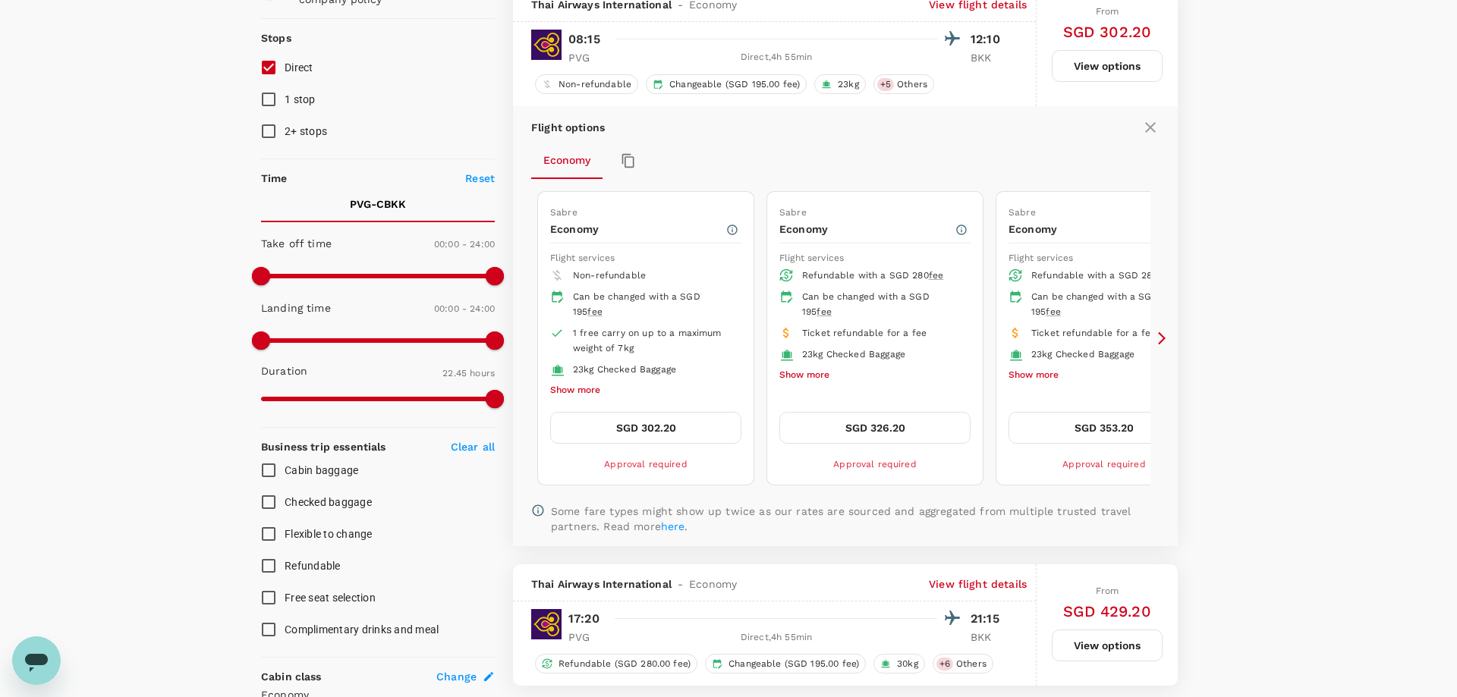
click at [882, 429] on button "SGD 326.20" at bounding box center [874, 428] width 191 height 32
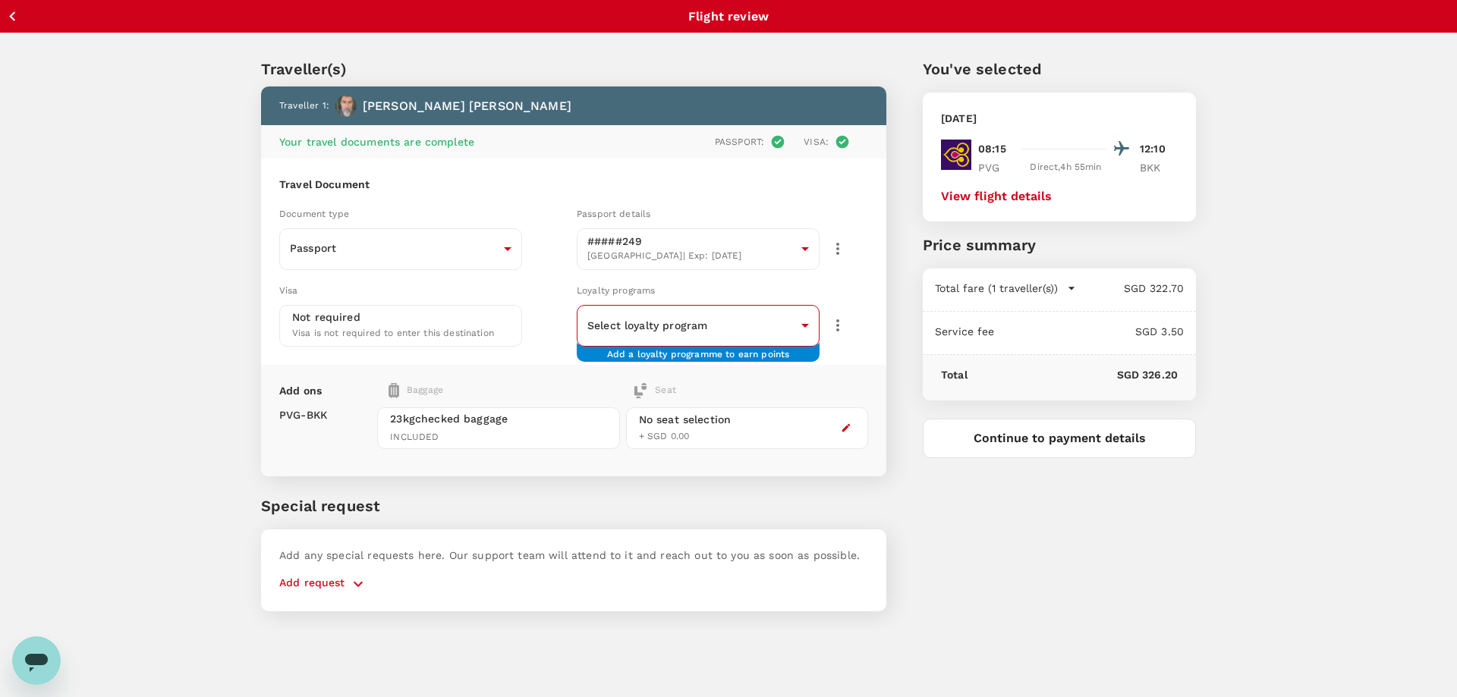
click at [797, 330] on body "Back to flight results Flight review Traveller(s) Traveller 1 : Herbert Kröll Y…" at bounding box center [728, 369] width 1457 height 738
click at [742, 373] on li "#######357 KRISFLYER | KrisFlyer Elite Gold" at bounding box center [698, 374] width 243 height 39
type input "f24df311-5911-4b6e-837a-1eb9df18a9af"
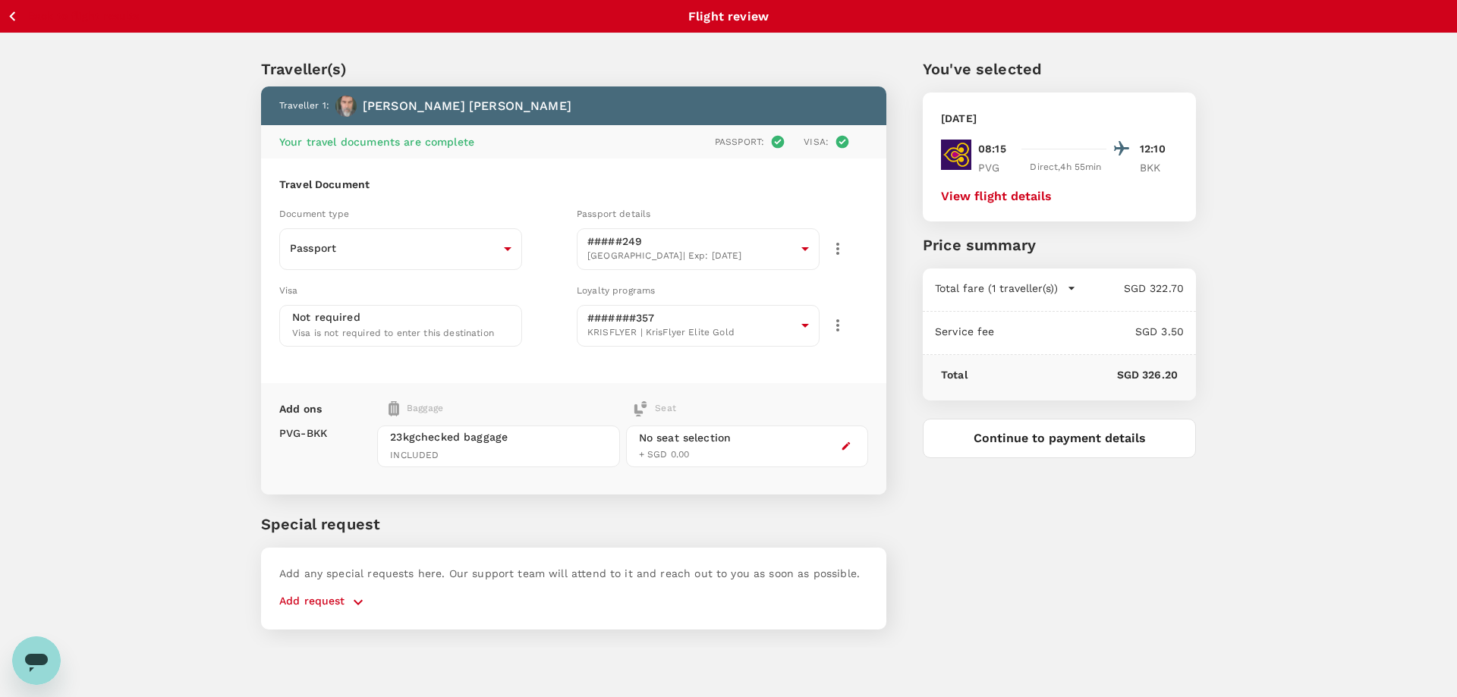
click at [546, 276] on div "Visa Not required Visa is not required to enter this destination" at bounding box center [421, 311] width 297 height 71
click at [1076, 433] on button "Continue to payment details" at bounding box center [1059, 438] width 273 height 39
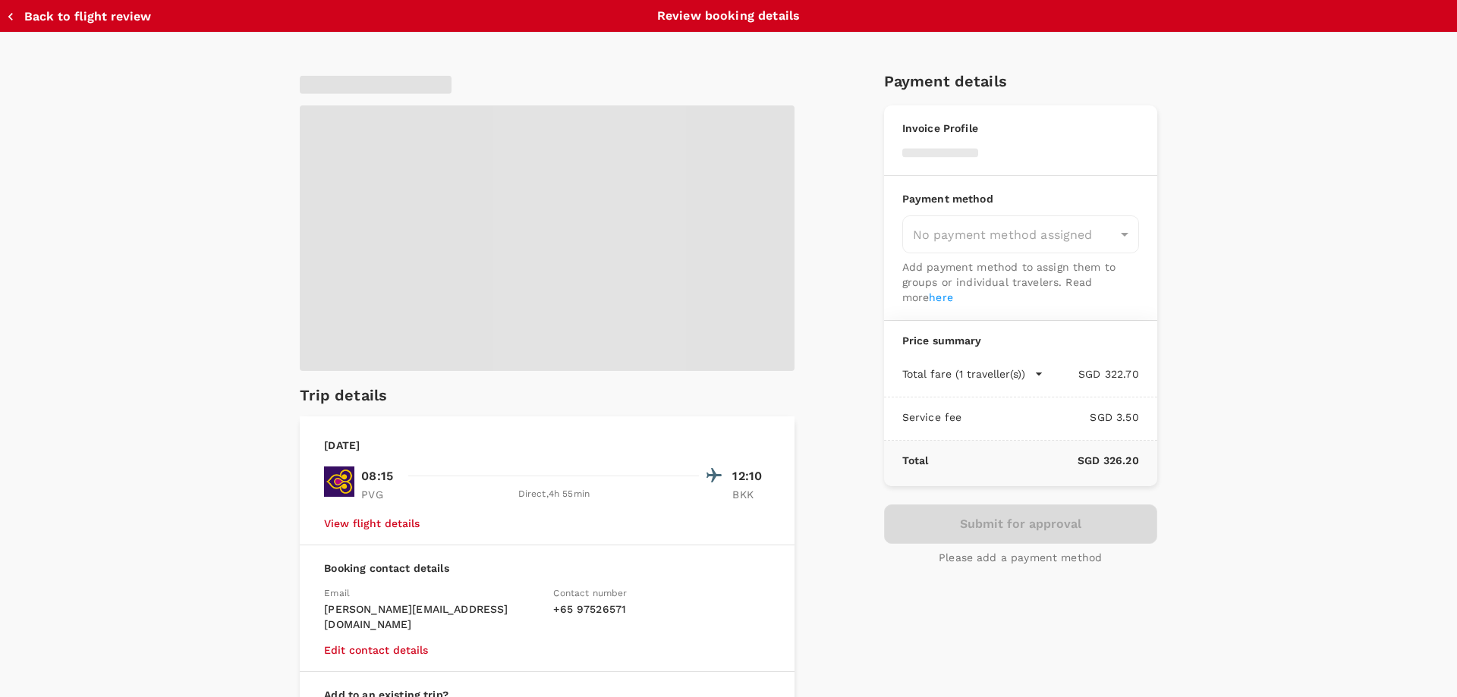
type input "9be03565-66ee-4886-9f8c-c8015ed65526"
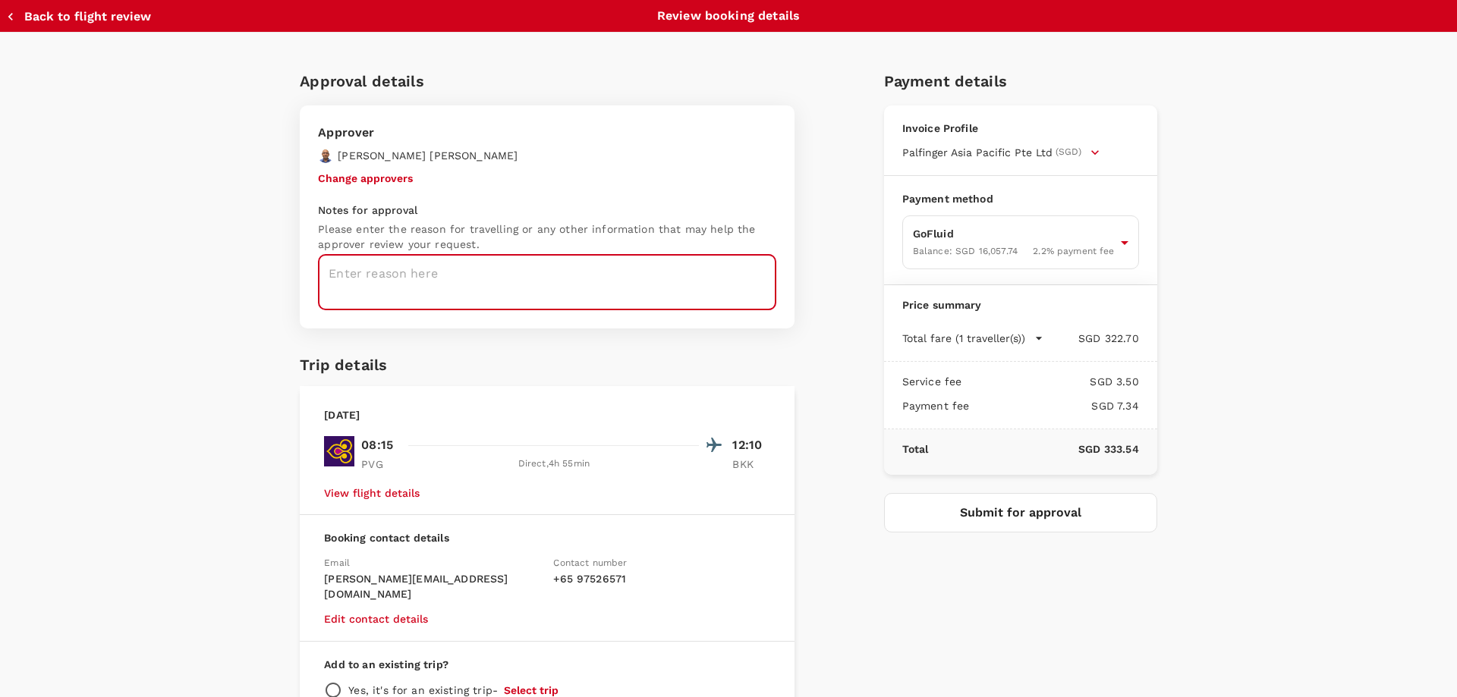
click at [464, 294] on textarea at bounding box center [547, 282] width 458 height 55
type textarea "return from Rudong"
click at [991, 505] on button "Submit for approval" at bounding box center [1020, 512] width 273 height 39
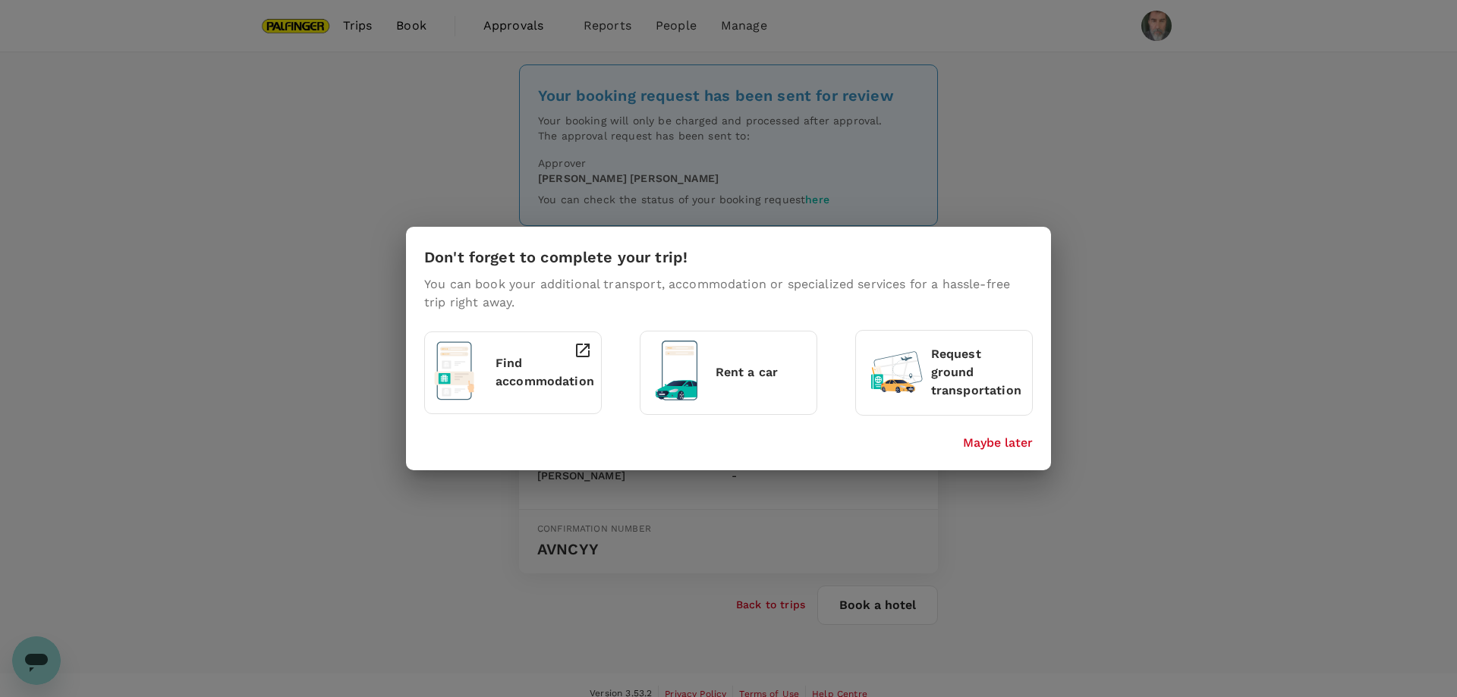
click at [1004, 442] on p "Maybe later" at bounding box center [998, 443] width 70 height 18
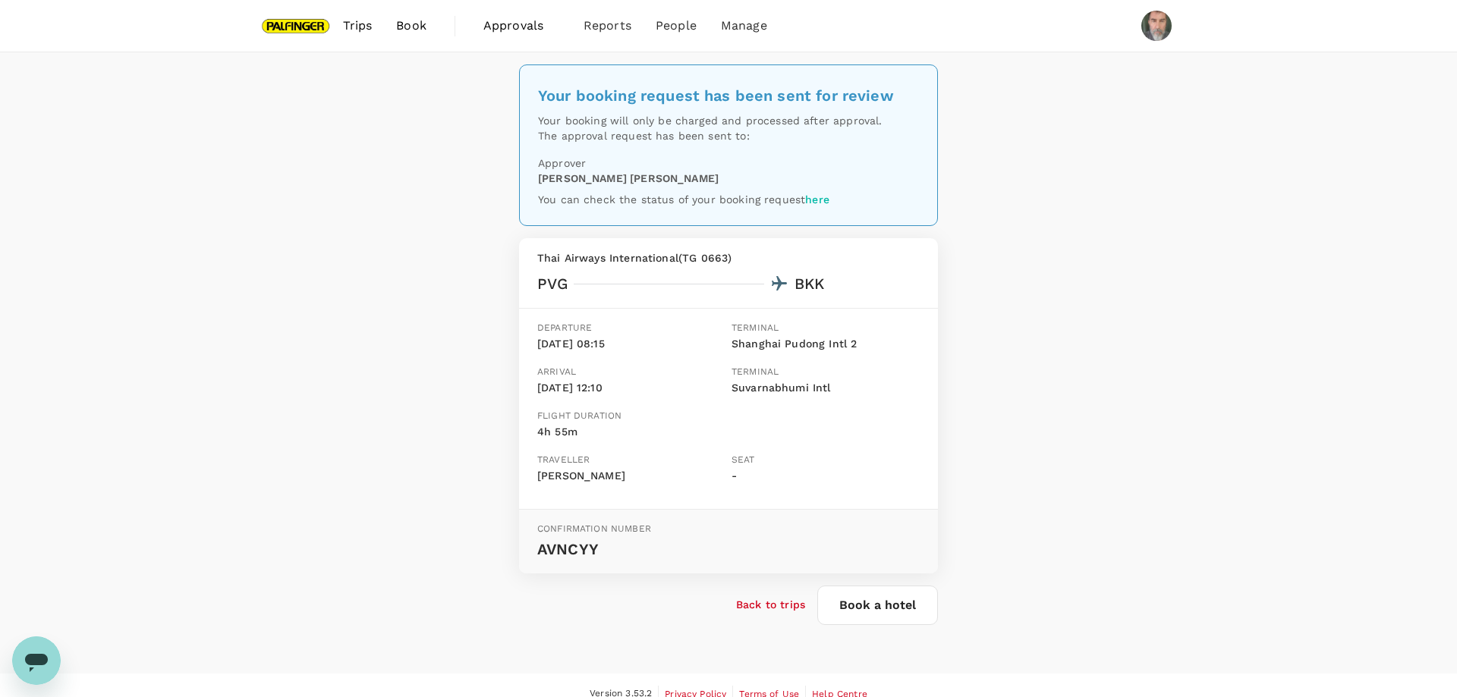
click at [360, 27] on span "Trips" at bounding box center [358, 26] width 30 height 18
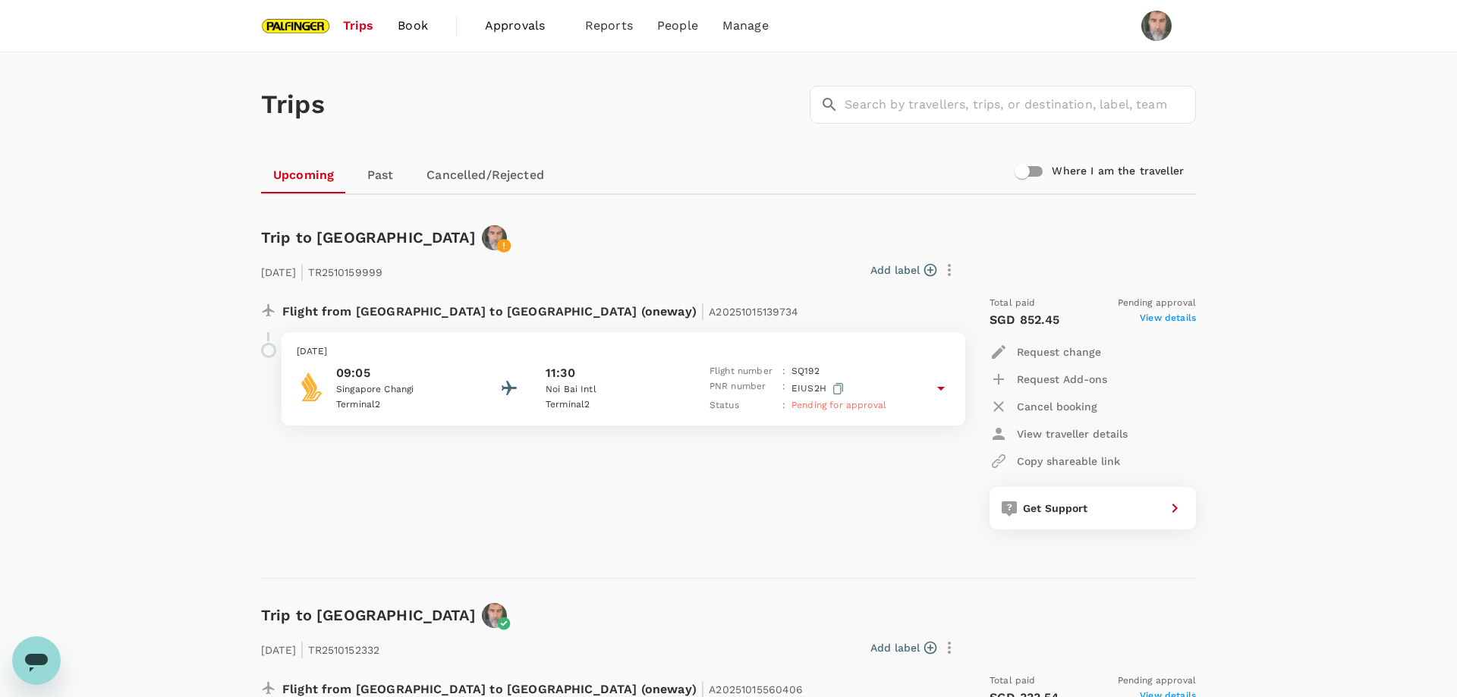
click at [756, 494] on div "Flight from Singapore to Vietnam (oneway) | A20251015139734 Thursday, 30 Oct 20…" at bounding box center [604, 413] width 710 height 258
